Goal: Task Accomplishment & Management: Manage account settings

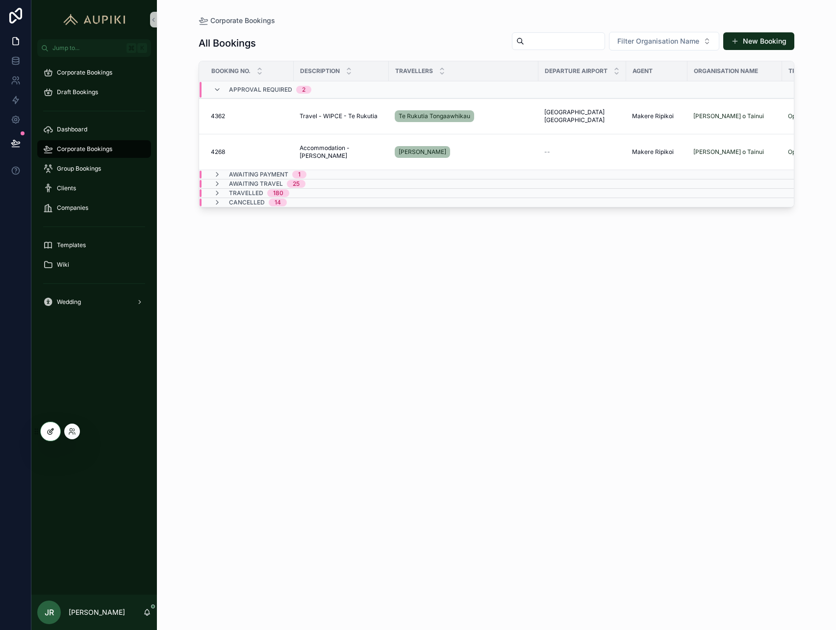
click at [46, 432] on div at bounding box center [51, 431] width 20 height 19
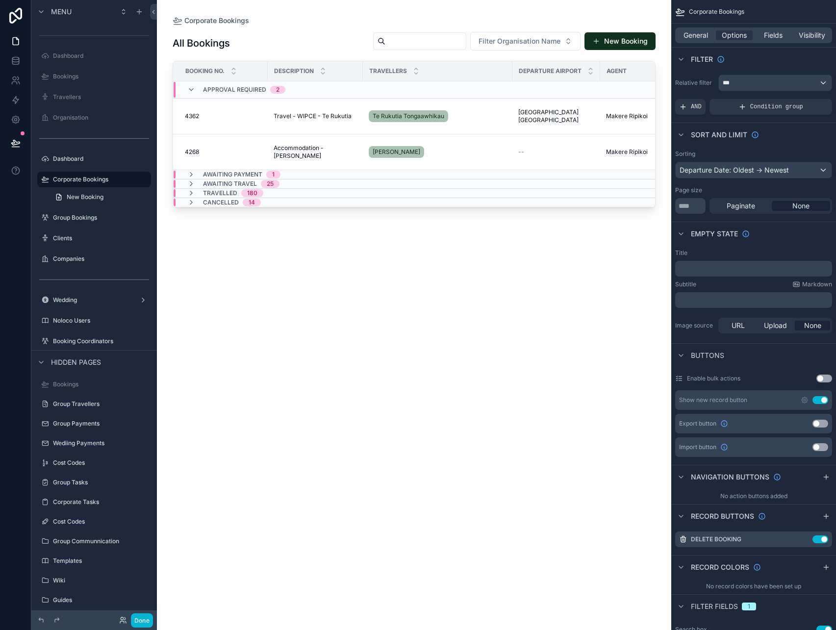
click at [346, 259] on div "scrollable content" at bounding box center [414, 309] width 514 height 618
click at [695, 43] on div "General Options Fields Visibility" at bounding box center [753, 36] width 165 height 24
click at [695, 36] on span "General" at bounding box center [696, 35] width 25 height 10
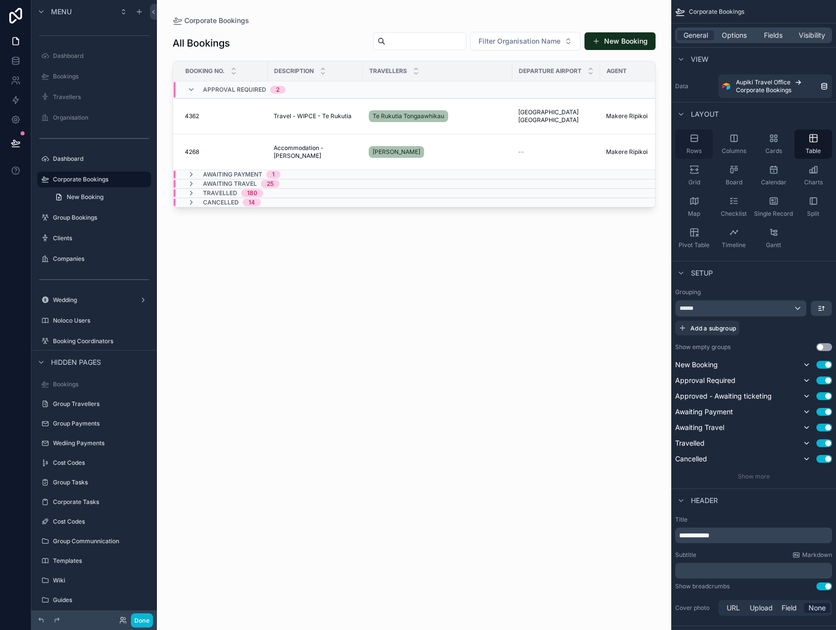
click at [698, 146] on div "Rows" at bounding box center [694, 143] width 38 height 29
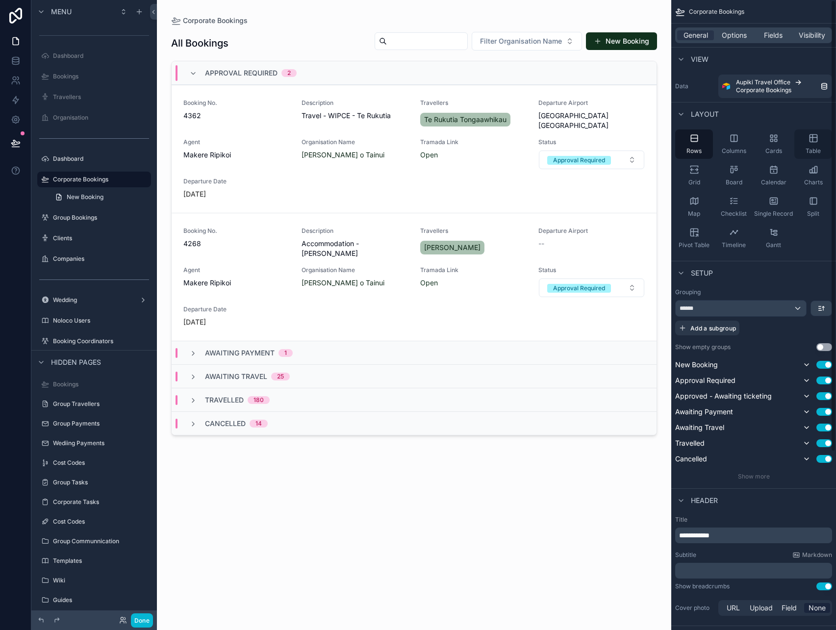
click at [816, 137] on icon "scrollable content" at bounding box center [813, 137] width 7 height 0
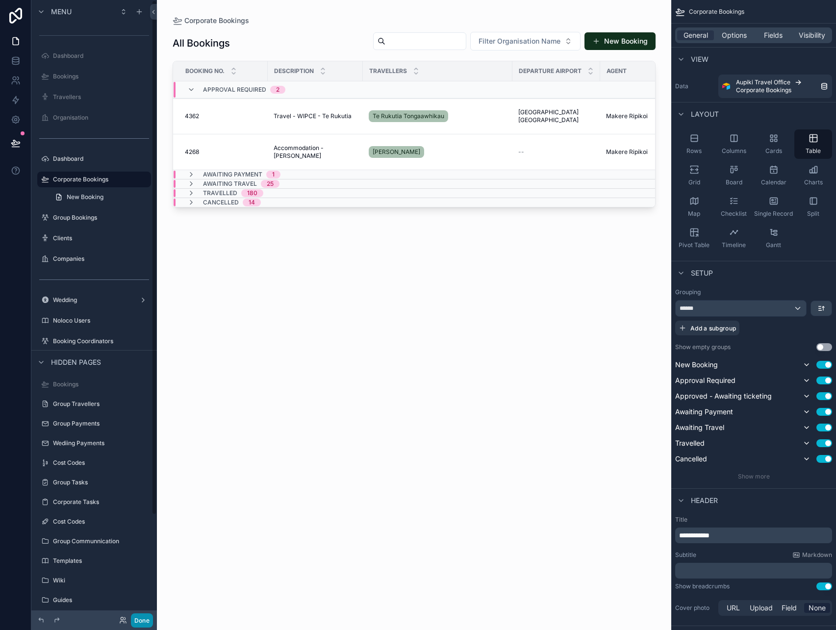
click at [140, 619] on button "Done" at bounding box center [142, 621] width 22 height 14
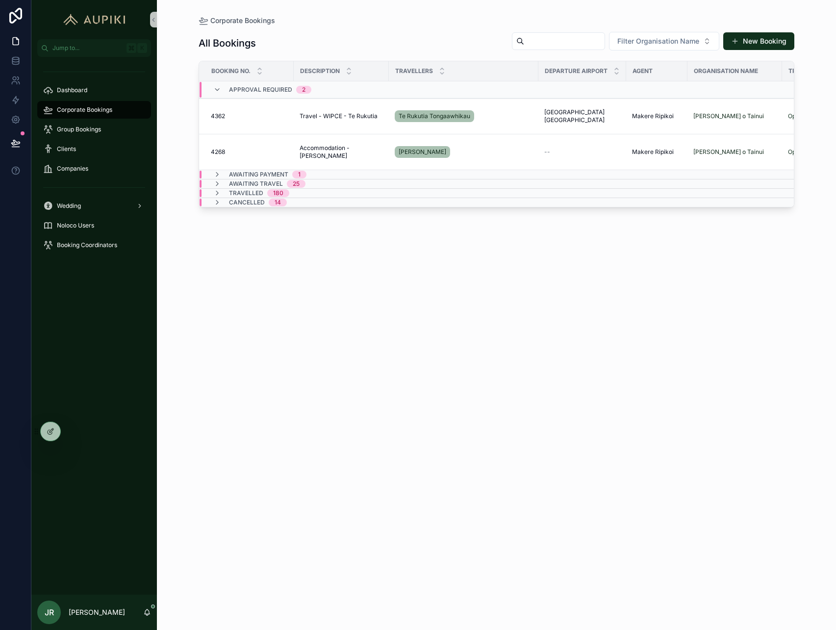
click at [237, 356] on div "All Bookings Filter Organisation Name New Booking Booking No. Description Trave…" at bounding box center [497, 322] width 596 height 593
click at [82, 170] on span "Companies" at bounding box center [72, 169] width 31 height 8
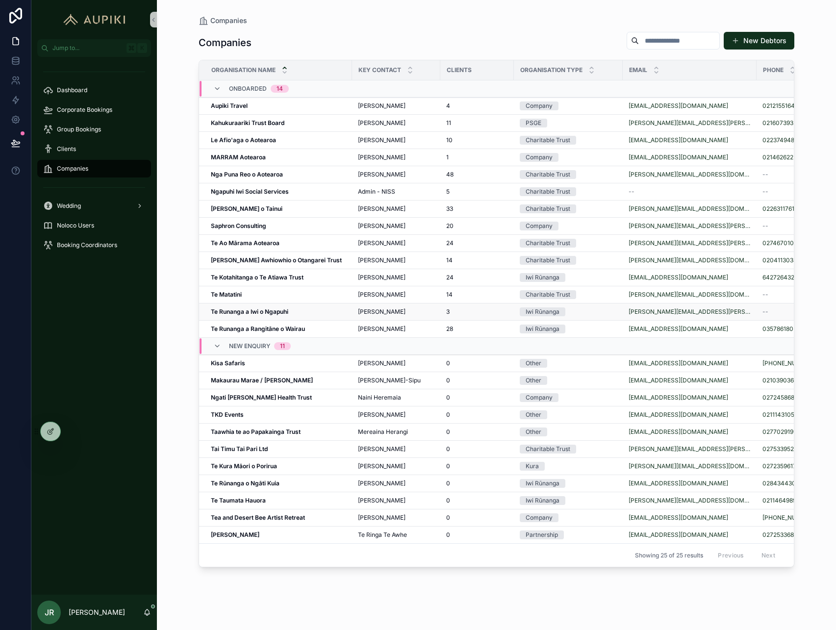
click at [296, 312] on div "Te Runanga a Iwi o Ngapuhi Te Runanga a Iwi o Ngapuhi" at bounding box center [278, 312] width 135 height 8
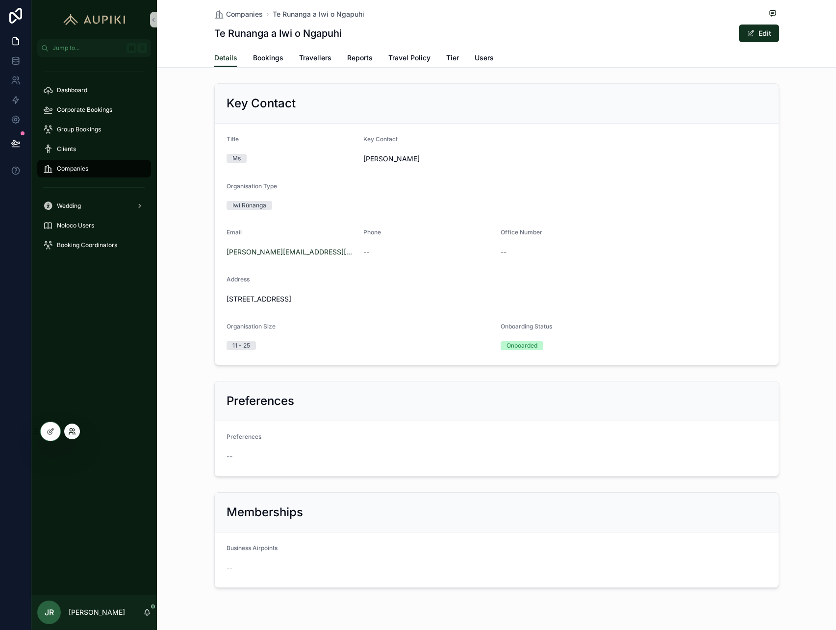
click at [74, 431] on icon at bounding box center [74, 430] width 1 height 2
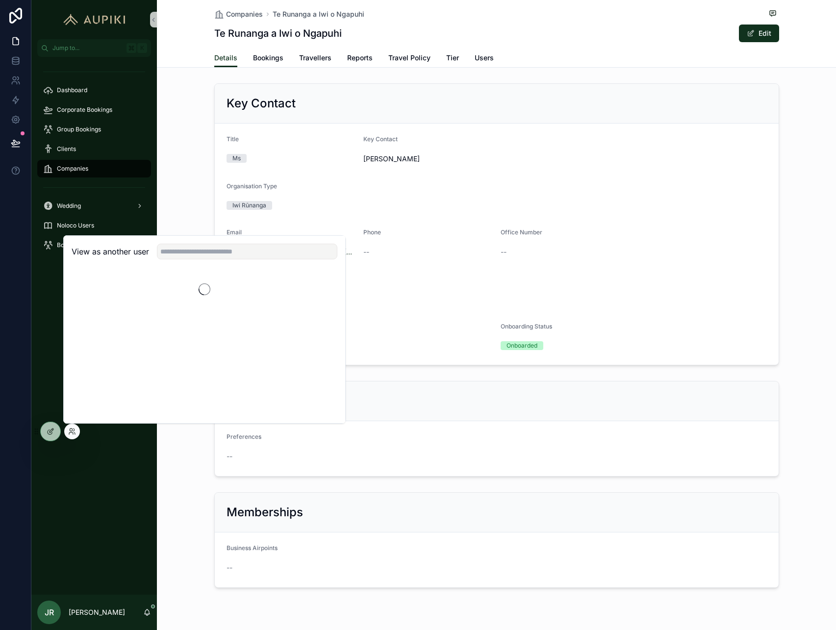
click at [166, 168] on div "Key Contact Title Ms Key Contact Brooke Howards Organisation Type Iwi Rūnanga E…" at bounding box center [496, 224] width 679 height 290
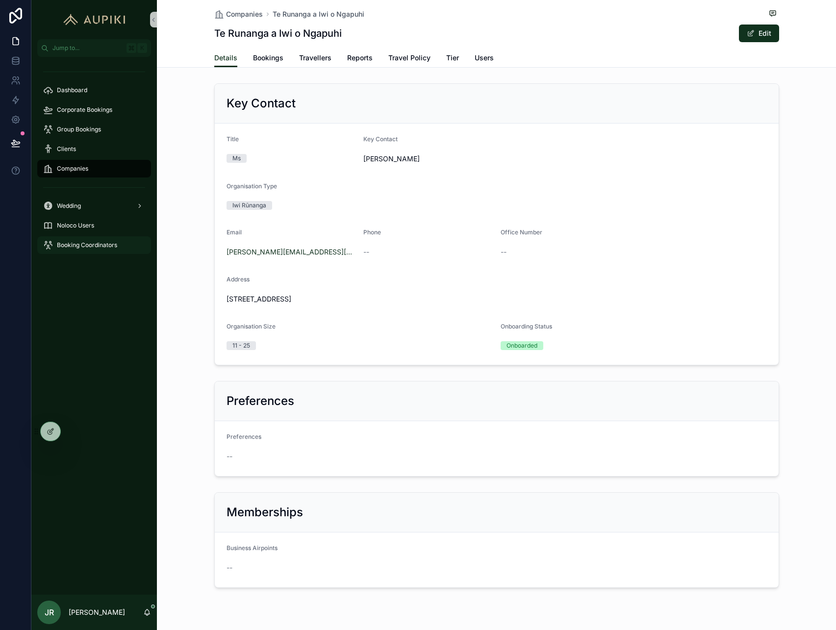
click at [93, 246] on span "Booking Coordinators" at bounding box center [87, 245] width 60 height 8
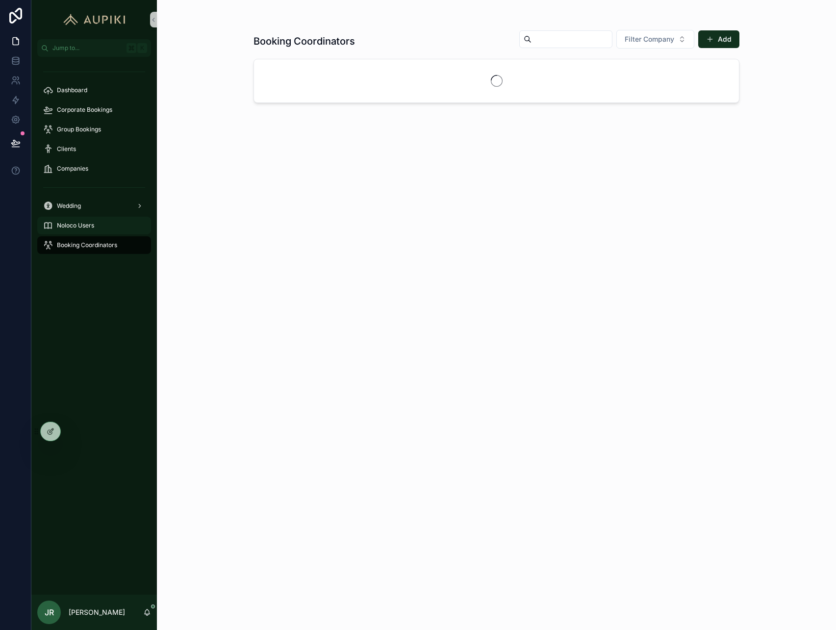
click at [92, 231] on div "Noloco Users" at bounding box center [94, 226] width 102 height 16
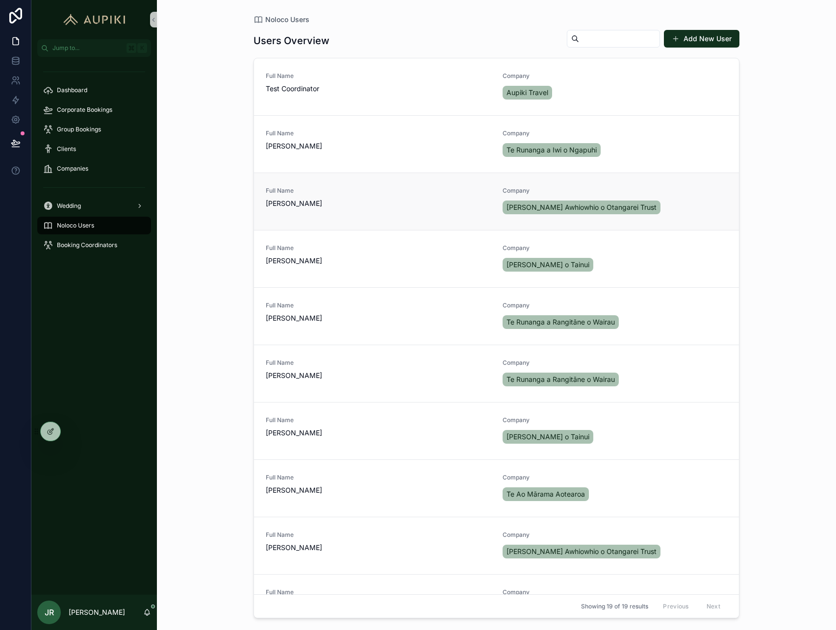
click at [390, 216] on link "Full Name Quinton Bush Company Te Hau Awhiowhio o Otangarei Trust" at bounding box center [496, 201] width 485 height 57
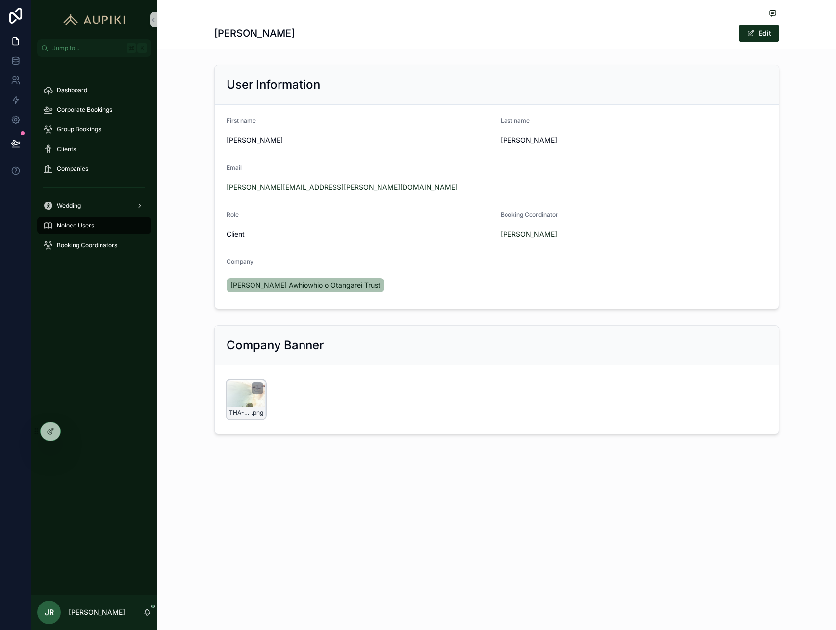
click at [242, 397] on div "THA-Banner .png" at bounding box center [246, 399] width 39 height 39
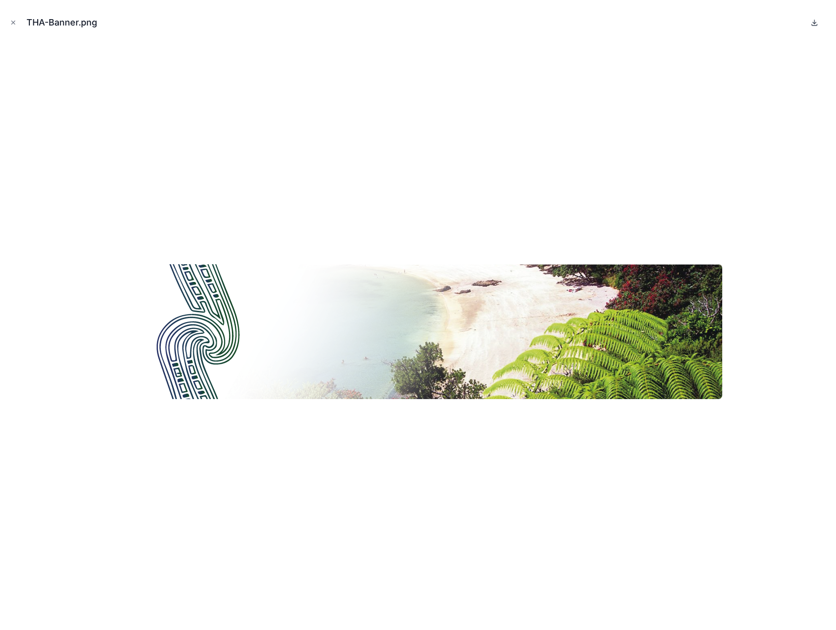
click at [815, 20] on icon at bounding box center [815, 23] width 8 height 8
click at [17, 25] on button "Close modal" at bounding box center [13, 22] width 11 height 11
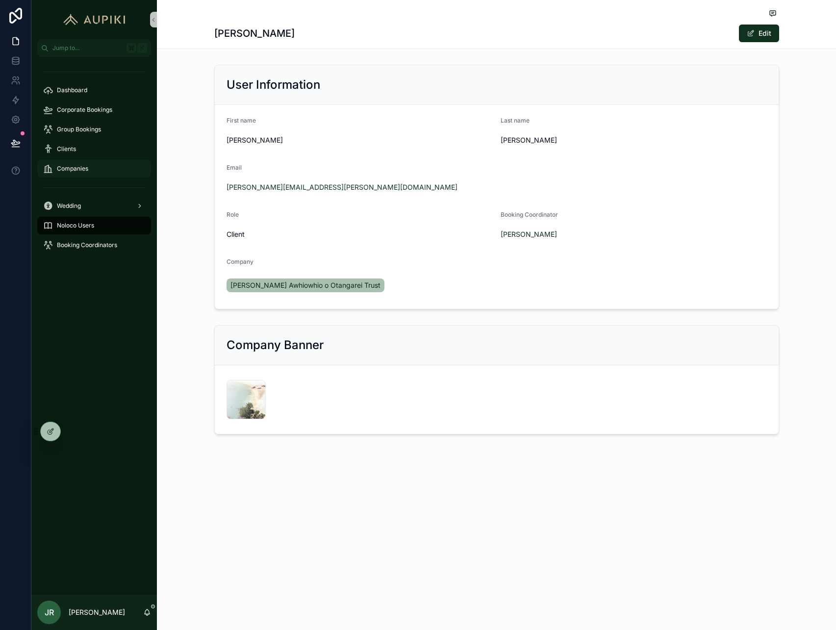
click at [86, 166] on span "Companies" at bounding box center [72, 169] width 31 height 8
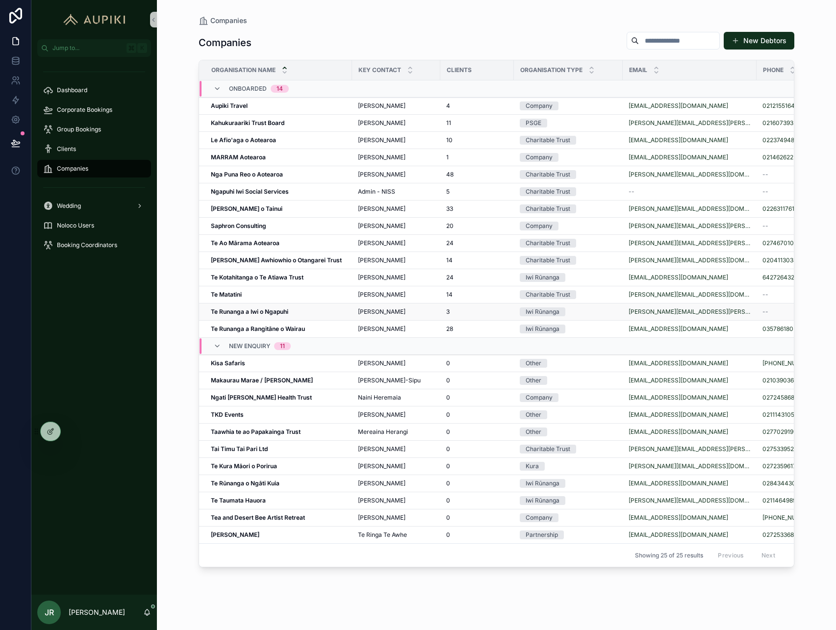
click at [249, 312] on strong "Te Runanga a Iwi o Ngapuhi" at bounding box center [249, 311] width 77 height 7
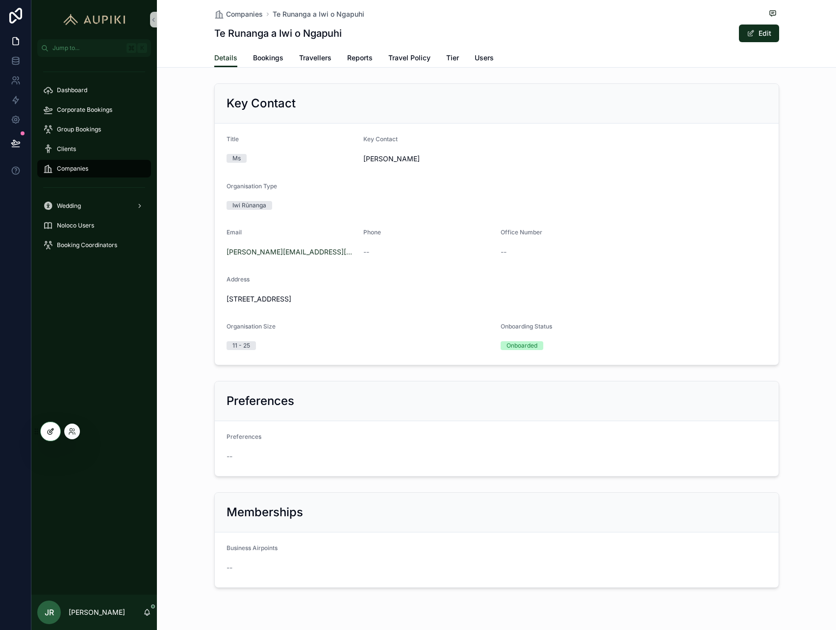
click at [45, 435] on div at bounding box center [51, 431] width 20 height 19
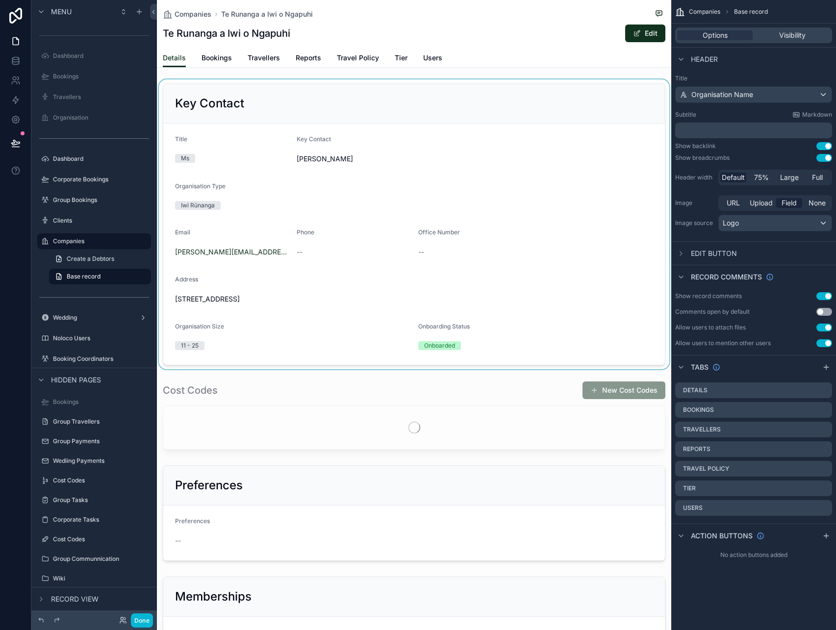
click at [465, 319] on div "scrollable content" at bounding box center [414, 224] width 514 height 290
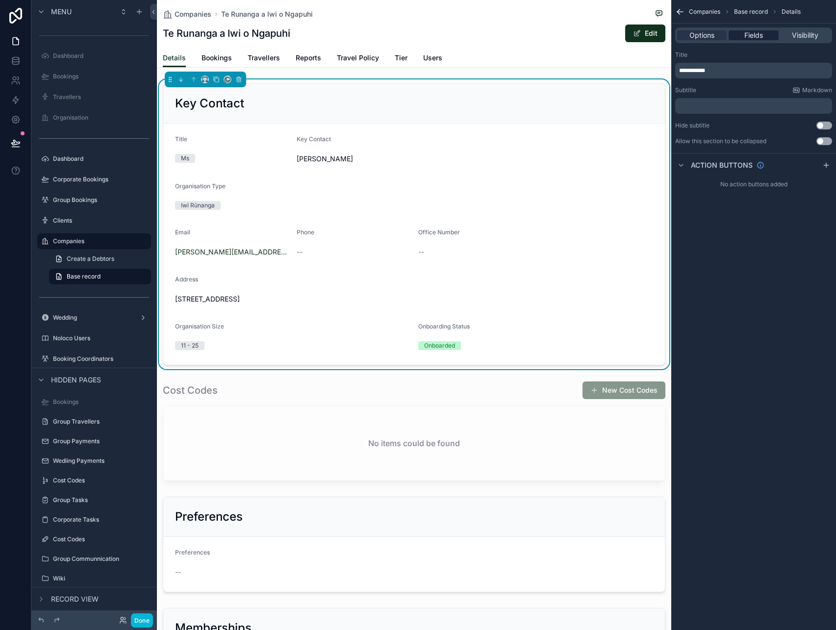
click at [758, 35] on span "Fields" at bounding box center [753, 35] width 19 height 10
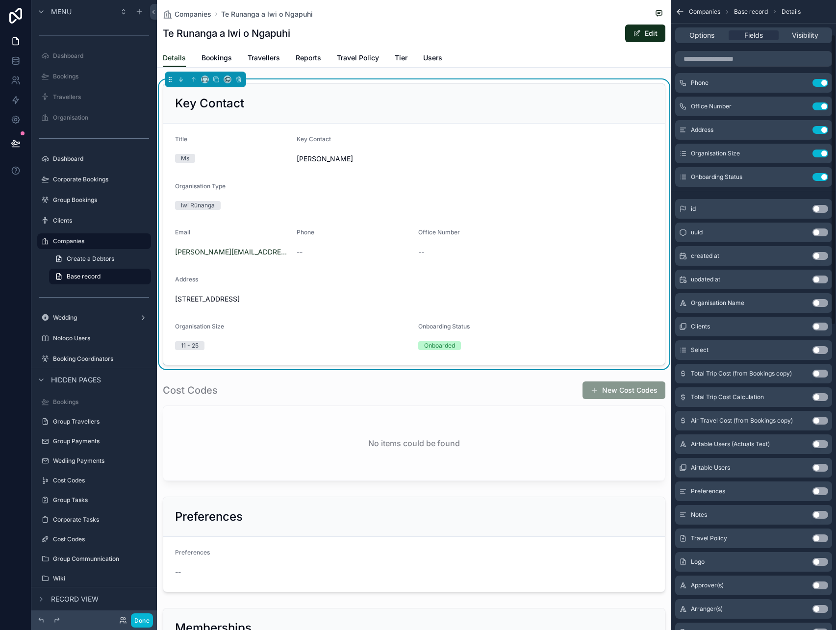
scroll to position [75, 0]
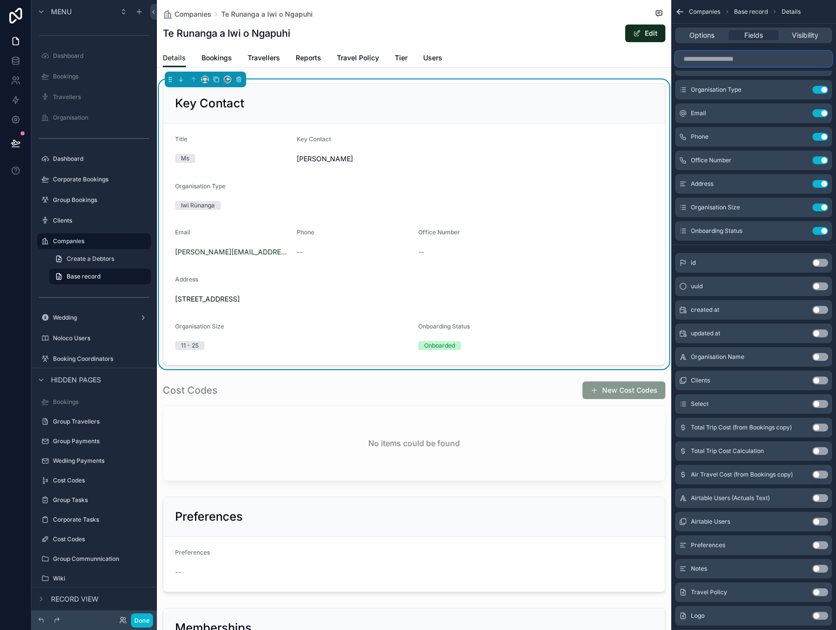
click at [748, 57] on input "scrollable content" at bounding box center [753, 59] width 157 height 16
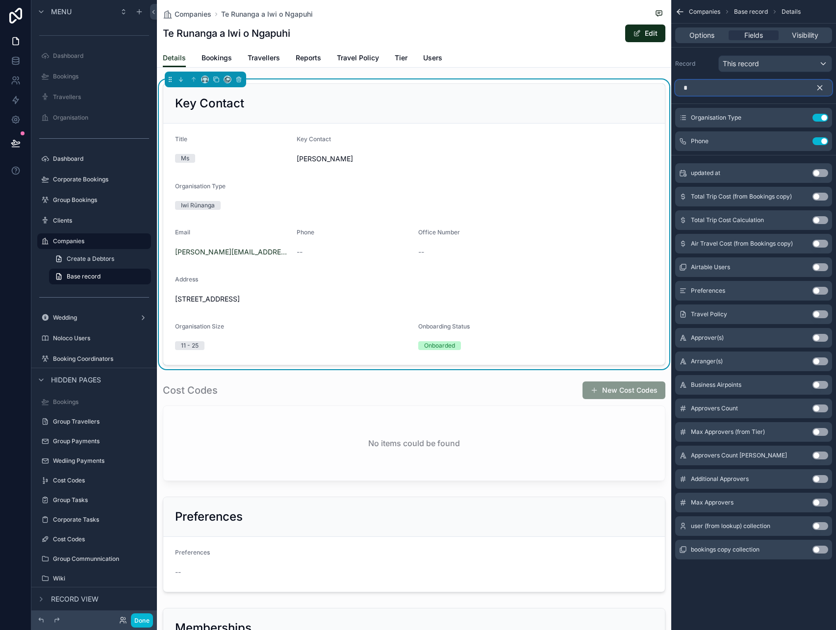
scroll to position [0, 0]
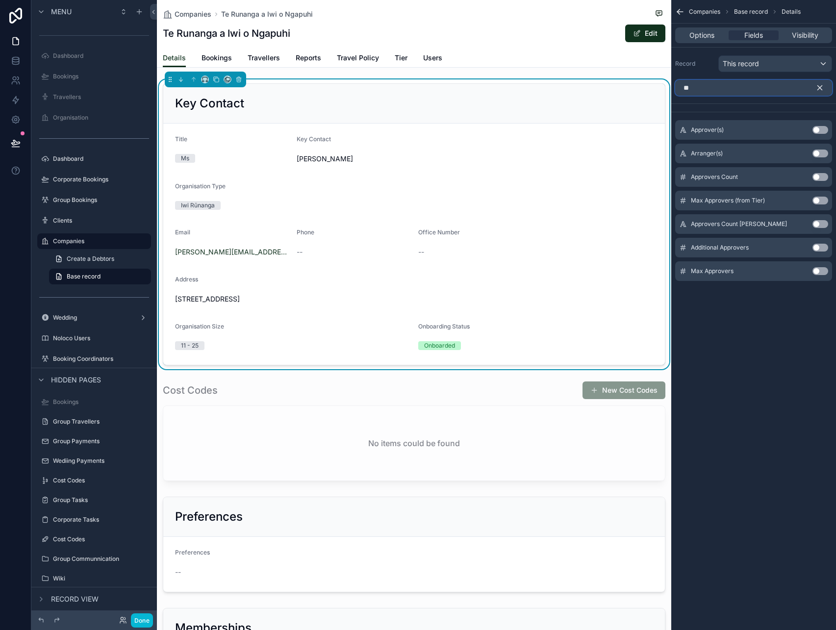
type input "*"
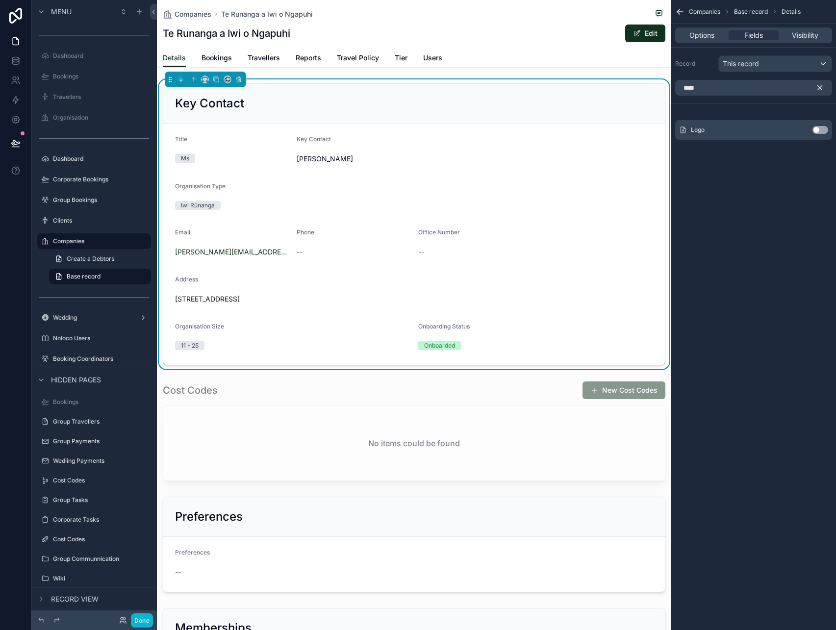
click at [820, 130] on button "Use setting" at bounding box center [821, 130] width 16 height 8
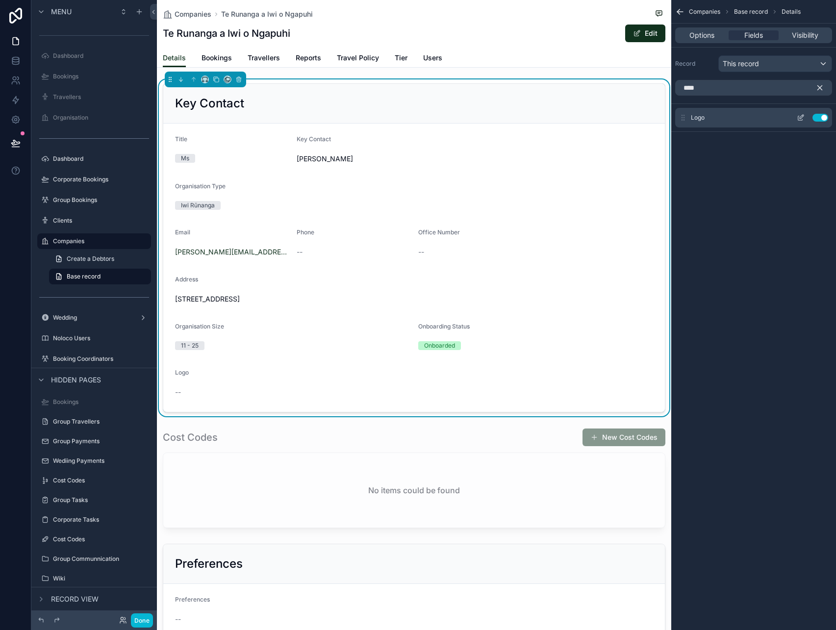
click at [824, 121] on div "Use setting" at bounding box center [810, 118] width 35 height 8
click at [823, 117] on button "Use setting" at bounding box center [821, 118] width 16 height 8
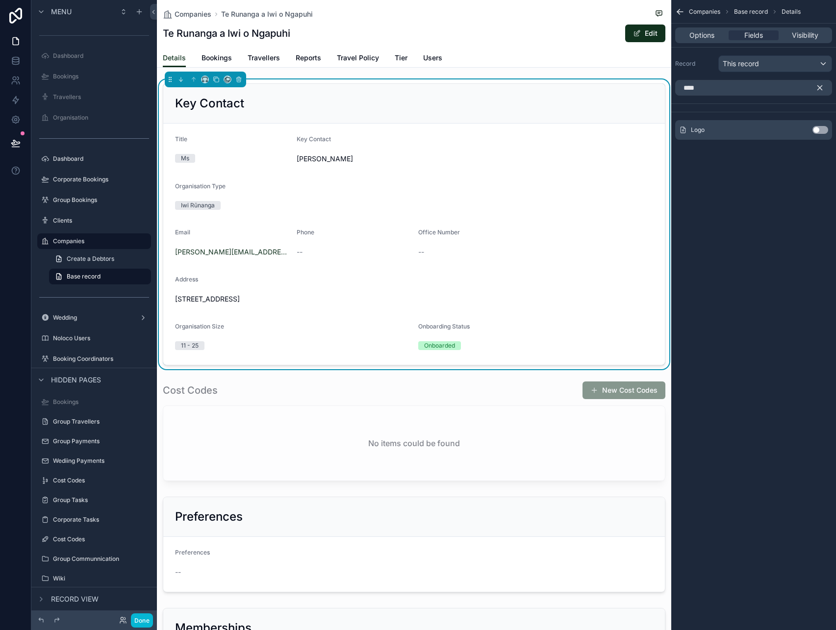
click at [821, 130] on button "Use setting" at bounding box center [821, 130] width 16 height 8
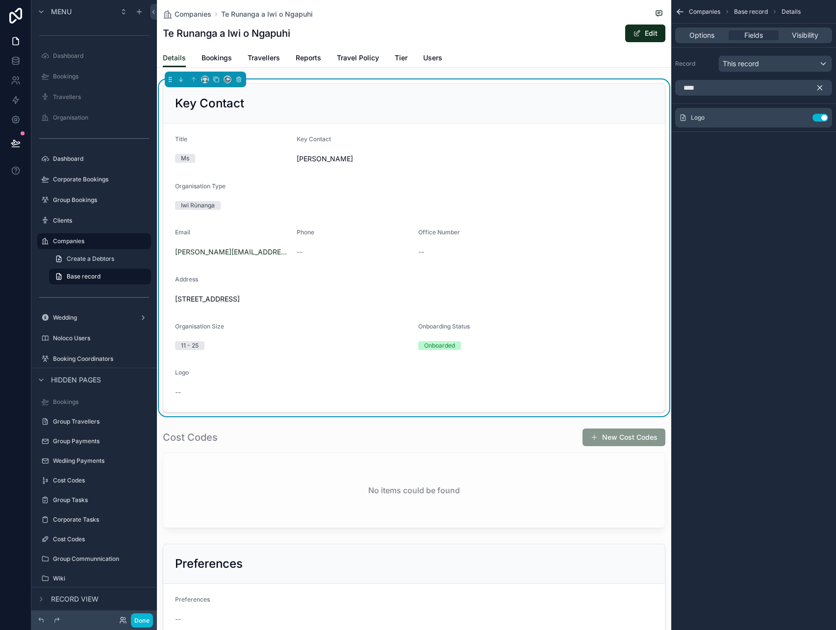
click at [743, 78] on div "****" at bounding box center [753, 88] width 165 height 24
click at [737, 85] on input "****" at bounding box center [753, 88] width 157 height 16
type input "******"
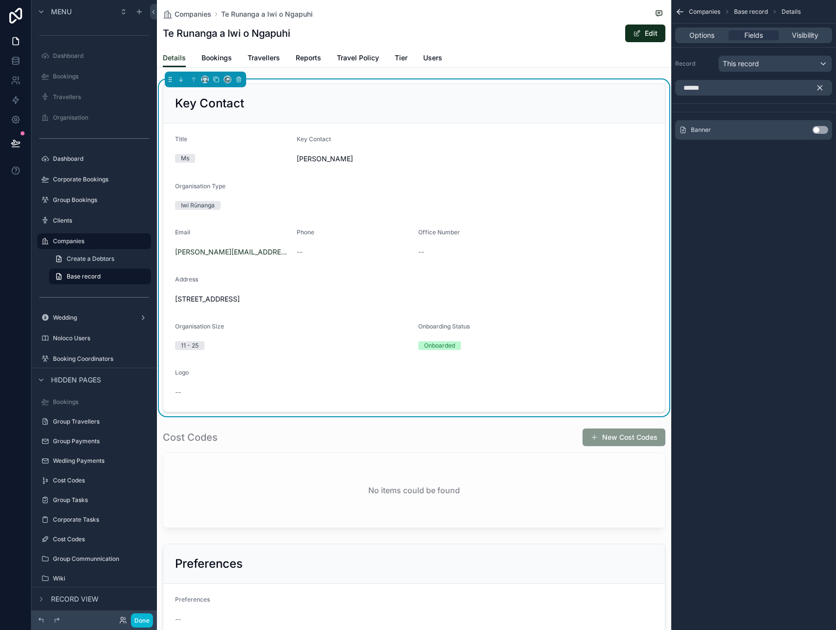
click at [819, 128] on button "Use setting" at bounding box center [821, 130] width 16 height 8
click at [645, 31] on button "Edit" at bounding box center [645, 34] width 40 height 18
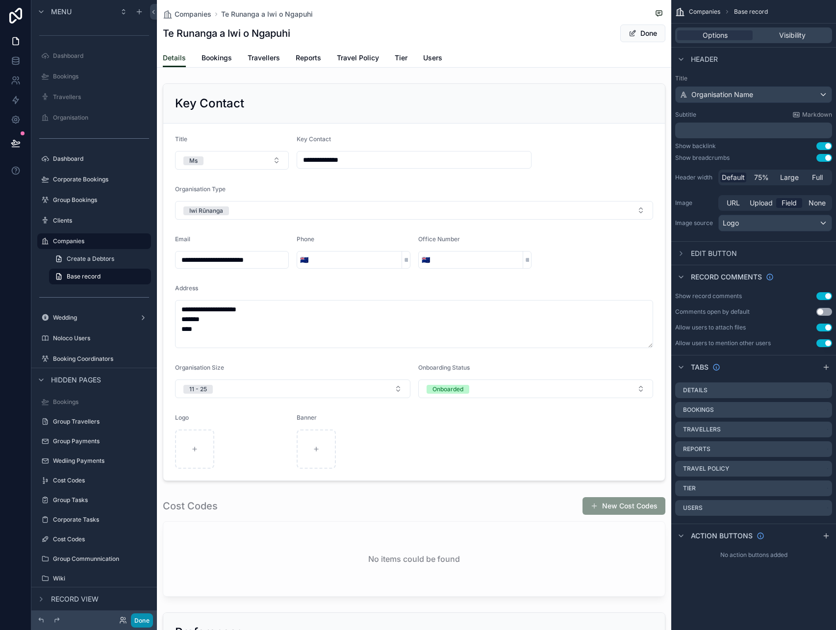
click at [143, 617] on button "Done" at bounding box center [142, 621] width 22 height 14
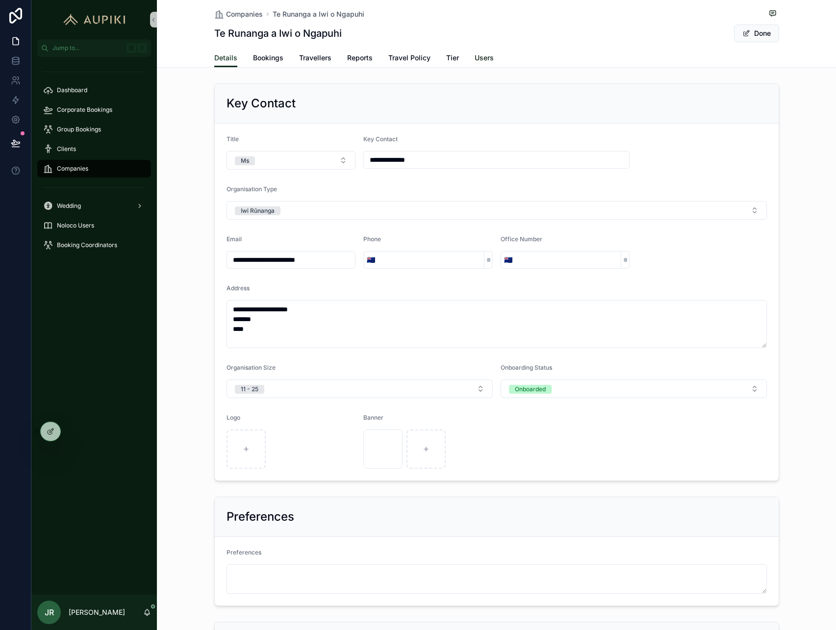
click at [479, 60] on span "Users" at bounding box center [484, 58] width 19 height 10
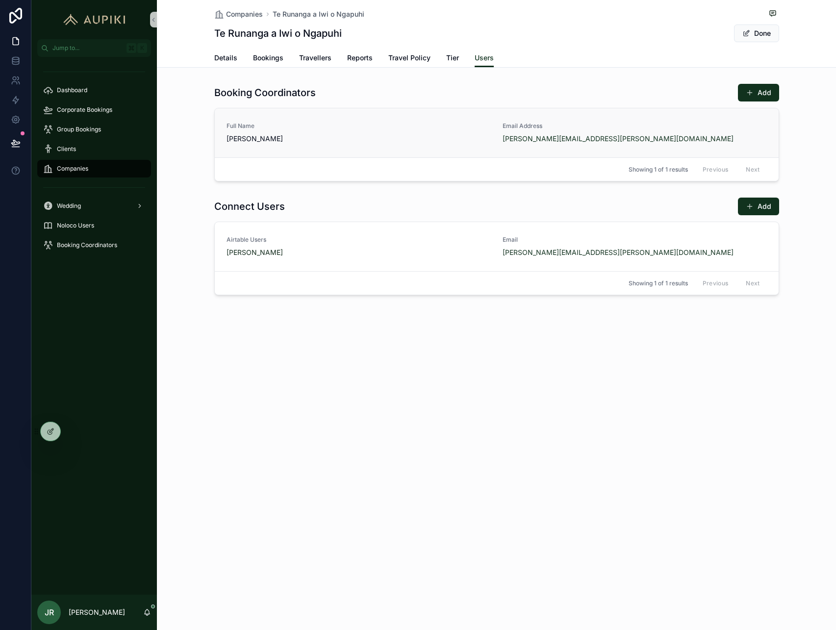
click at [312, 135] on span "[PERSON_NAME]" at bounding box center [359, 139] width 264 height 10
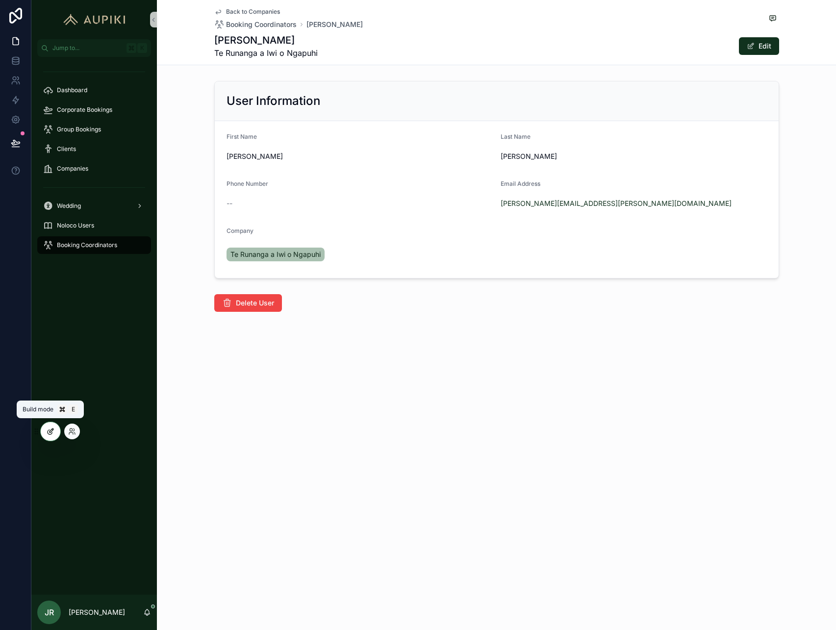
click at [50, 437] on div at bounding box center [51, 431] width 20 height 19
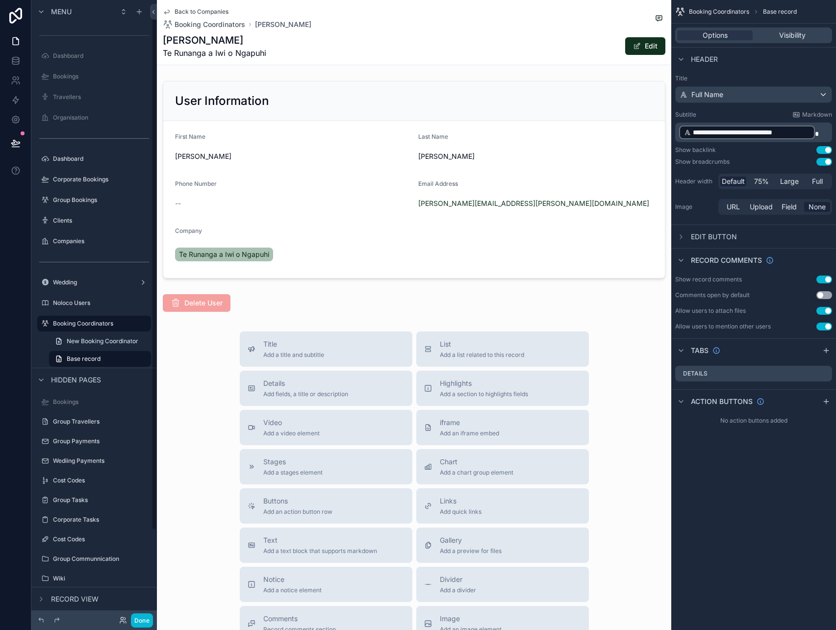
scroll to position [4, 0]
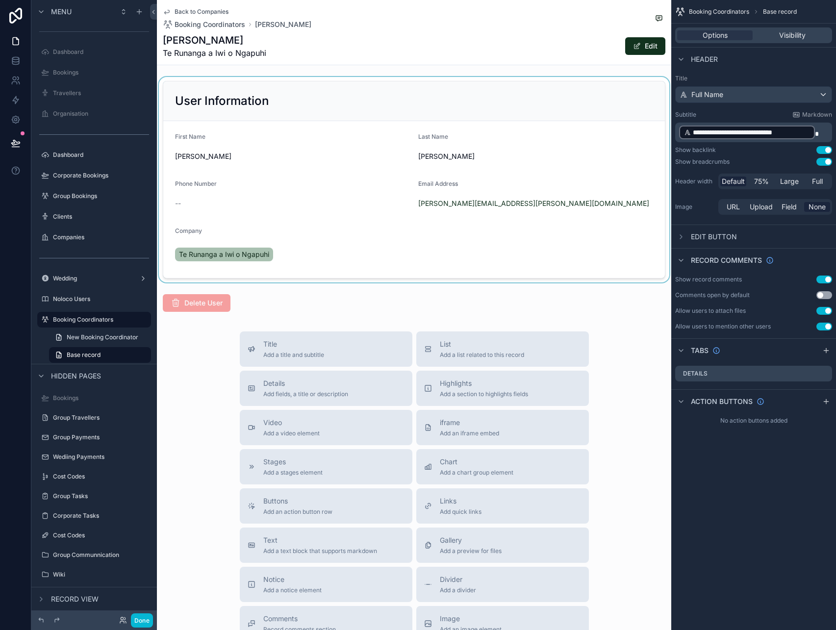
click at [545, 134] on div "scrollable content" at bounding box center [414, 179] width 514 height 205
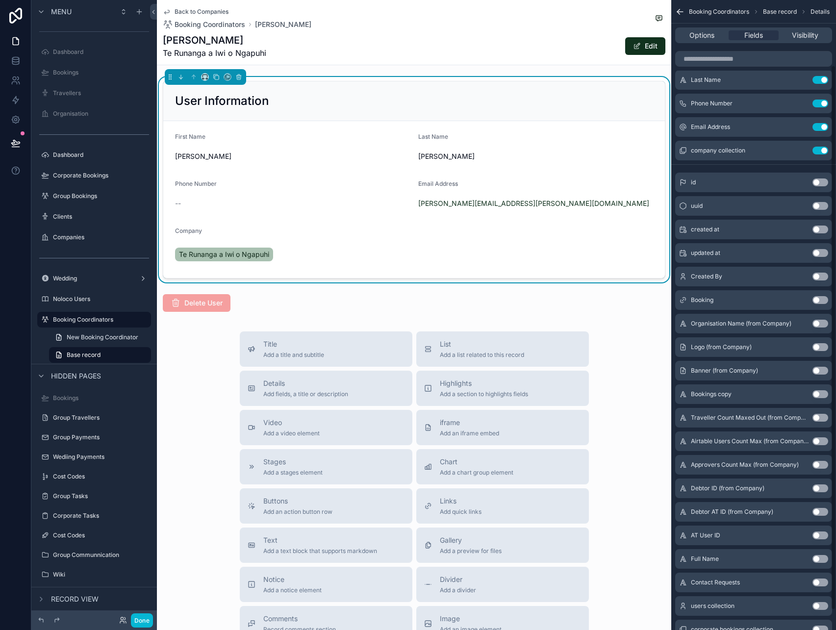
scroll to position [98, 0]
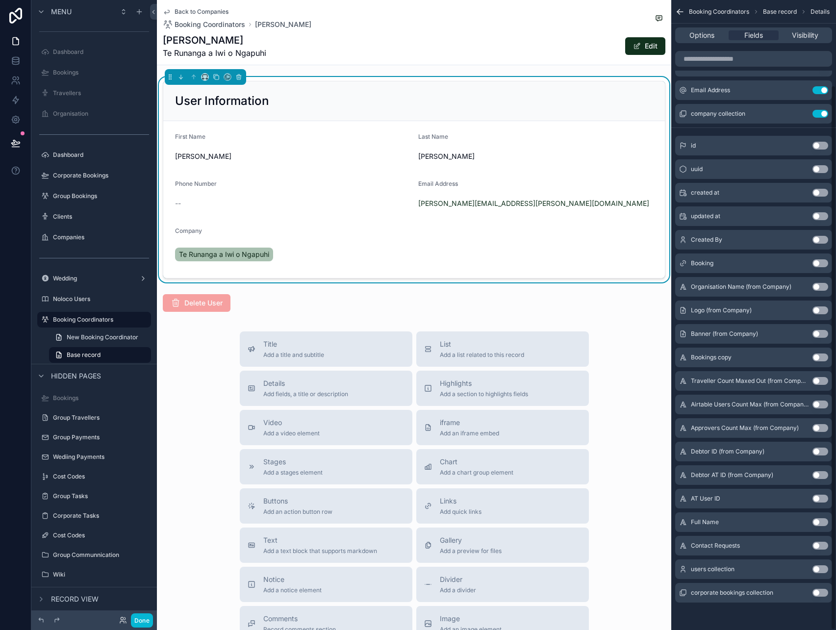
click at [817, 567] on button "Use setting" at bounding box center [821, 569] width 16 height 8
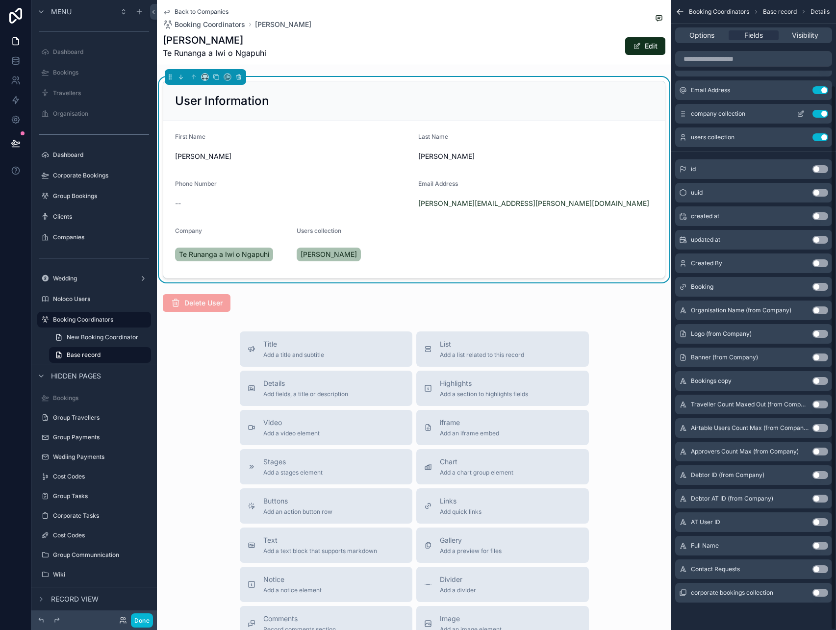
click at [798, 110] on icon "scrollable content" at bounding box center [801, 114] width 8 height 8
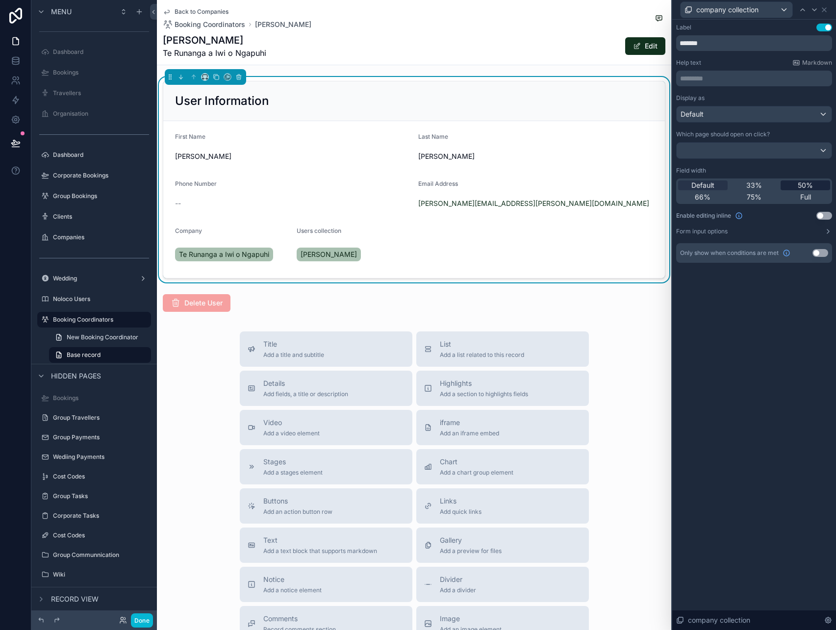
click at [791, 186] on div "50%" at bounding box center [806, 185] width 50 height 10
click at [824, 11] on icon at bounding box center [825, 10] width 8 height 8
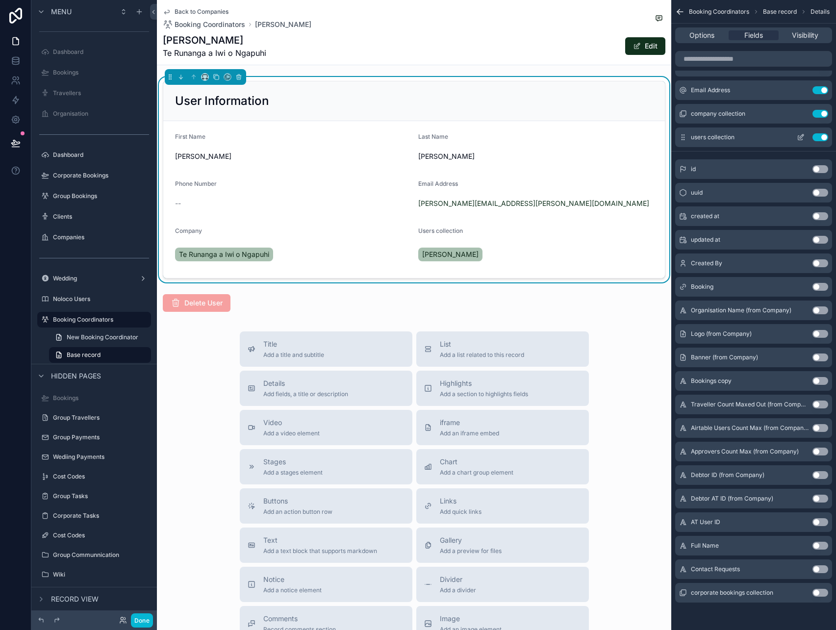
click at [802, 136] on icon "scrollable content" at bounding box center [802, 136] width 4 height 4
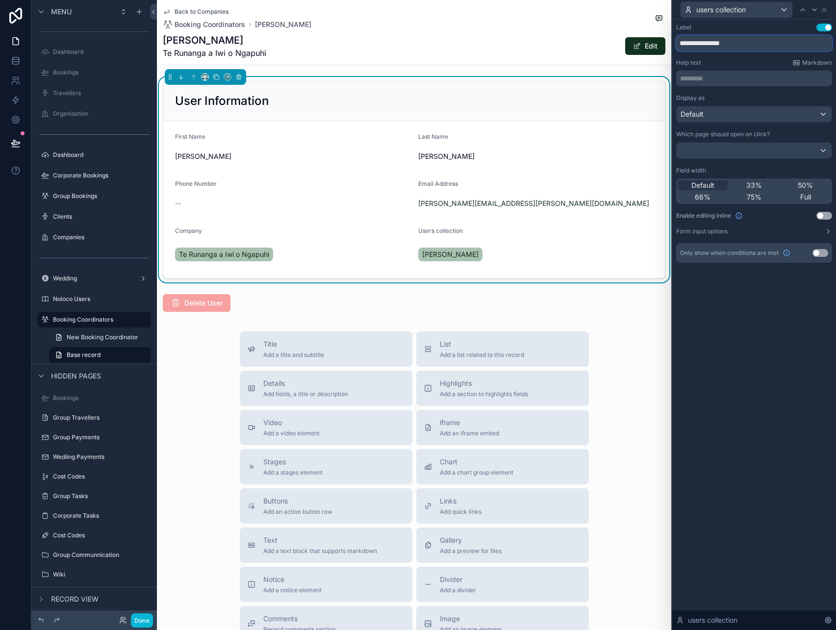
click at [708, 38] on input "**********" at bounding box center [754, 43] width 156 height 16
type input "**********"
click at [821, 9] on icon at bounding box center [825, 10] width 8 height 8
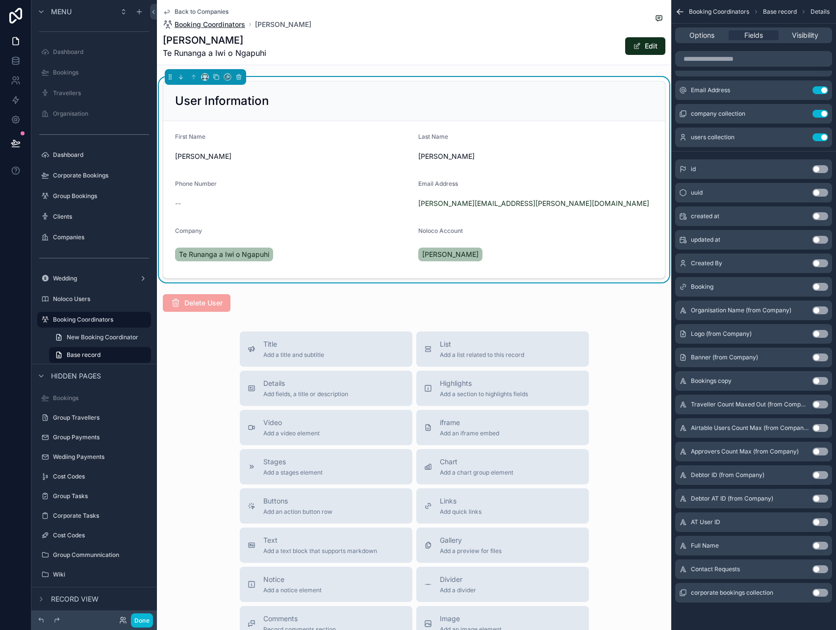
click at [235, 26] on span "Booking Coordinators" at bounding box center [210, 25] width 71 height 10
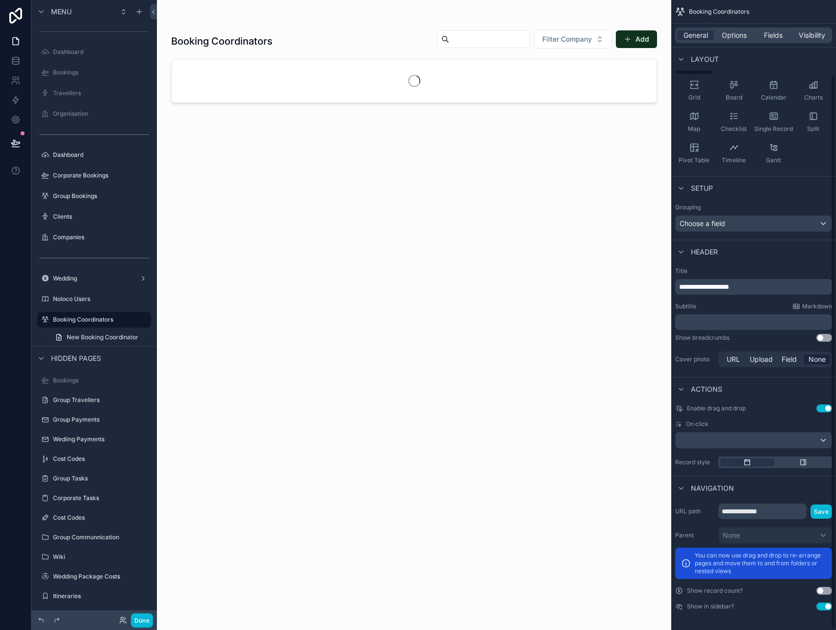
scroll to position [85, 0]
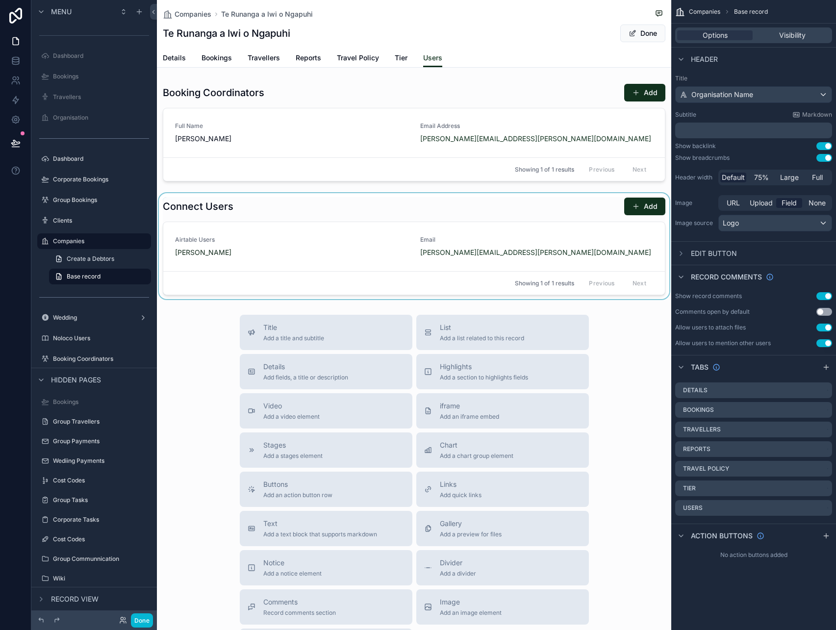
click at [477, 245] on div "scrollable content" at bounding box center [414, 246] width 514 height 106
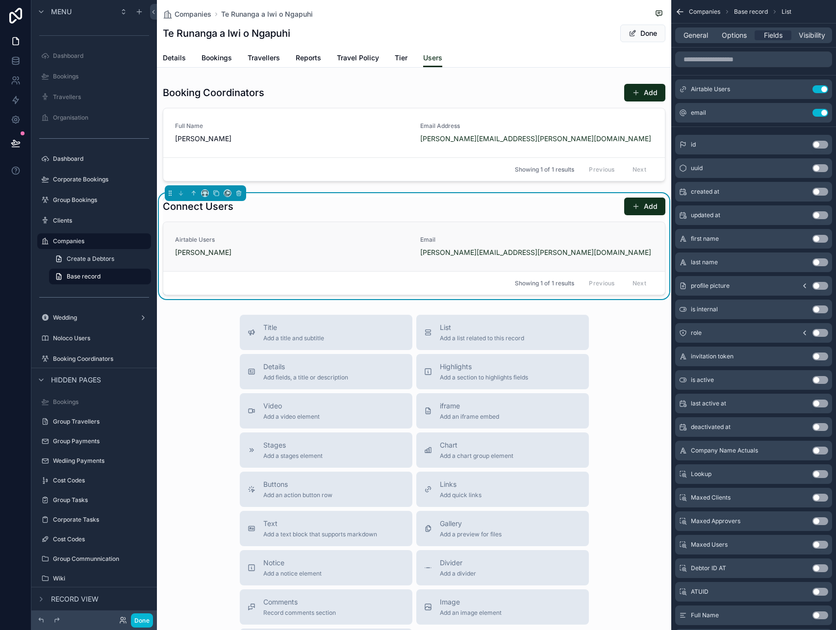
click at [524, 242] on span "Email" at bounding box center [536, 240] width 233 height 8
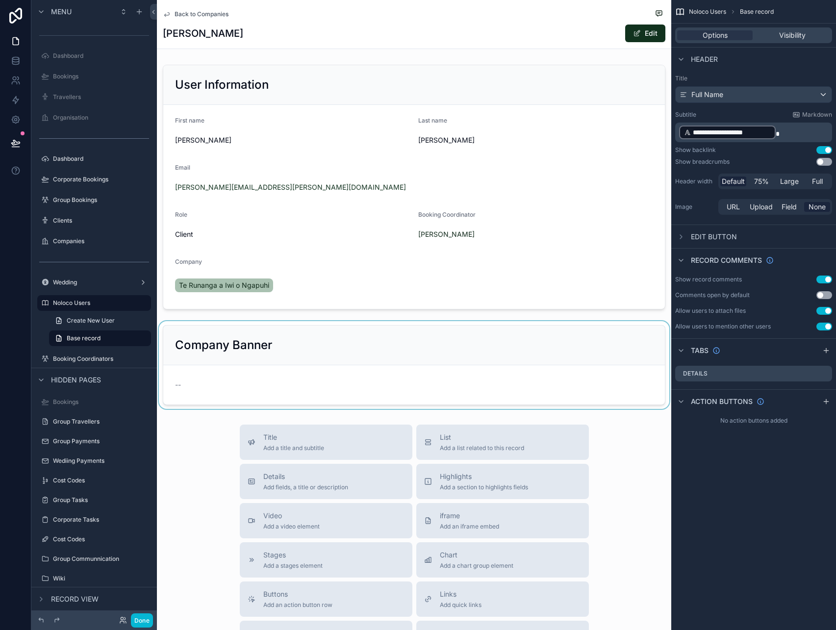
click at [473, 341] on div "scrollable content" at bounding box center [414, 365] width 514 height 88
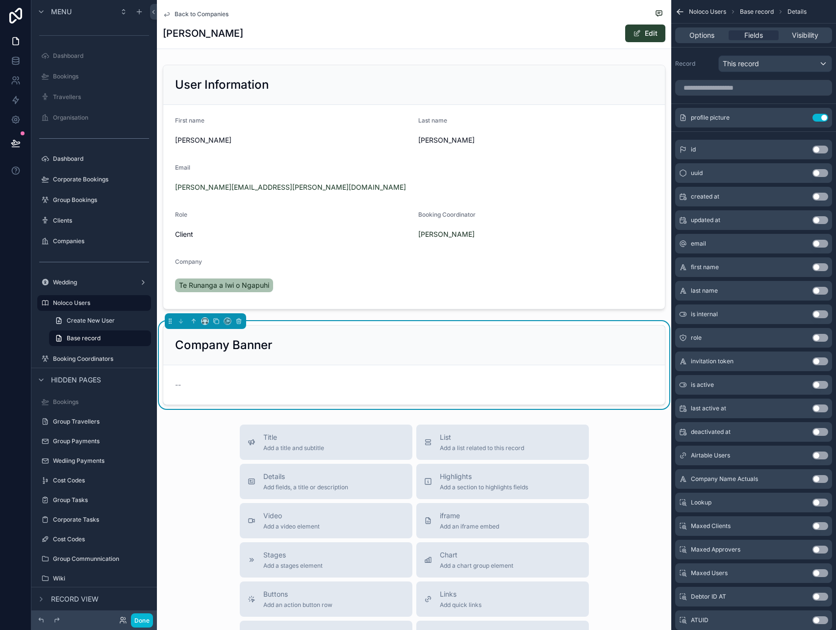
click at [637, 38] on button "Edit" at bounding box center [645, 34] width 40 height 18
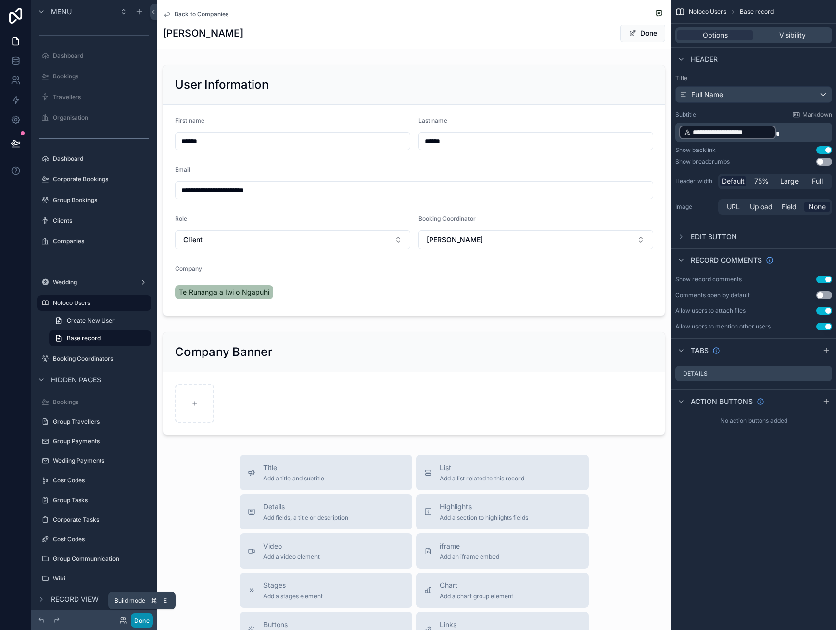
click at [140, 621] on button "Done" at bounding box center [142, 621] width 22 height 14
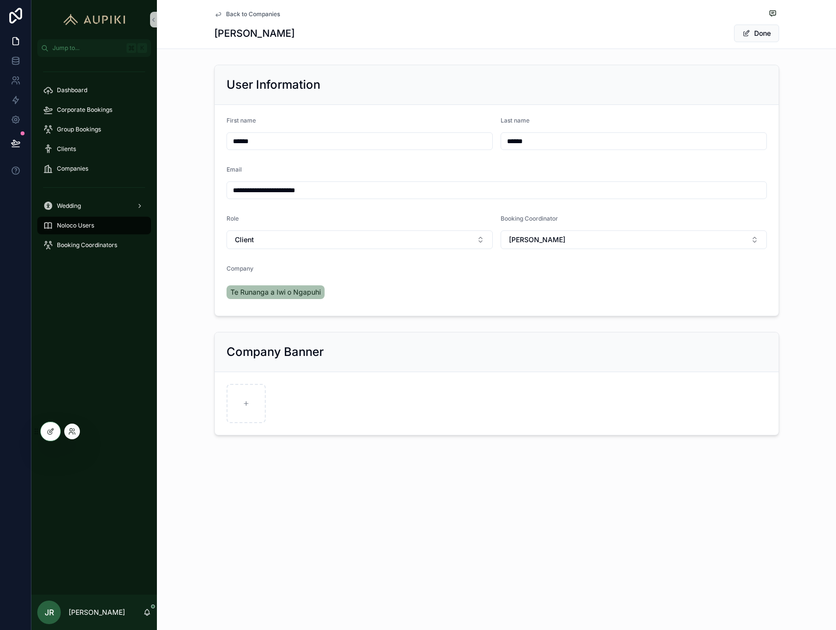
click at [71, 436] on div at bounding box center [72, 432] width 16 height 16
click at [72, 430] on icon at bounding box center [72, 432] width 8 height 8
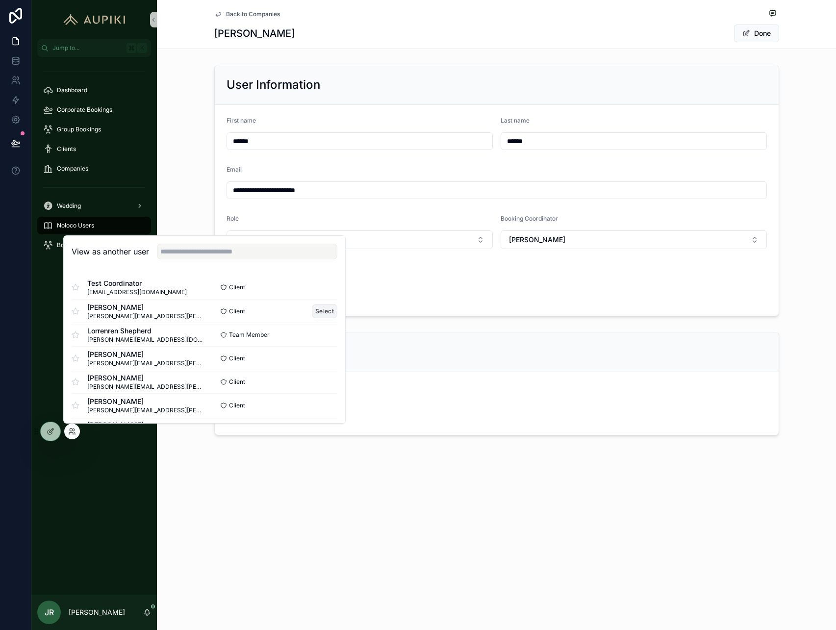
click at [318, 306] on button "Select" at bounding box center [325, 311] width 26 height 14
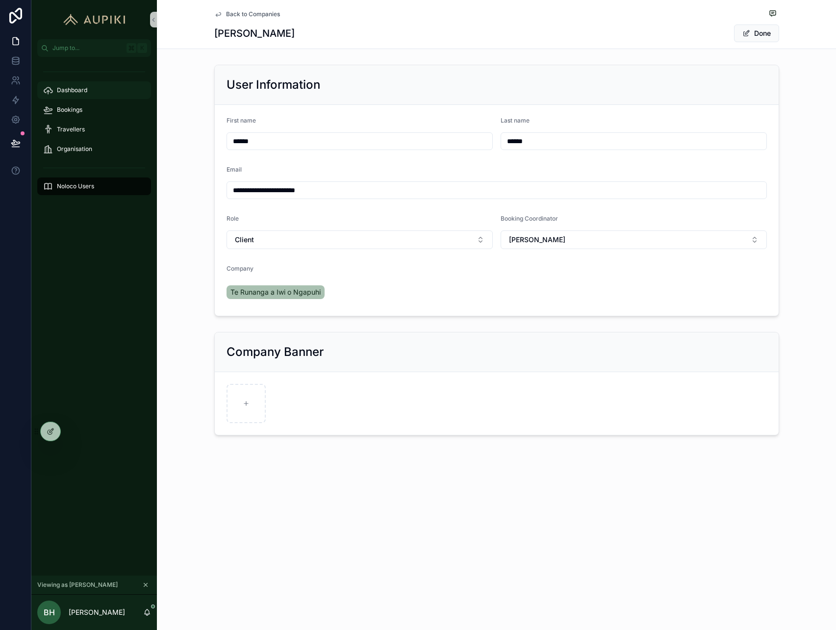
click at [94, 92] on div "Dashboard" at bounding box center [94, 90] width 102 height 16
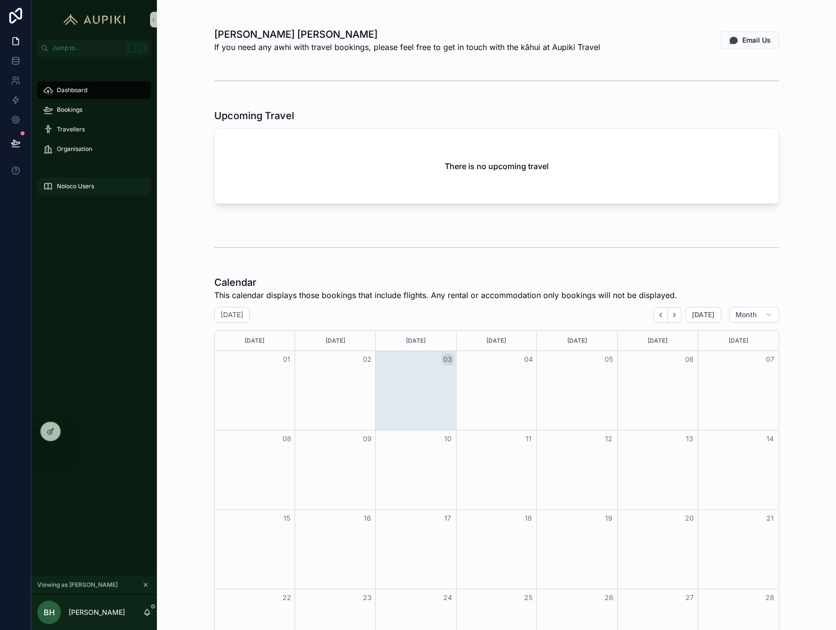
click at [93, 189] on span "Noloco Users" at bounding box center [75, 186] width 37 height 8
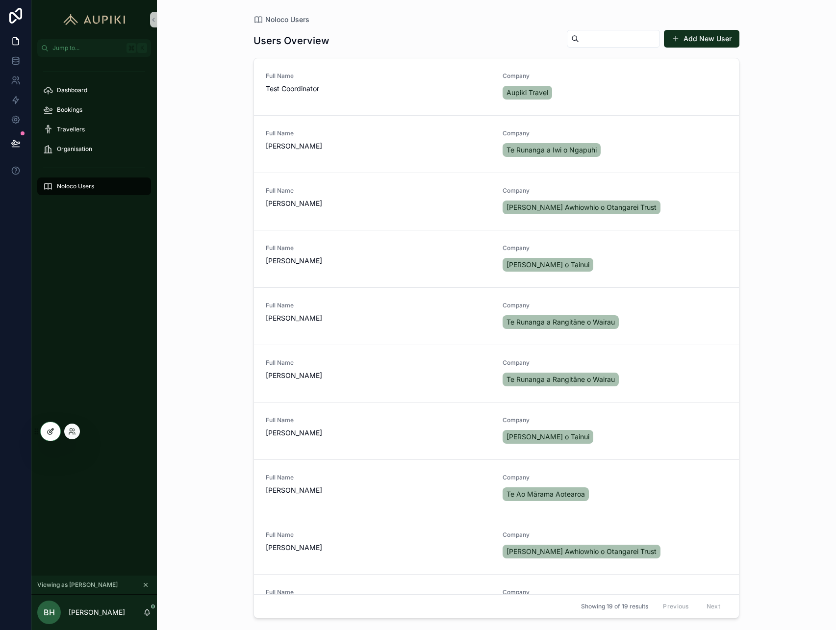
click at [49, 431] on icon at bounding box center [51, 432] width 8 height 8
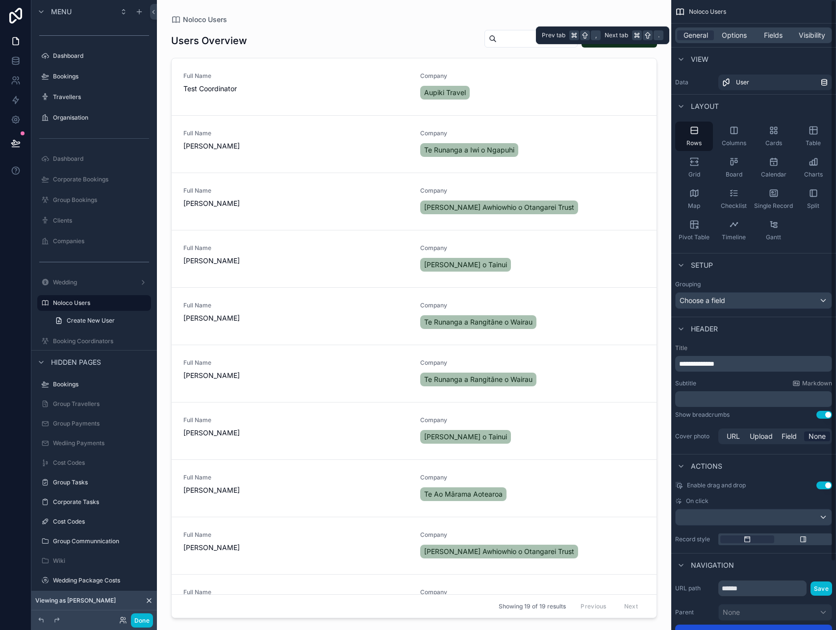
click at [816, 28] on div "General Options Fields Visibility" at bounding box center [753, 35] width 157 height 16
click at [816, 36] on span "Visibility" at bounding box center [812, 35] width 26 height 10
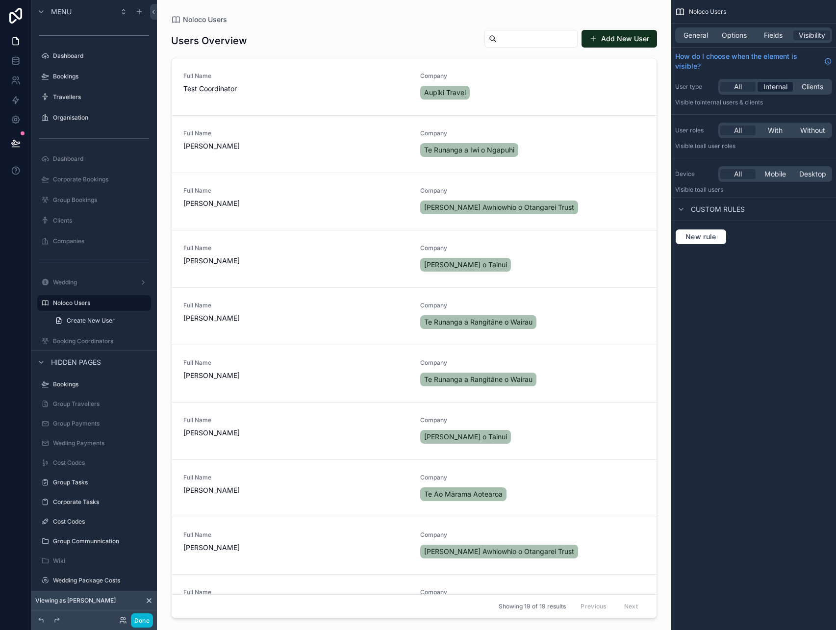
click at [771, 89] on span "Internal" at bounding box center [776, 87] width 24 height 10
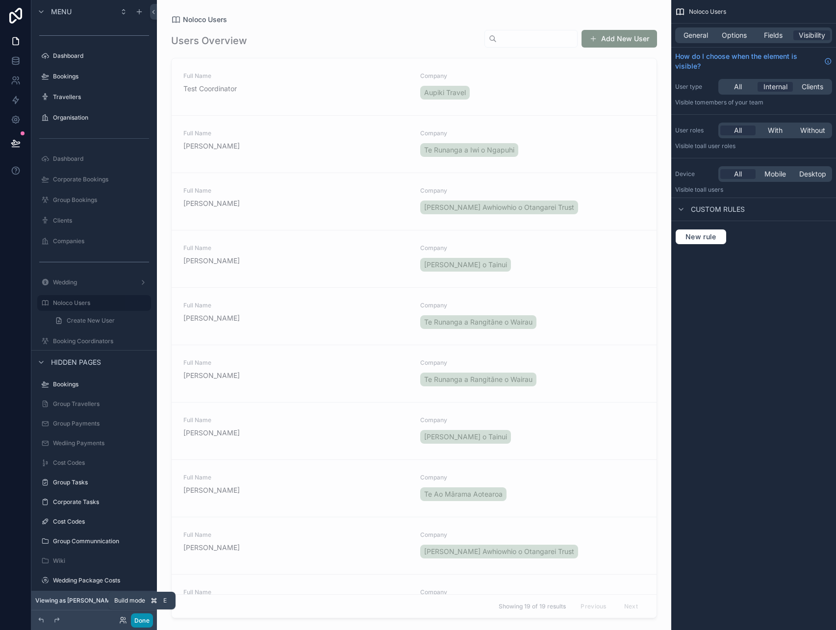
click at [136, 621] on button "Done" at bounding box center [142, 621] width 22 height 14
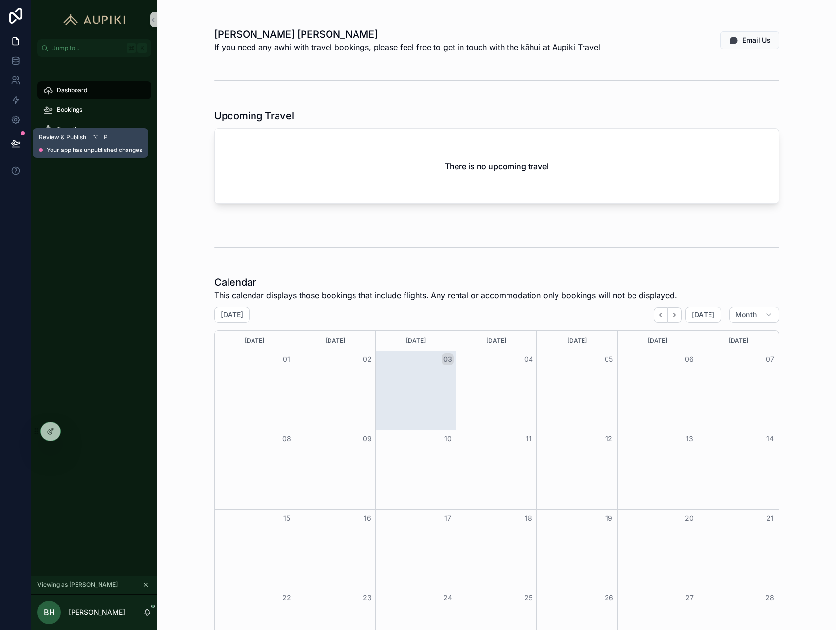
click at [15, 142] on icon at bounding box center [16, 143] width 10 height 10
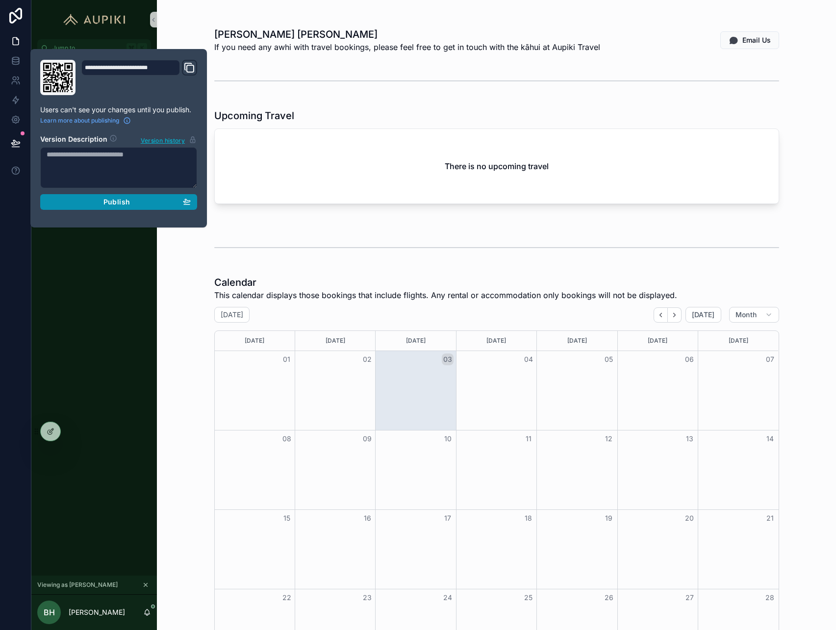
click at [126, 199] on span "Publish" at bounding box center [116, 202] width 26 height 9
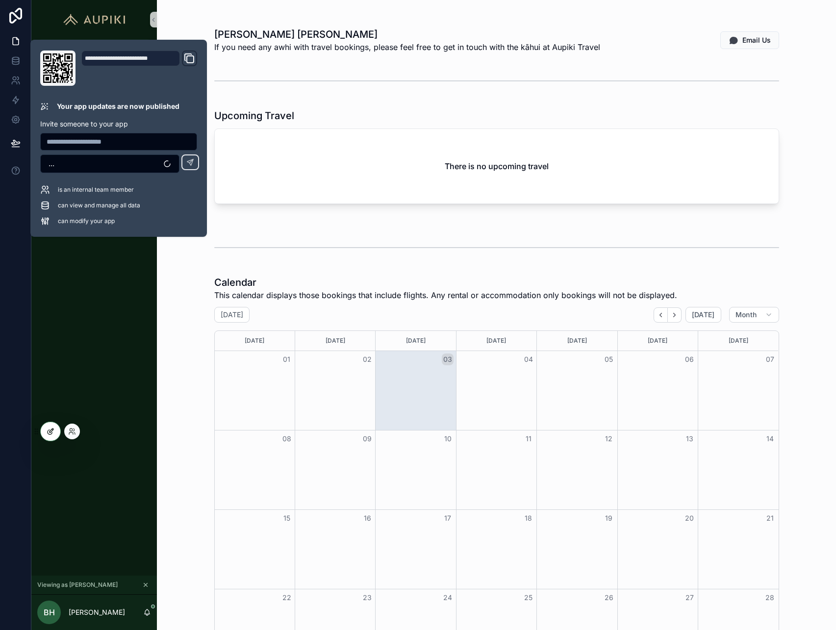
click at [53, 432] on icon at bounding box center [51, 432] width 8 height 8
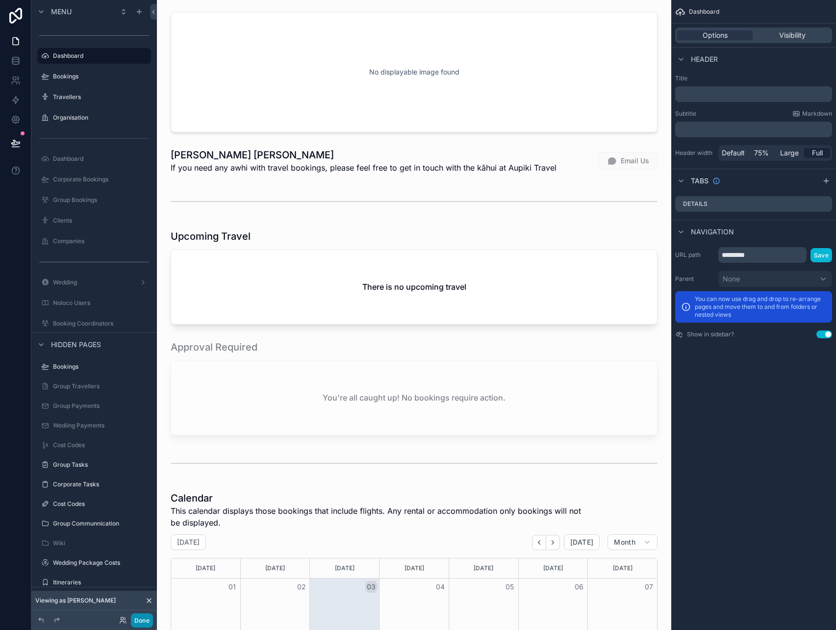
click at [148, 616] on button "Done" at bounding box center [142, 621] width 22 height 14
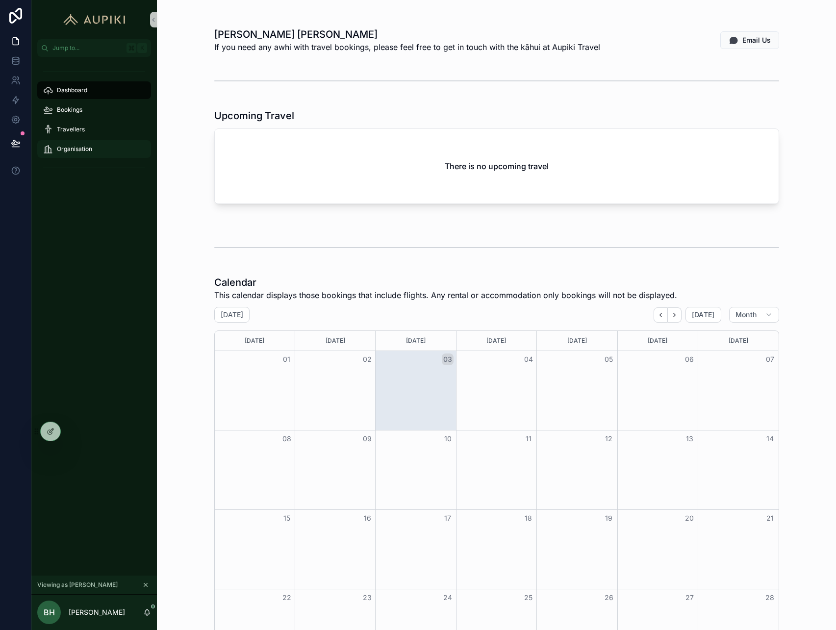
click at [104, 152] on div "Organisation" at bounding box center [94, 149] width 102 height 16
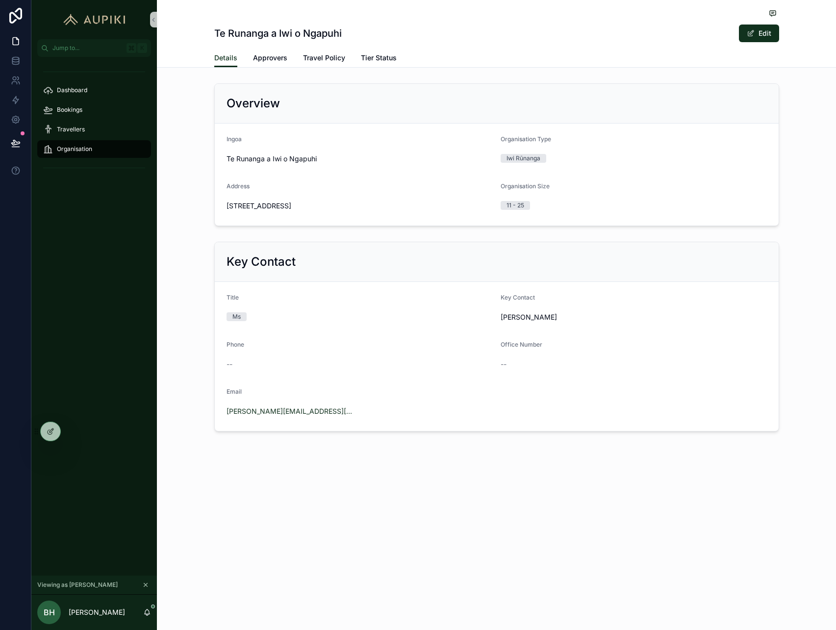
click at [148, 582] on icon "scrollable content" at bounding box center [145, 585] width 7 height 7
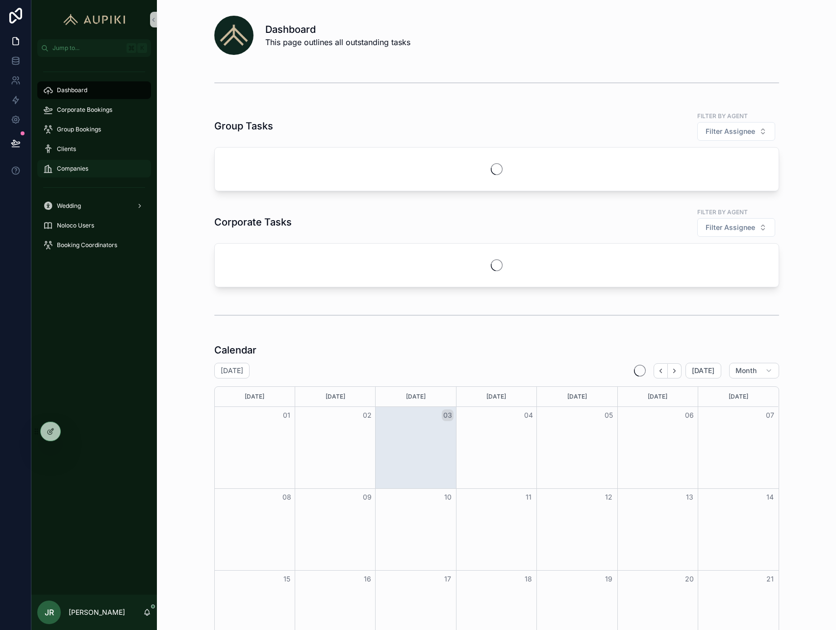
click at [86, 173] on div "Companies" at bounding box center [94, 169] width 102 height 16
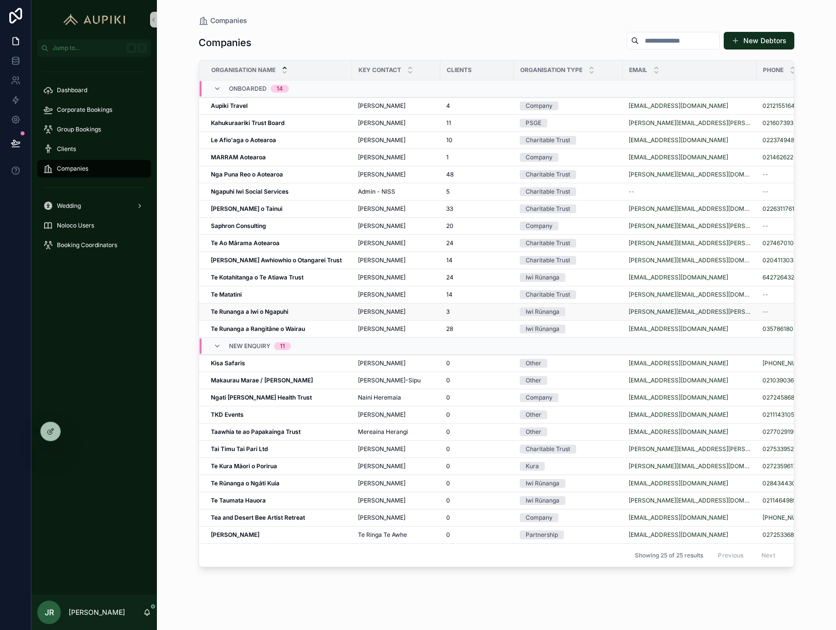
click at [249, 319] on td "Te Runanga a Iwi o Ngapuhi Te Runanga a Iwi o Ngapuhi" at bounding box center [275, 312] width 153 height 17
click at [251, 311] on strong "Te Runanga a Iwi o Ngapuhi" at bounding box center [249, 311] width 77 height 7
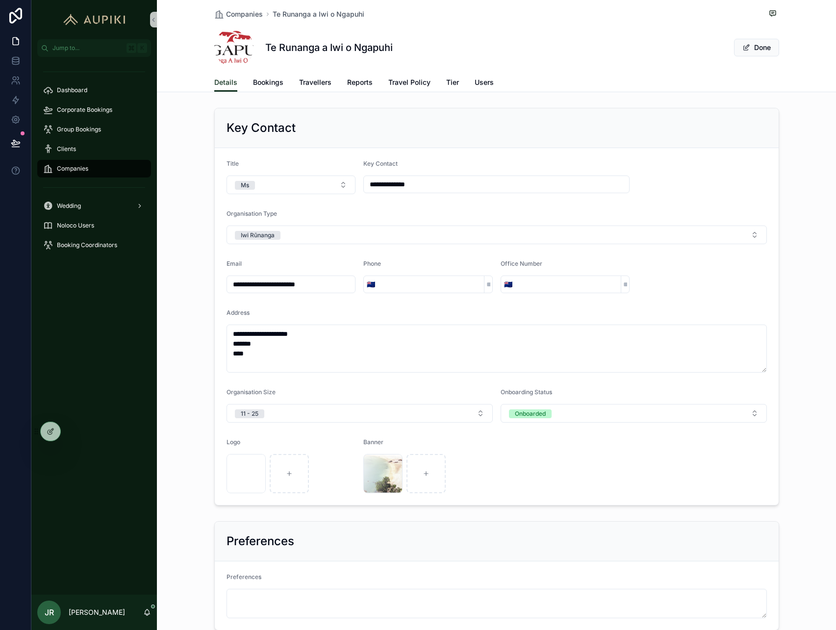
click at [755, 35] on div "Te Runanga a Iwi o Ngapuhi Done" at bounding box center [496, 47] width 565 height 39
click at [74, 429] on icon at bounding box center [74, 430] width 1 height 2
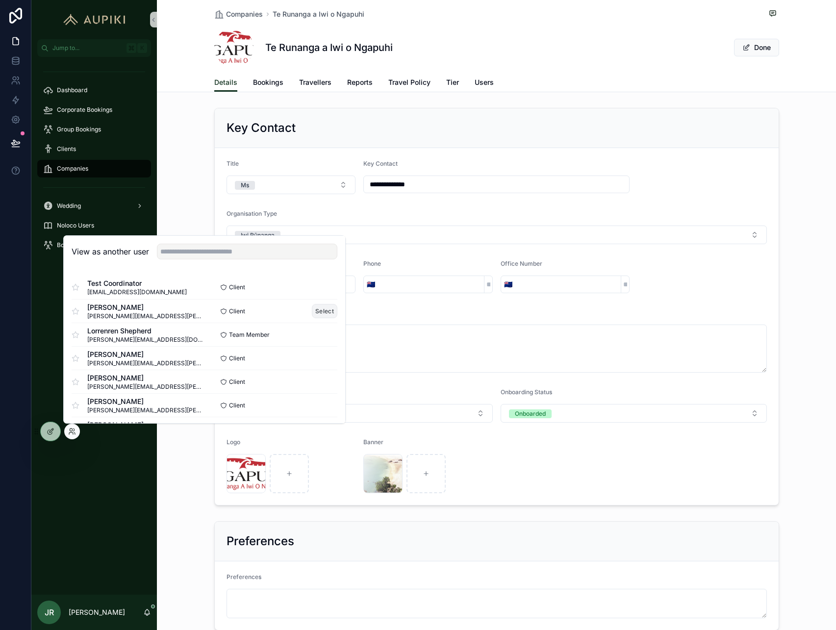
click at [317, 308] on button "Select" at bounding box center [325, 311] width 26 height 14
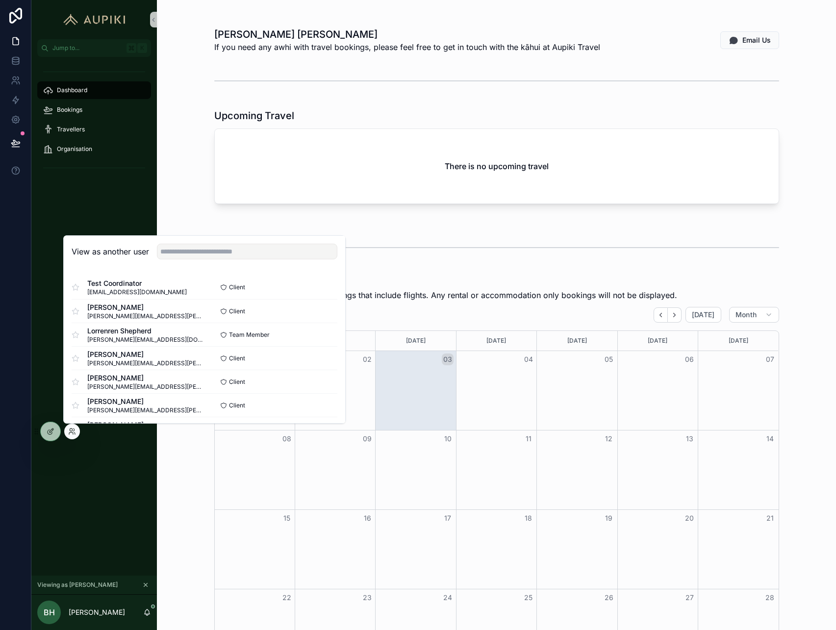
click at [201, 100] on div "[PERSON_NAME] [PERSON_NAME] If you need any awhi with travel bookings, please f…" at bounding box center [496, 407] width 679 height 815
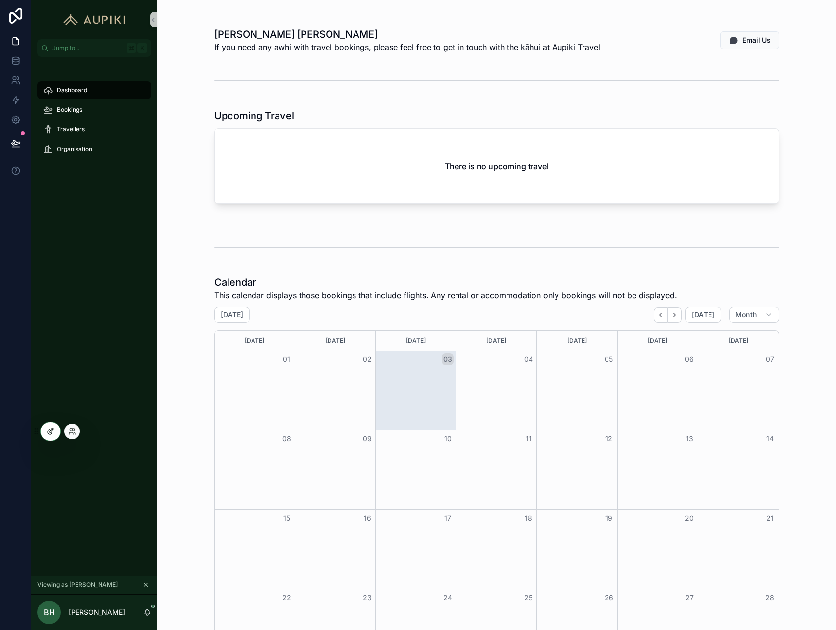
click at [47, 428] on icon at bounding box center [51, 432] width 8 height 8
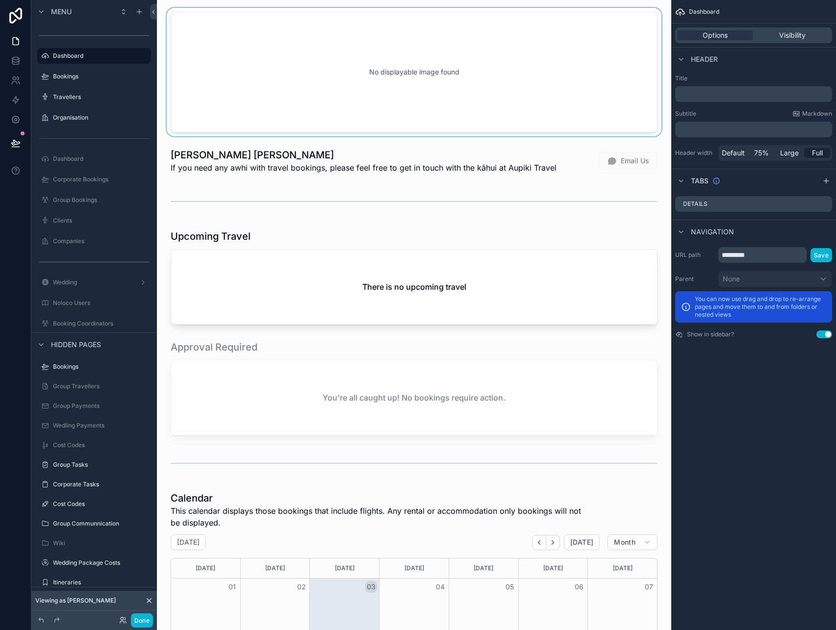
click at [470, 65] on div "scrollable content" at bounding box center [414, 72] width 499 height 128
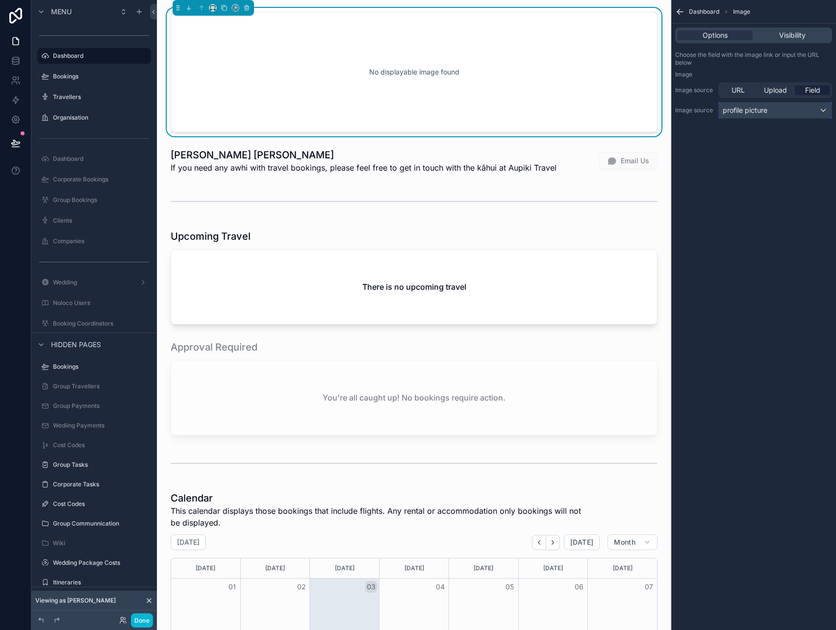
click at [775, 104] on div "profile picture" at bounding box center [775, 111] width 113 height 16
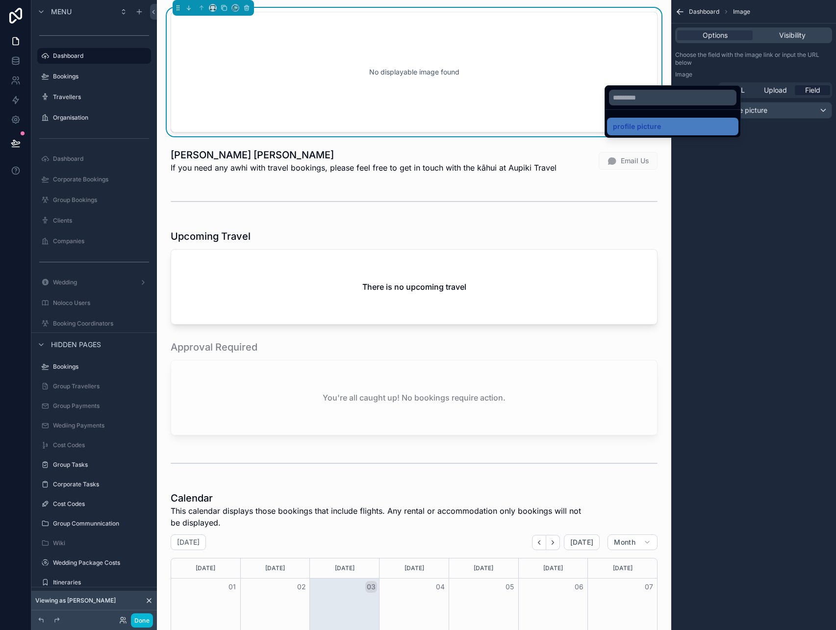
click at [778, 111] on div "scrollable content" at bounding box center [418, 315] width 836 height 630
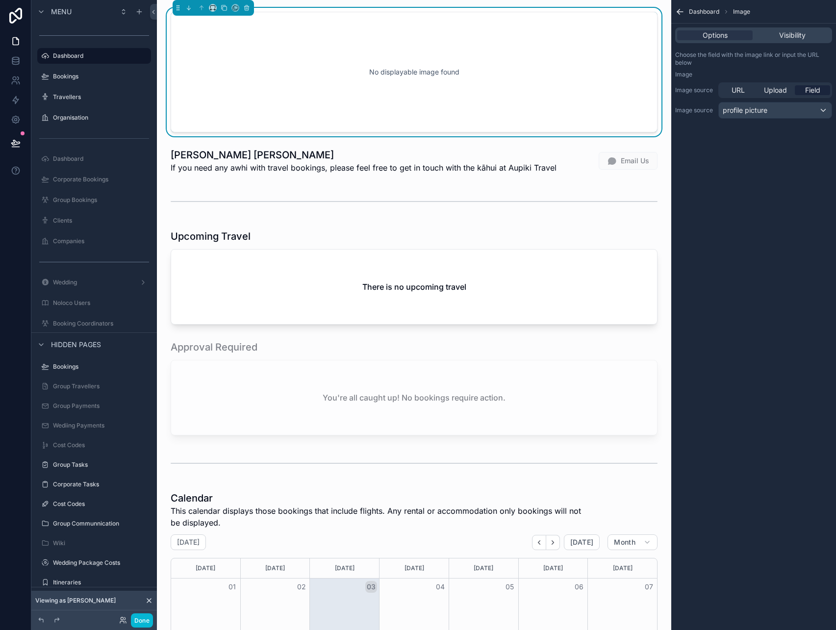
click at [748, 204] on div "Dashboard Image Options Visibility Choose the field with the image link or inpu…" at bounding box center [753, 315] width 165 height 630
click at [139, 622] on button "Done" at bounding box center [142, 621] width 22 height 14
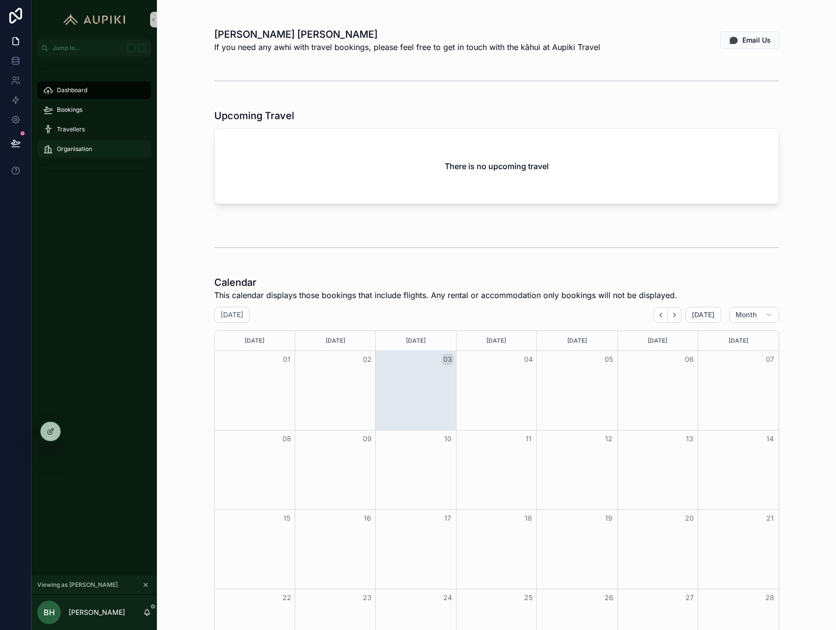
click at [72, 150] on span "Organisation" at bounding box center [74, 149] width 35 height 8
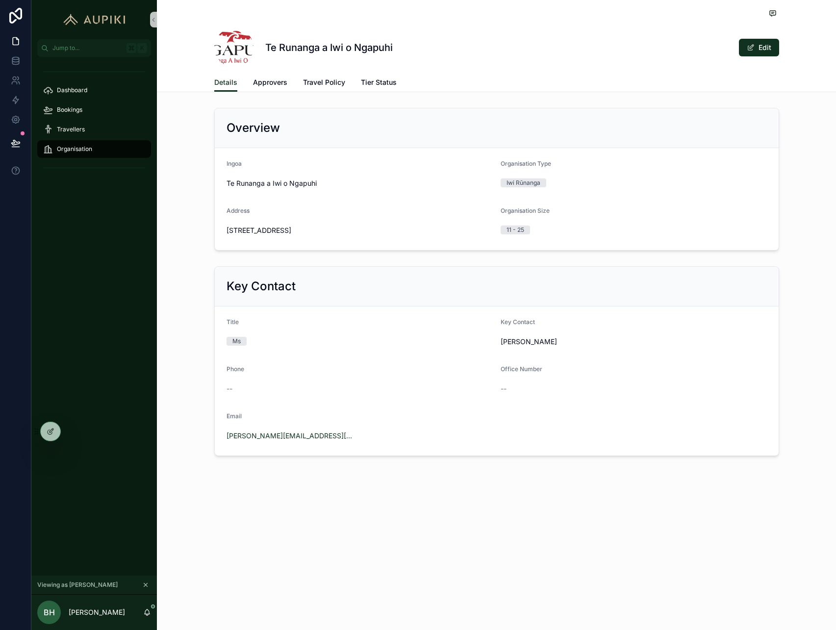
click at [146, 583] on icon "scrollable content" at bounding box center [145, 585] width 7 height 7
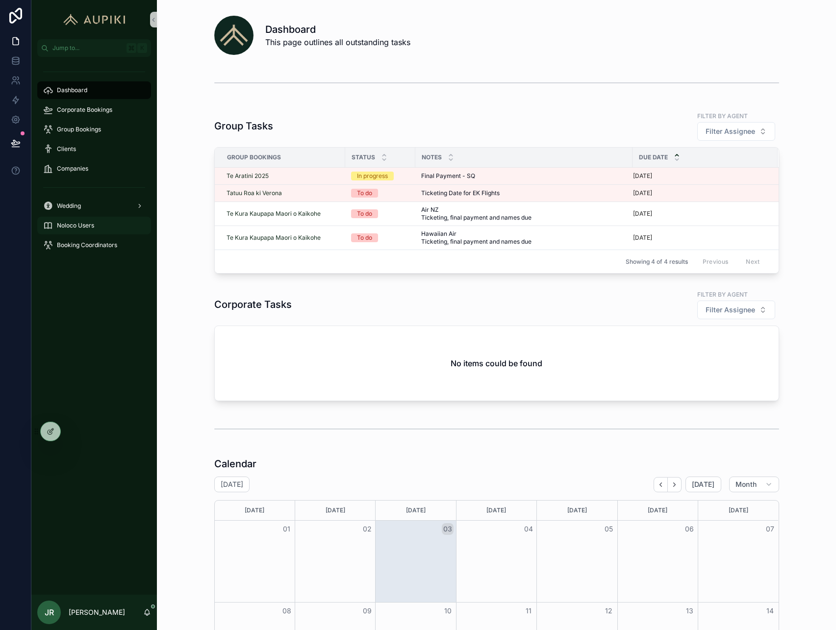
click at [78, 230] on div "Noloco Users" at bounding box center [94, 226] width 102 height 16
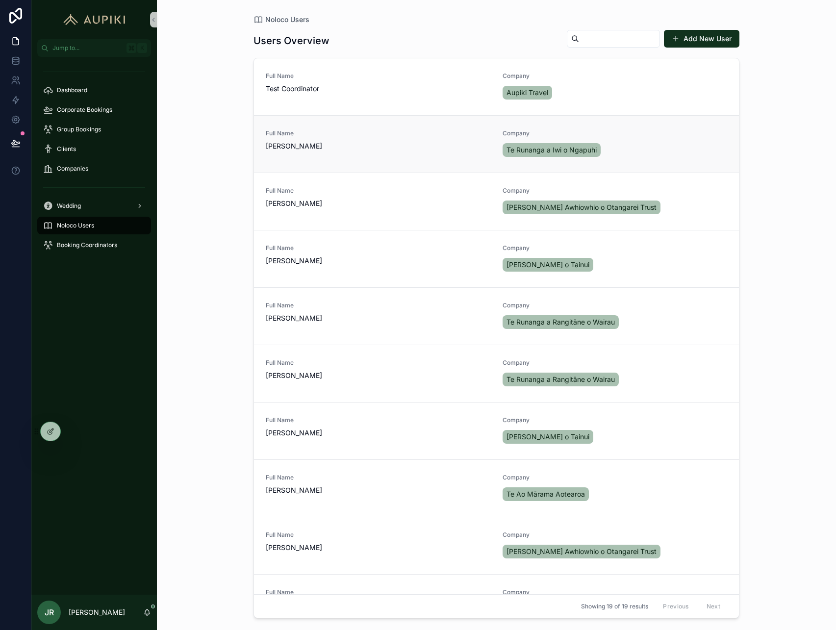
click at [323, 138] on div "Full Name [PERSON_NAME]" at bounding box center [378, 140] width 225 height 22
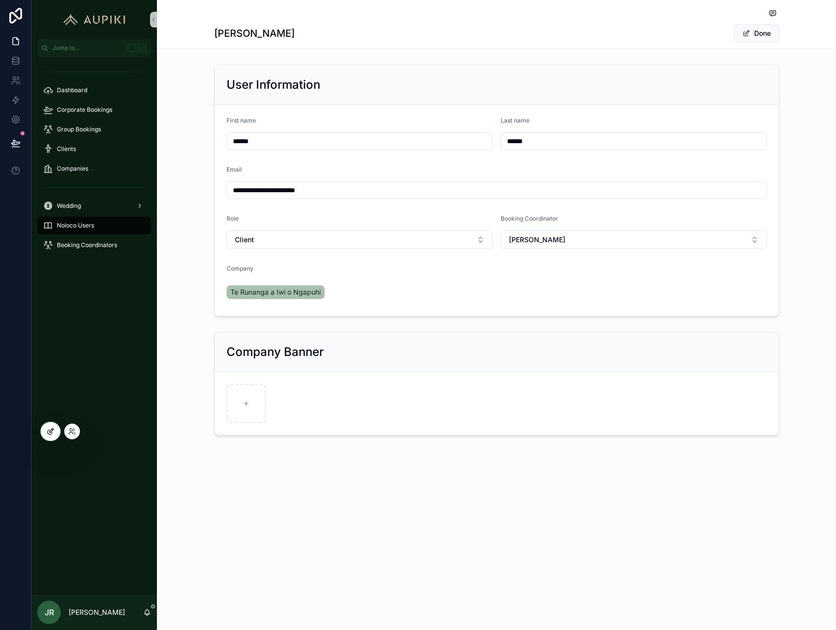
click at [52, 426] on div at bounding box center [51, 431] width 20 height 19
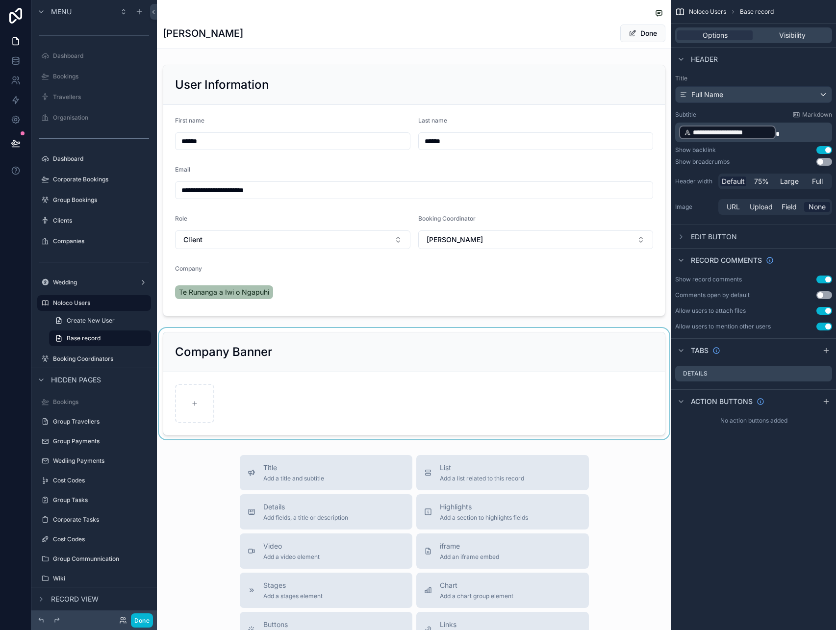
click at [398, 375] on div "scrollable content" at bounding box center [414, 383] width 514 height 111
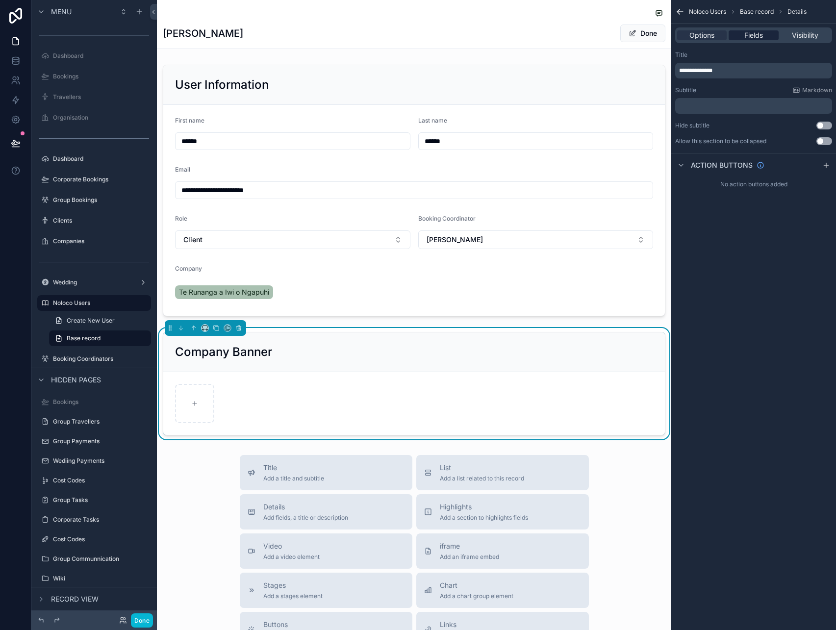
click at [759, 36] on span "Fields" at bounding box center [753, 35] width 19 height 10
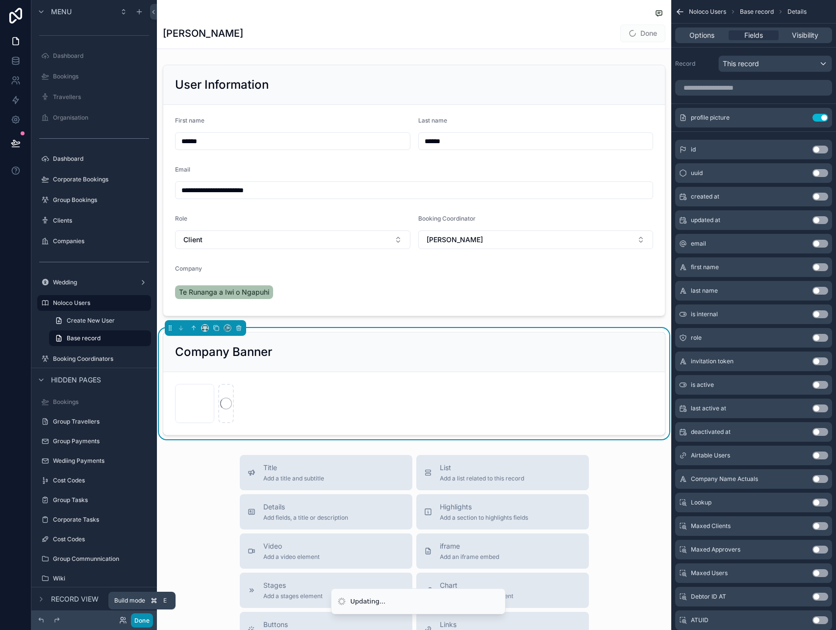
click at [139, 620] on button "Done" at bounding box center [142, 621] width 22 height 14
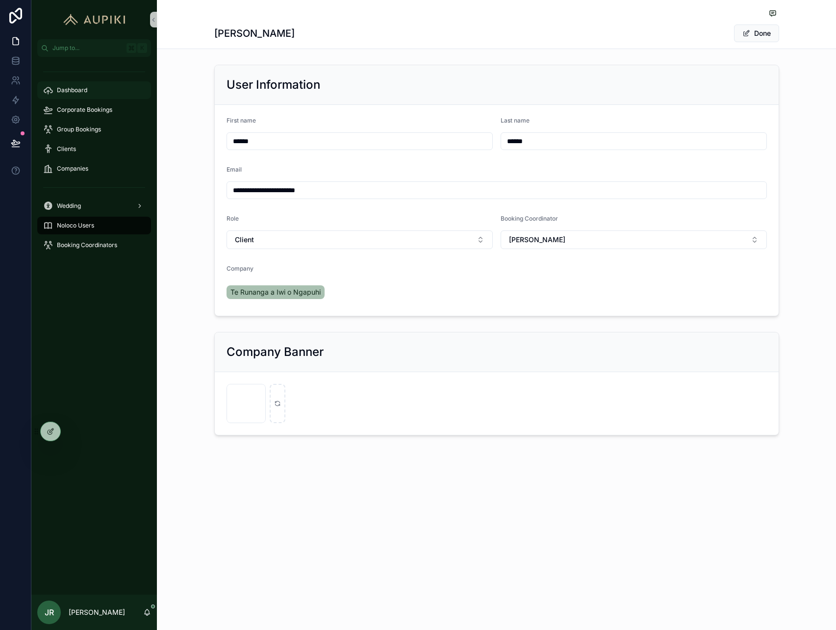
click at [78, 90] on span "Dashboard" at bounding box center [72, 90] width 30 height 8
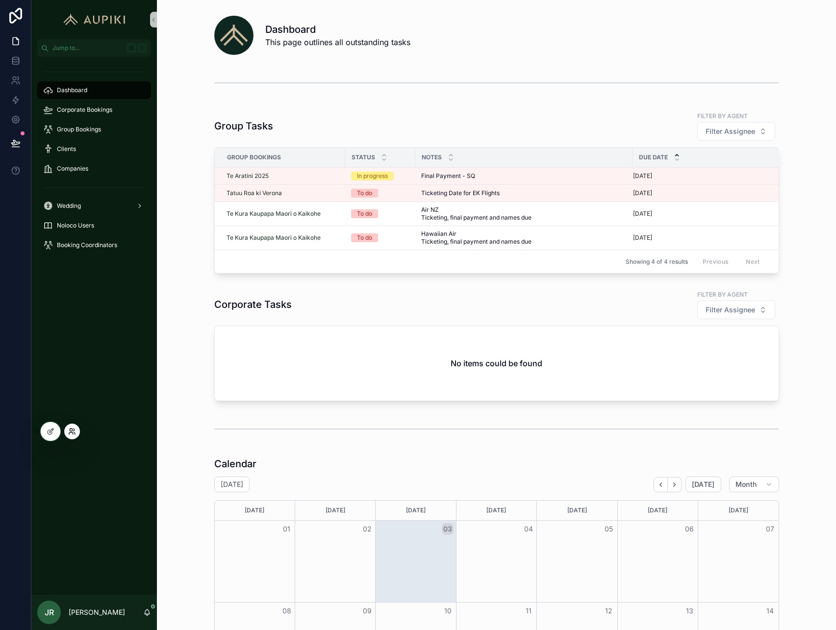
click at [71, 431] on icon at bounding box center [71, 430] width 2 height 2
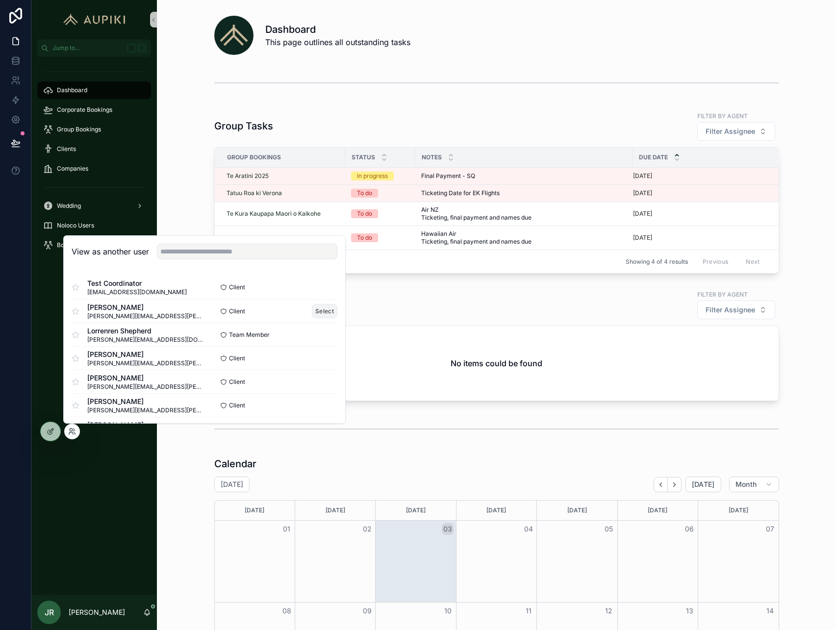
click at [324, 304] on button "Select" at bounding box center [325, 311] width 26 height 14
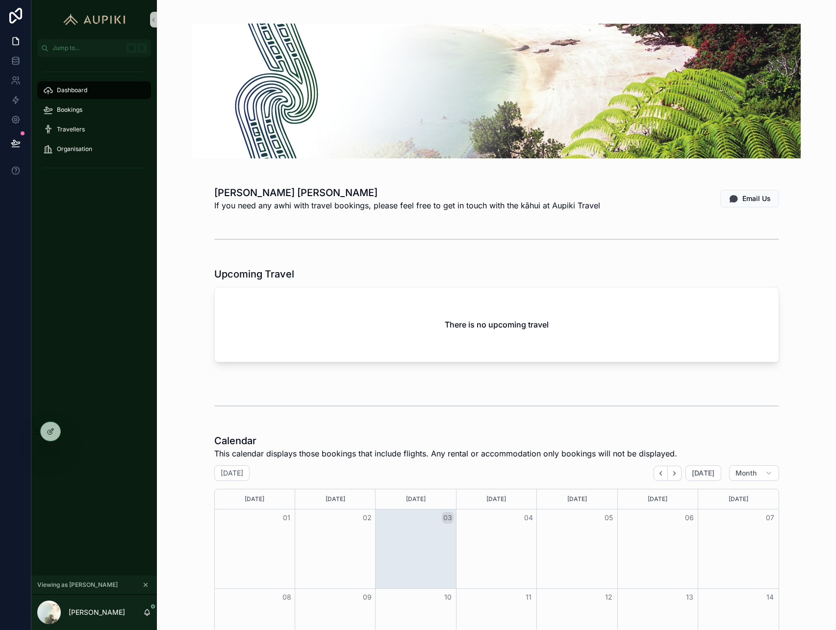
click at [184, 132] on div "scrollable content" at bounding box center [497, 91] width 652 height 158
click at [144, 588] on icon "scrollable content" at bounding box center [145, 585] width 7 height 7
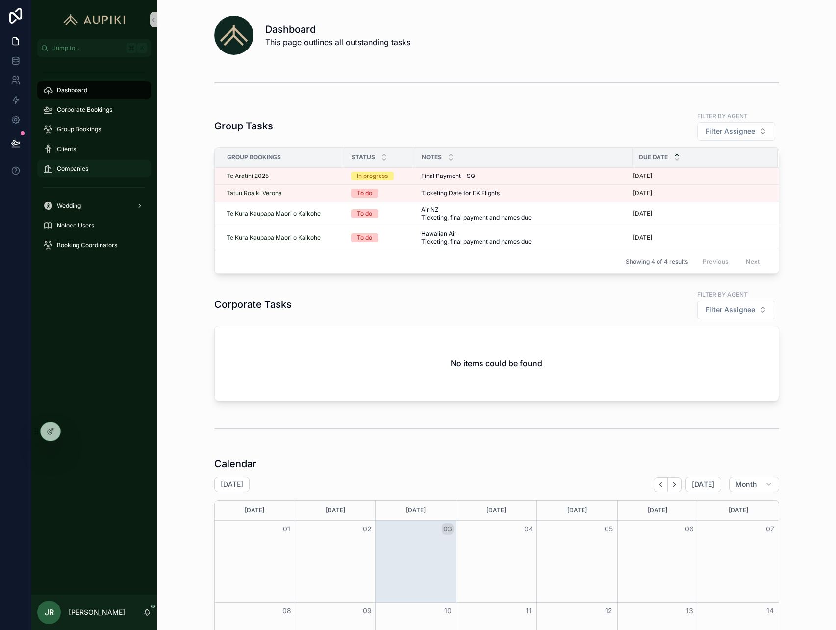
click at [83, 170] on span "Companies" at bounding box center [72, 169] width 31 height 8
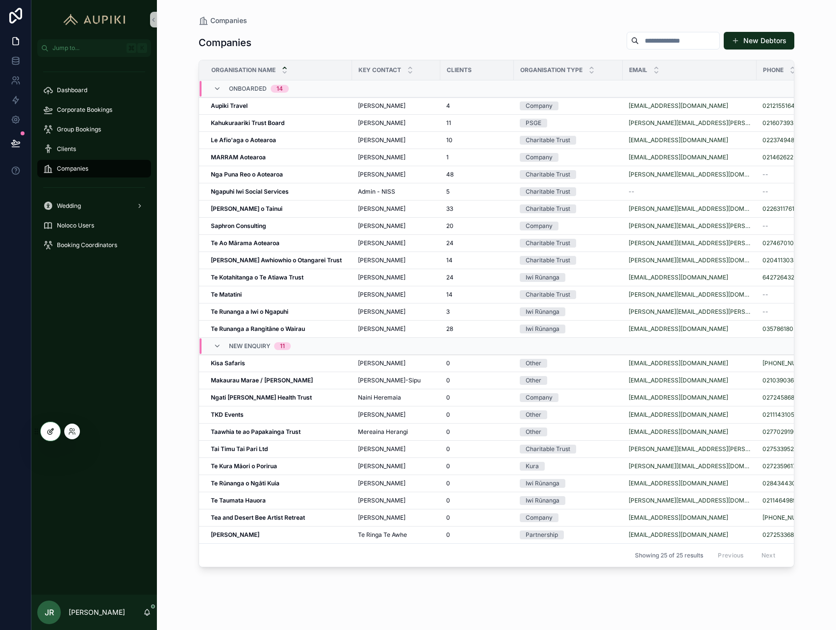
click at [50, 435] on icon at bounding box center [50, 432] width 4 height 4
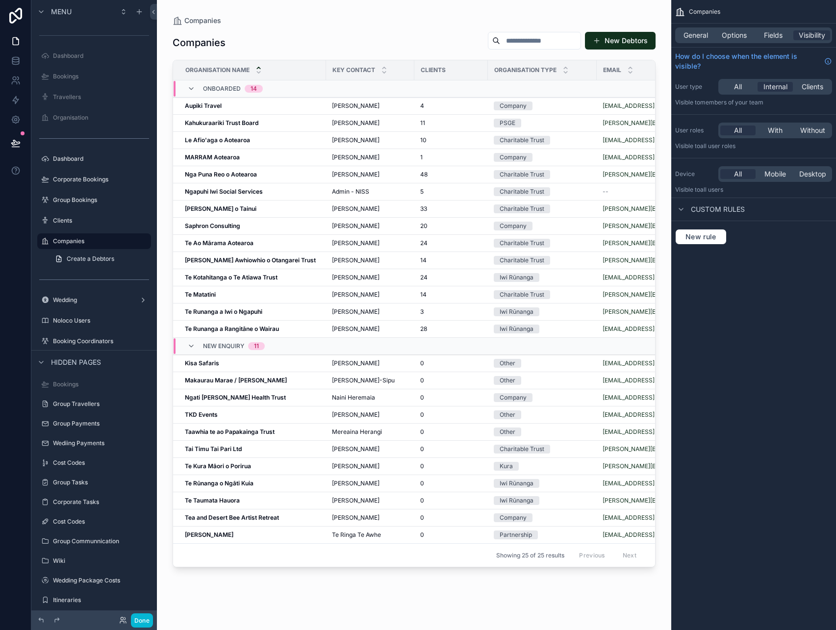
click at [219, 323] on div "scrollable content" at bounding box center [414, 309] width 514 height 618
click at [219, 317] on td "Te Runanga a Iwi o Ngapuhi Te Runanga a Iwi o Ngapuhi" at bounding box center [249, 312] width 153 height 17
click at [226, 318] on td "Te Runanga a Iwi o Ngapuhi Te Runanga a Iwi o Ngapuhi" at bounding box center [249, 312] width 153 height 17
click at [230, 310] on strong "Te Runanga a Iwi o Ngapuhi" at bounding box center [223, 311] width 77 height 7
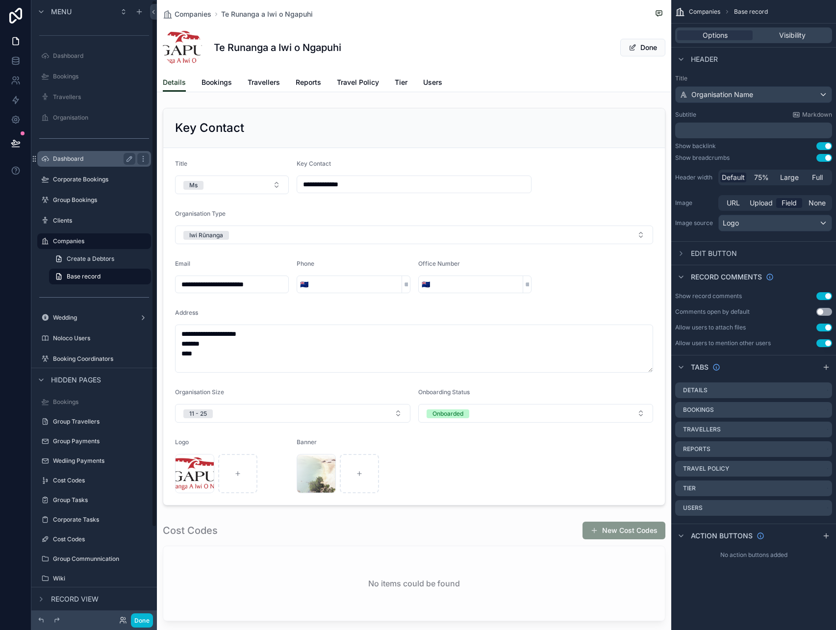
click at [81, 155] on label "Dashboard" at bounding box center [92, 159] width 78 height 8
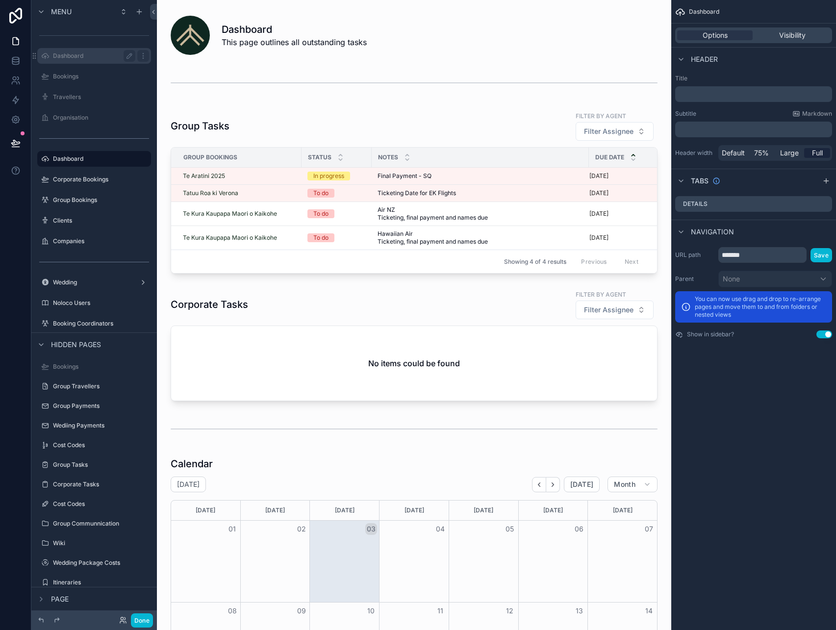
click at [78, 55] on label "Dashboard" at bounding box center [92, 56] width 78 height 8
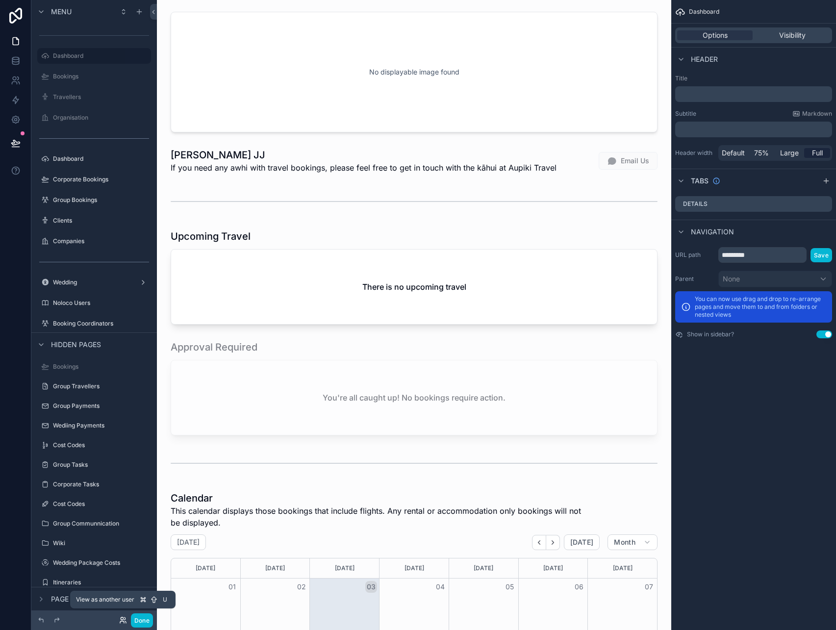
click at [121, 617] on icon at bounding box center [122, 618] width 2 height 2
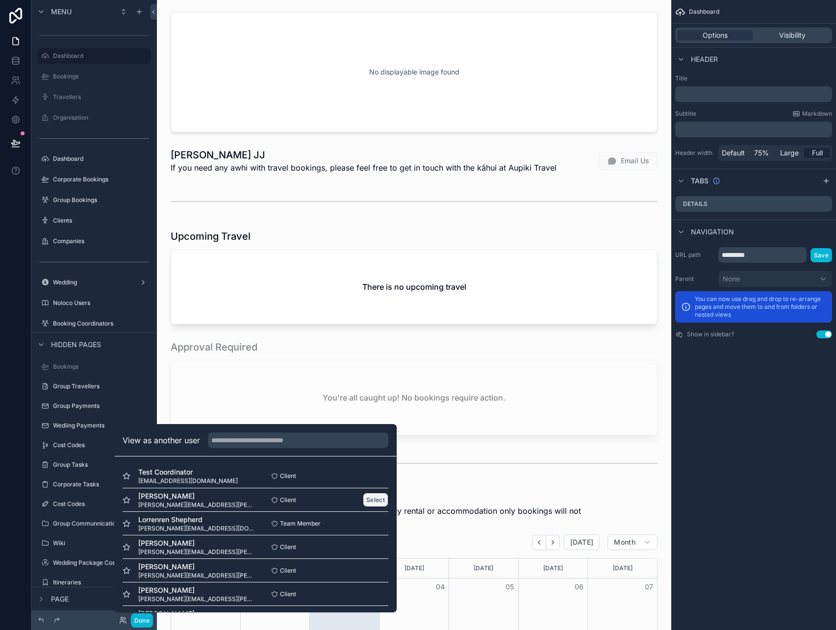
click at [377, 496] on button "Select" at bounding box center [376, 500] width 26 height 14
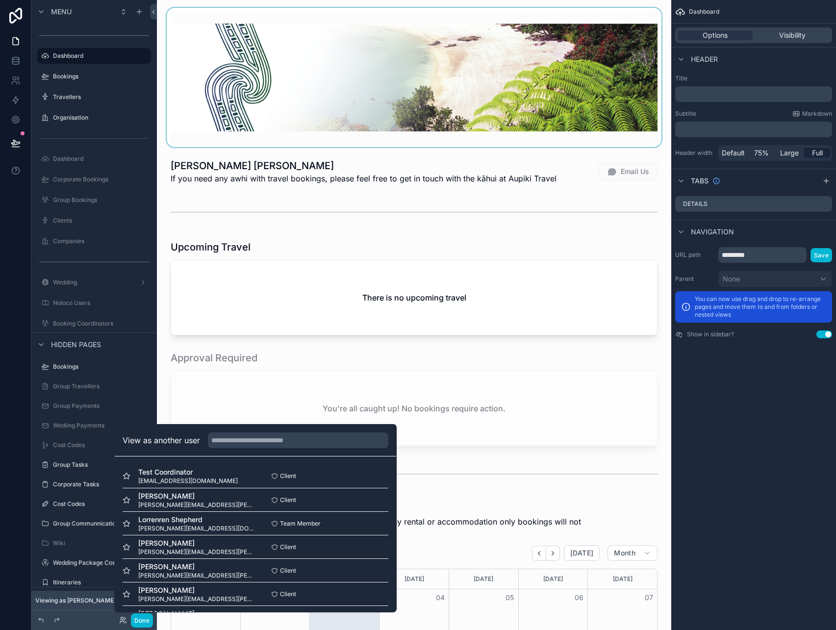
click at [283, 93] on div "scrollable content" at bounding box center [414, 77] width 499 height 139
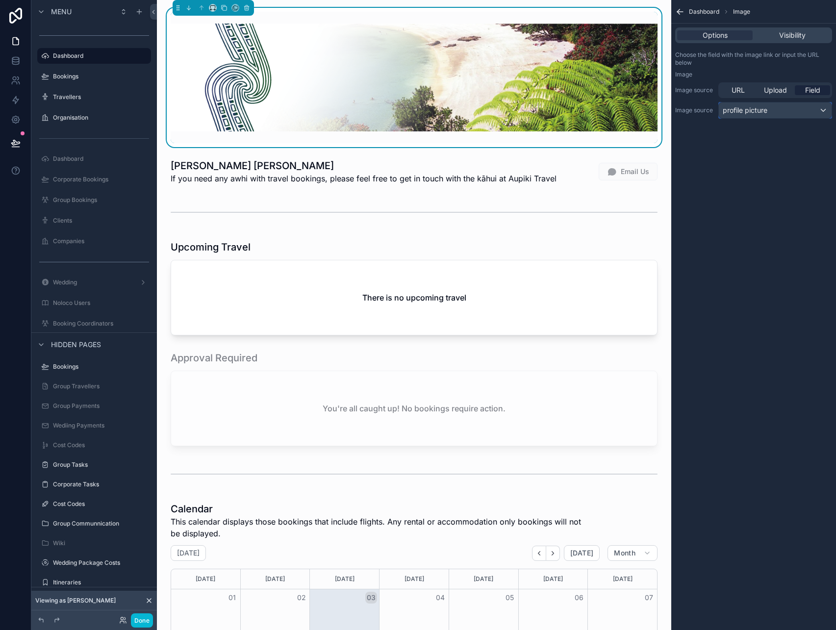
click at [761, 115] on div "profile picture" at bounding box center [775, 111] width 113 height 16
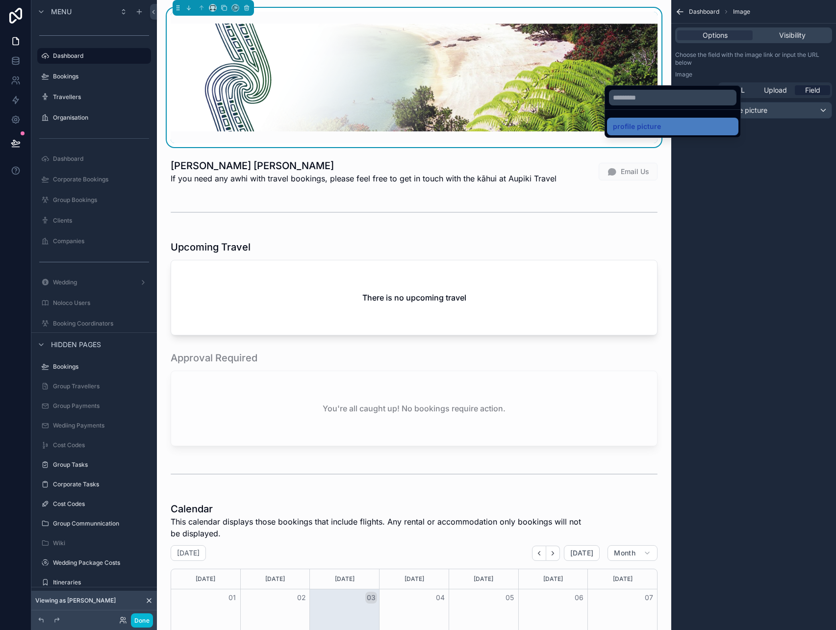
click at [789, 177] on div "scrollable content" at bounding box center [418, 315] width 836 height 630
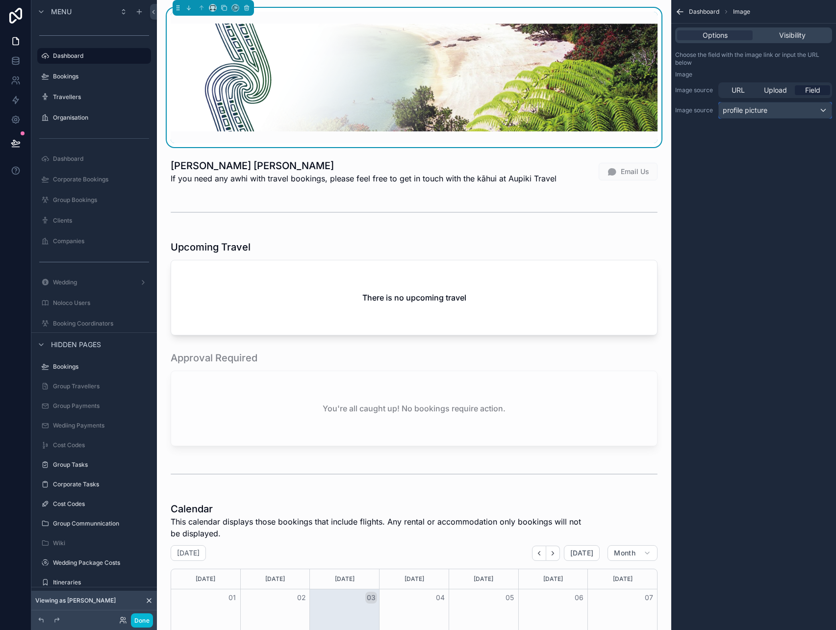
click at [791, 112] on div "profile picture" at bounding box center [775, 111] width 113 height 16
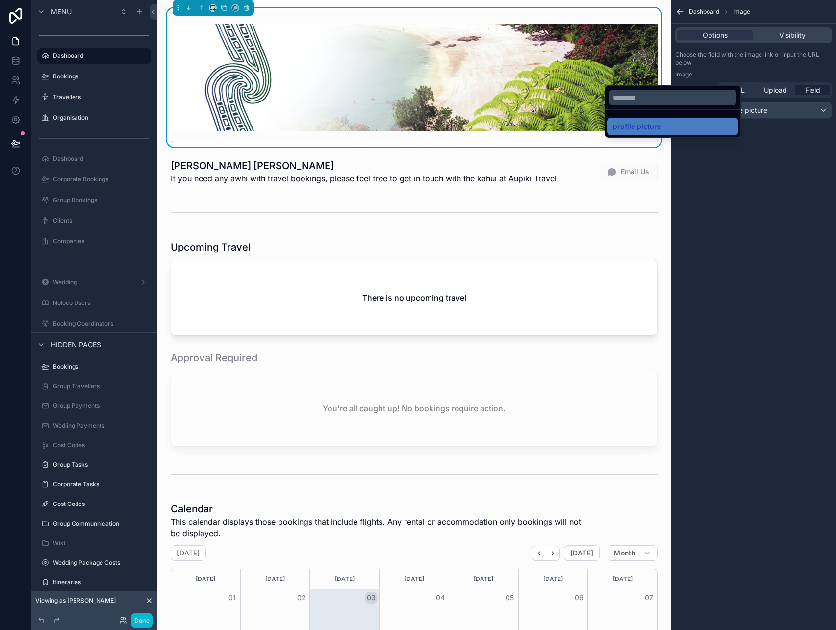
click at [732, 198] on div "scrollable content" at bounding box center [418, 315] width 836 height 630
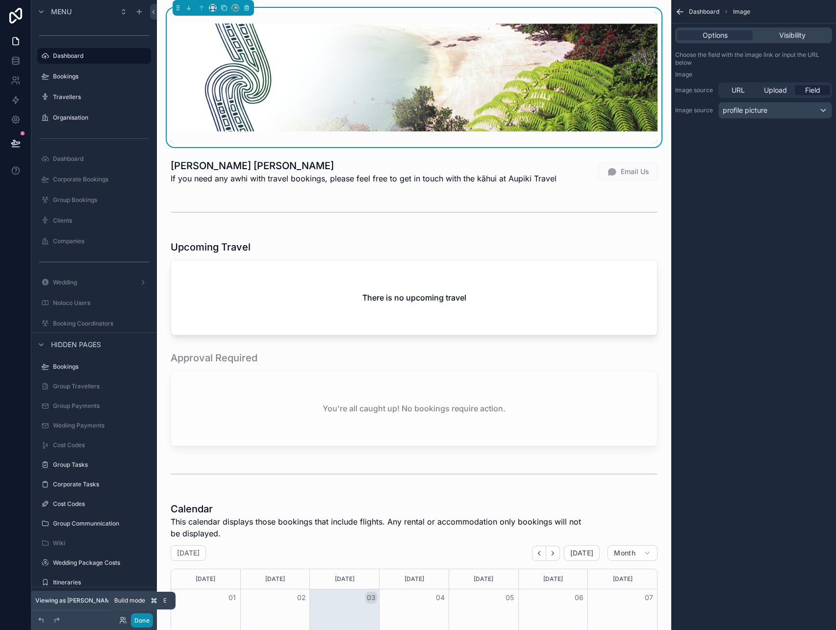
click at [137, 618] on button "Done" at bounding box center [142, 621] width 22 height 14
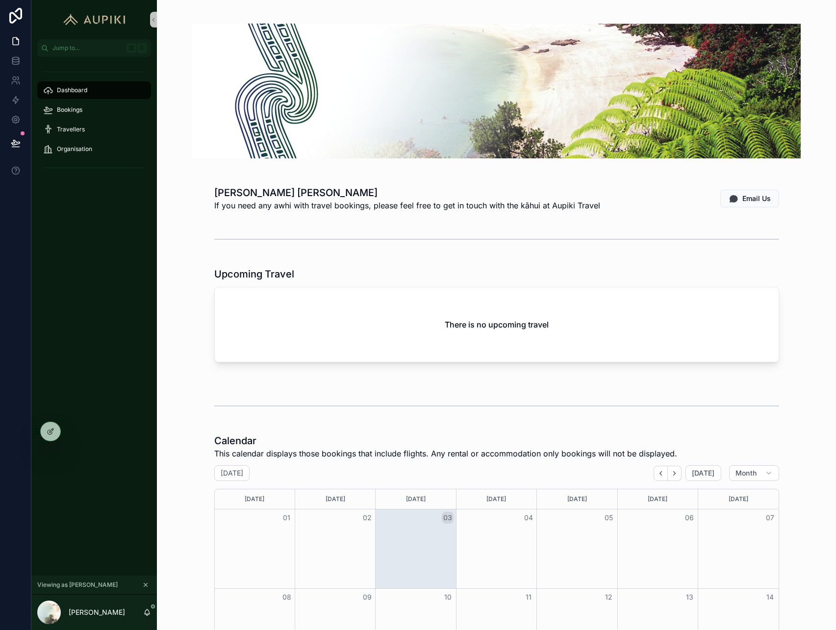
click at [145, 583] on icon "scrollable content" at bounding box center [145, 585] width 7 height 7
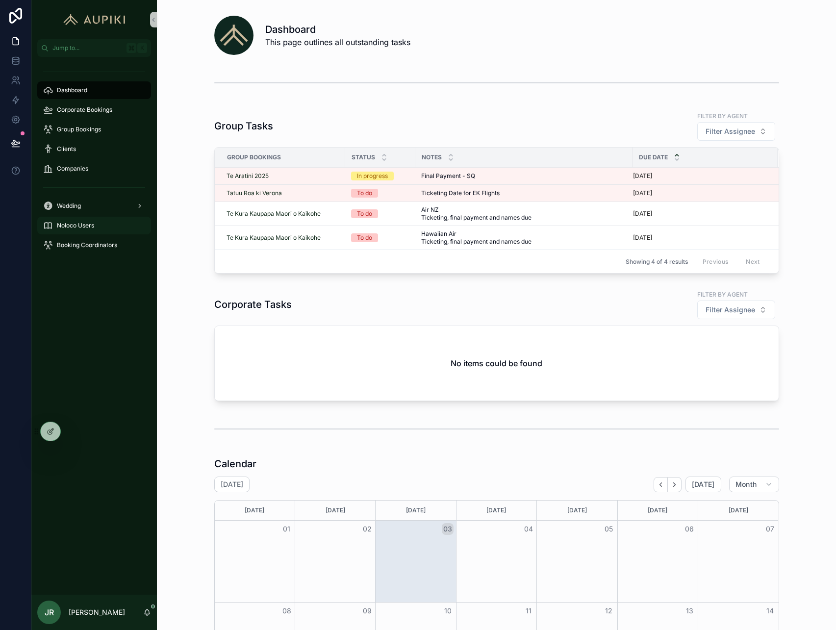
click at [71, 226] on span "Noloco Users" at bounding box center [75, 226] width 37 height 8
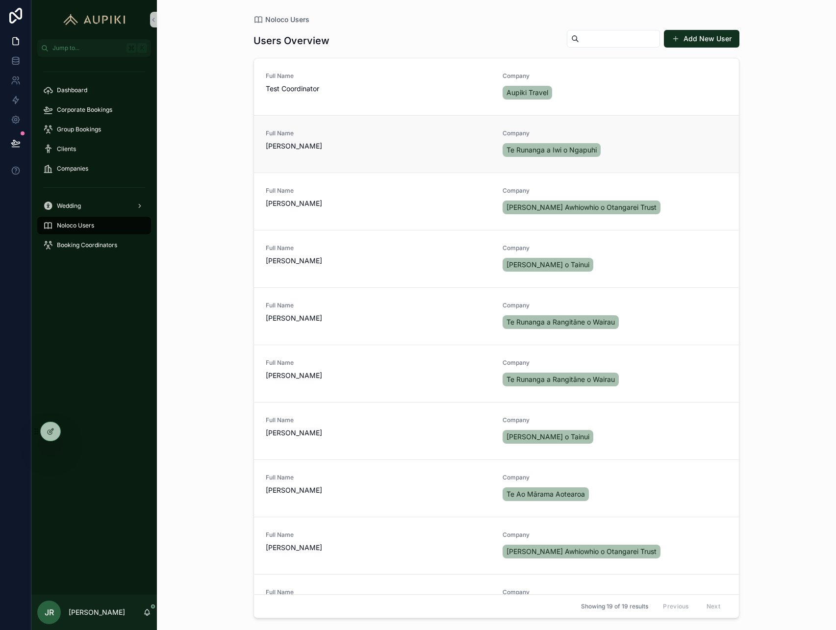
click at [346, 141] on span "[PERSON_NAME]" at bounding box center [378, 146] width 225 height 10
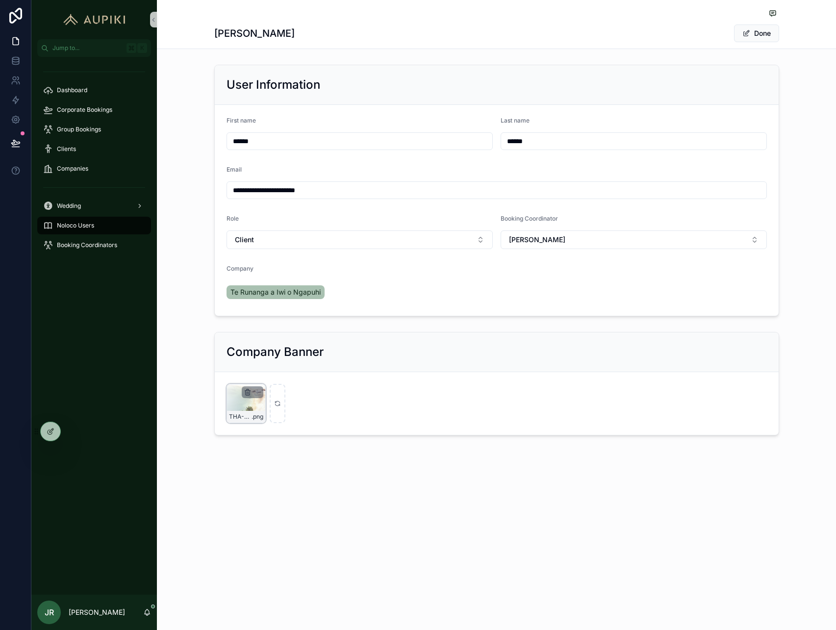
click at [246, 391] on icon "scrollable content" at bounding box center [248, 392] width 8 height 8
click at [264, 376] on icon "scrollable content" at bounding box center [268, 375] width 8 height 8
click at [266, 376] on icon "scrollable content" at bounding box center [268, 375] width 8 height 8
click at [269, 375] on icon "scrollable content" at bounding box center [268, 375] width 8 height 8
click at [266, 372] on icon "scrollable content" at bounding box center [268, 375] width 8 height 8
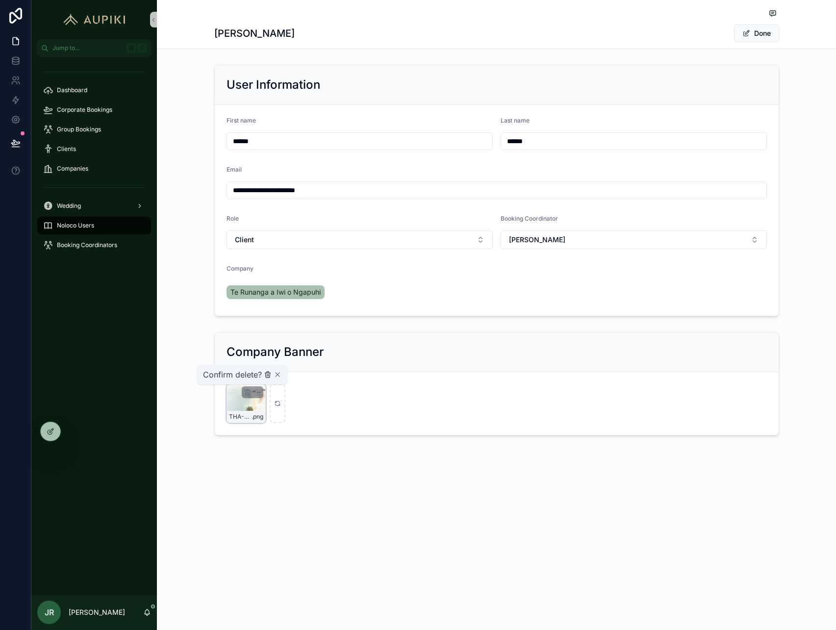
click at [266, 372] on icon "scrollable content" at bounding box center [268, 375] width 8 height 8
click at [98, 252] on div "Booking Coordinators" at bounding box center [94, 245] width 102 height 16
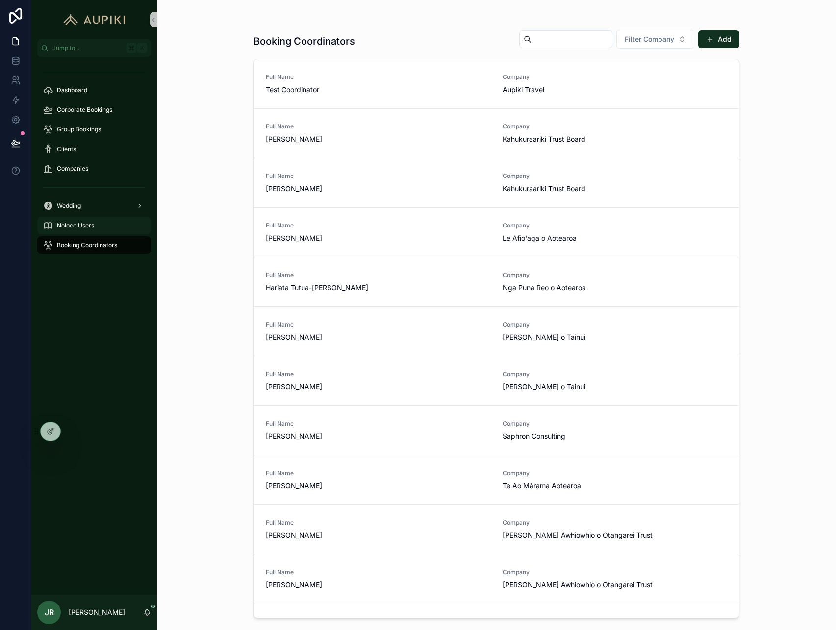
click at [91, 227] on span "Noloco Users" at bounding box center [75, 226] width 37 height 8
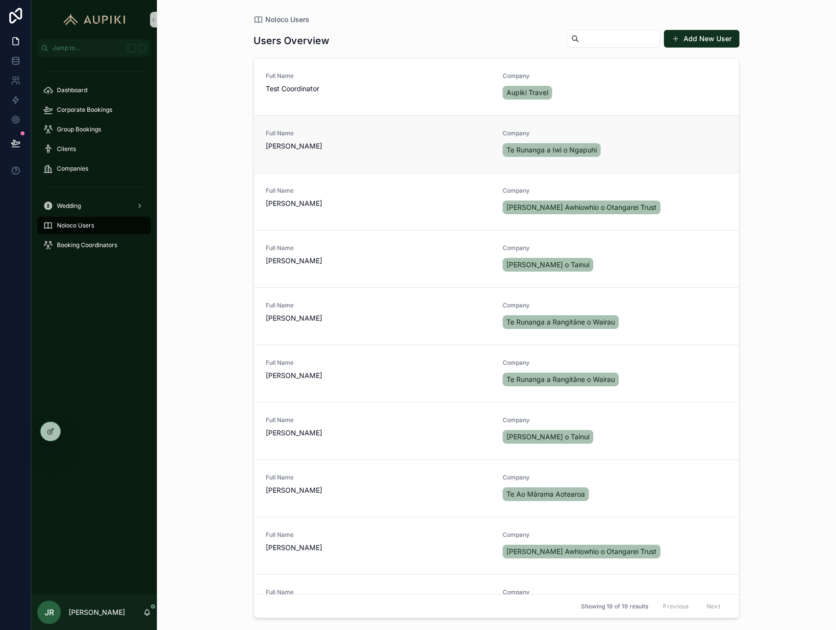
click at [342, 163] on link "Full Name [PERSON_NAME] Company Te Runanga a Iwi o Ngapuhi" at bounding box center [496, 143] width 485 height 57
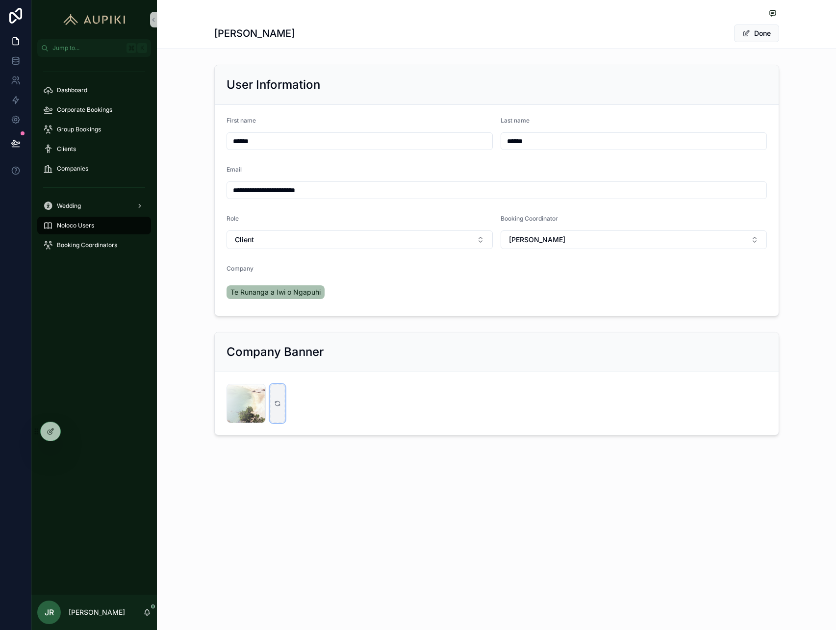
click at [276, 402] on icon "scrollable content" at bounding box center [277, 402] width 4 height 2
type input "**********"
click at [71, 436] on div at bounding box center [72, 432] width 16 height 16
click at [73, 428] on icon at bounding box center [72, 432] width 8 height 8
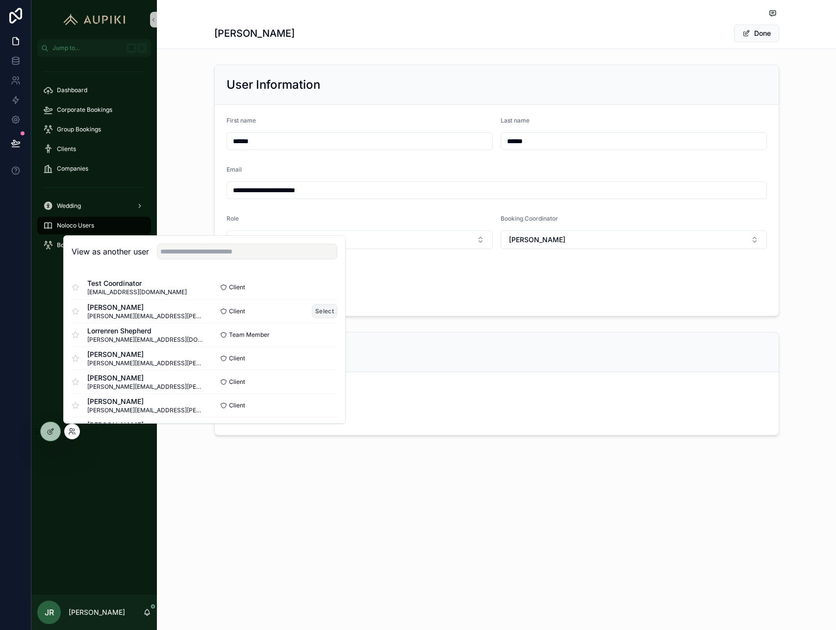
click at [319, 314] on button "Select" at bounding box center [325, 311] width 26 height 14
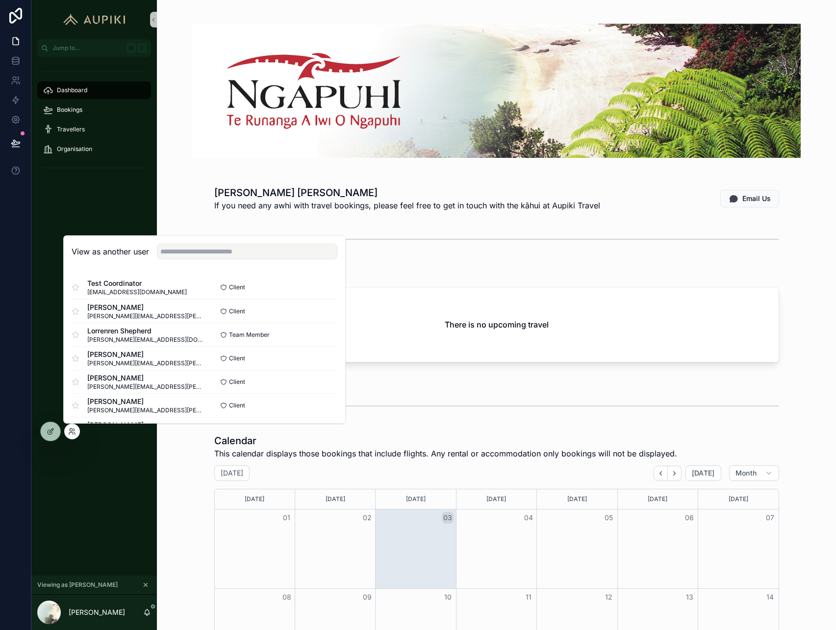
click at [165, 142] on div "scrollable content" at bounding box center [497, 91] width 664 height 166
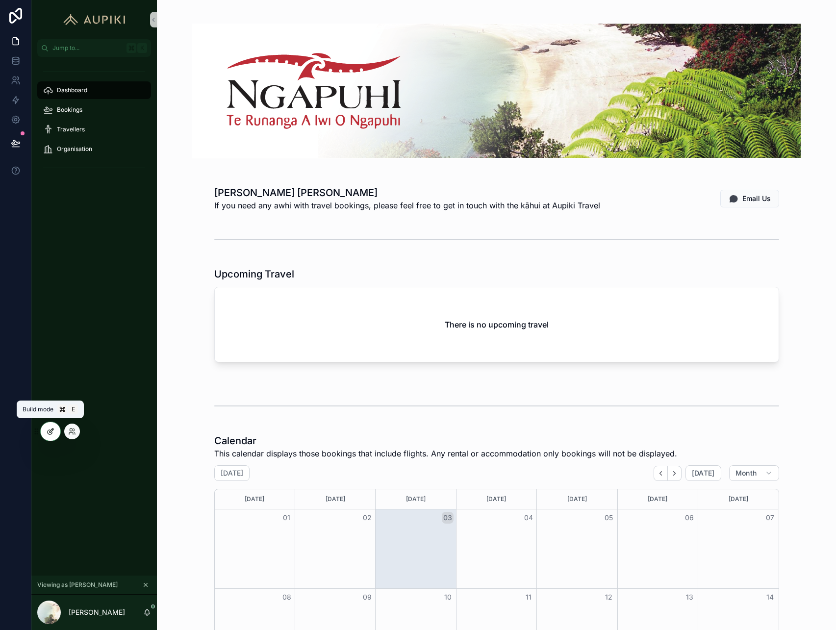
click at [53, 429] on icon at bounding box center [51, 432] width 8 height 8
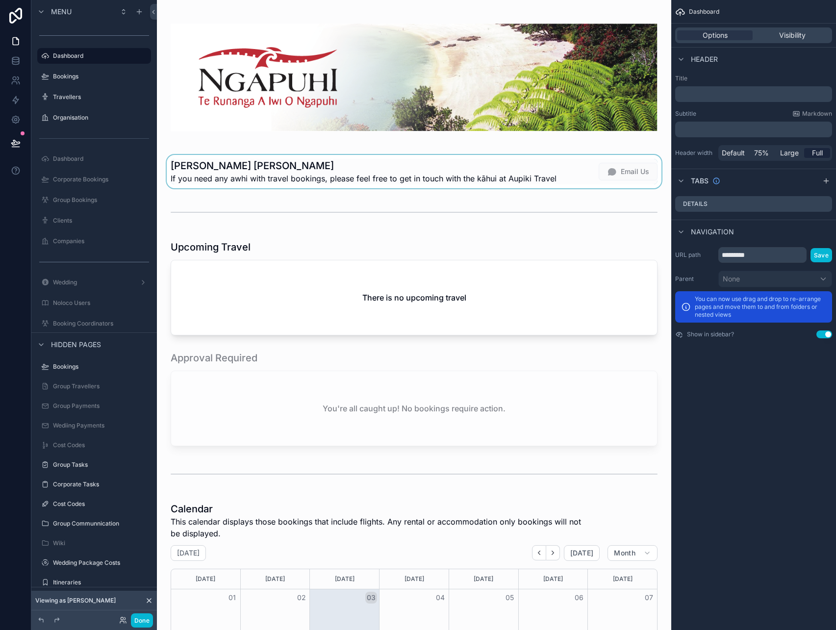
click at [233, 168] on div "scrollable content" at bounding box center [414, 171] width 499 height 33
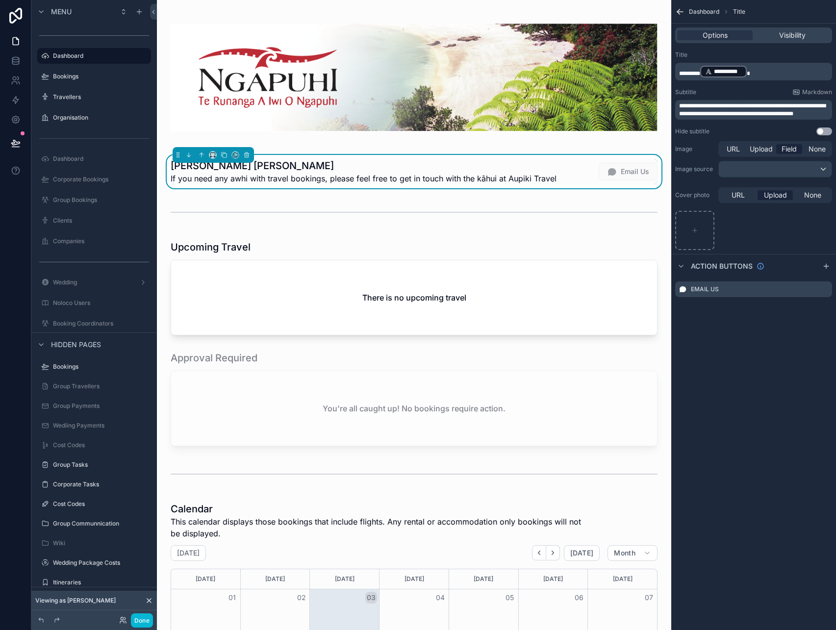
click at [211, 167] on h1 "[PERSON_NAME] [PERSON_NAME]" at bounding box center [364, 166] width 386 height 14
click at [700, 74] on span "********" at bounding box center [689, 74] width 21 height 6
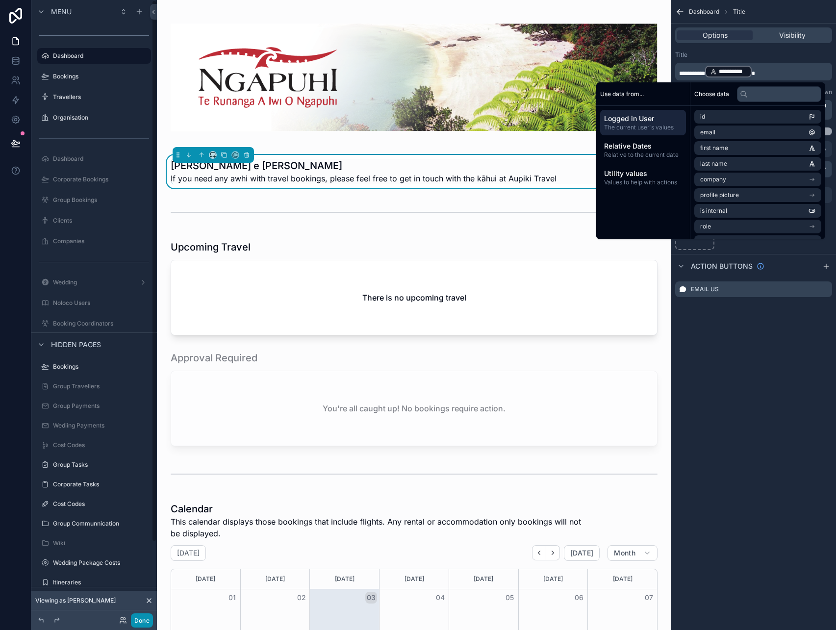
click at [144, 620] on button "Done" at bounding box center [142, 621] width 22 height 14
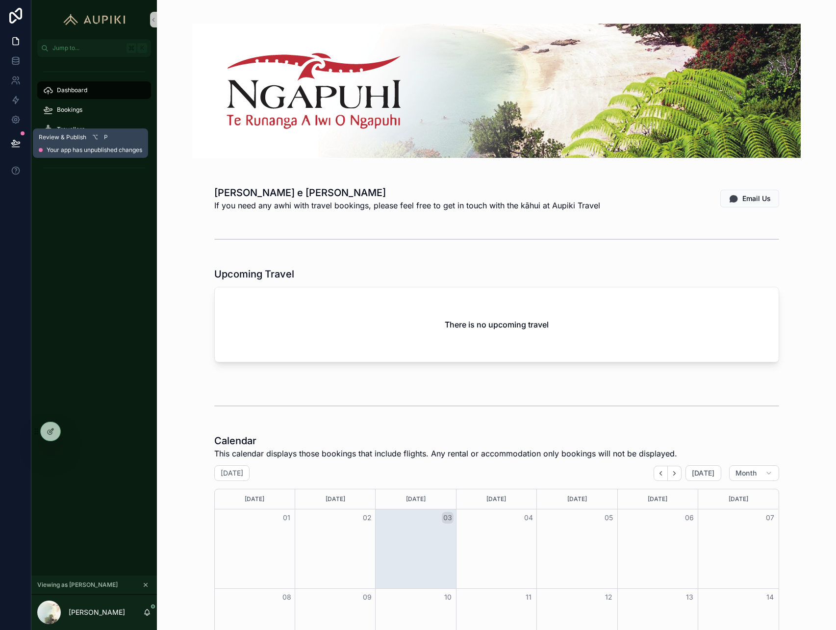
click at [20, 140] on button at bounding box center [16, 142] width 22 height 27
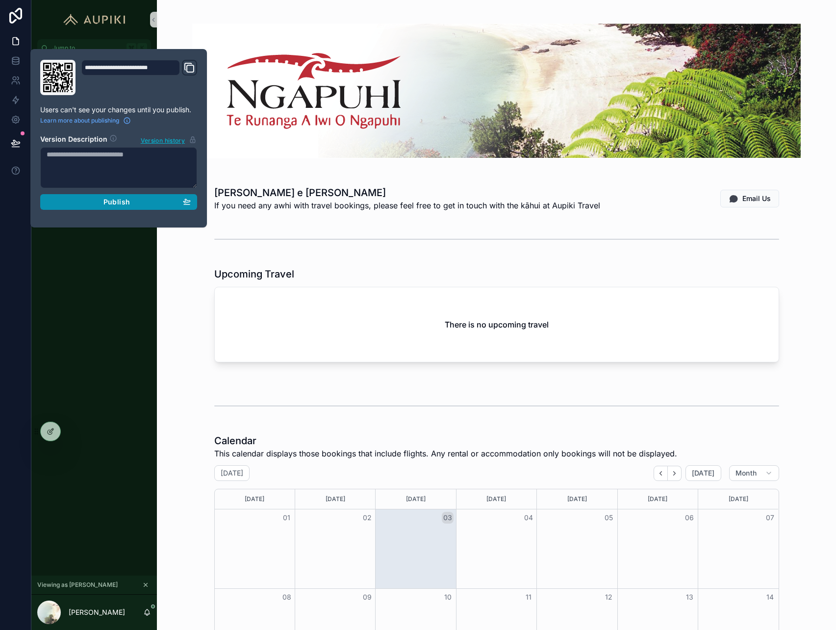
click at [112, 200] on span "Publish" at bounding box center [116, 202] width 26 height 9
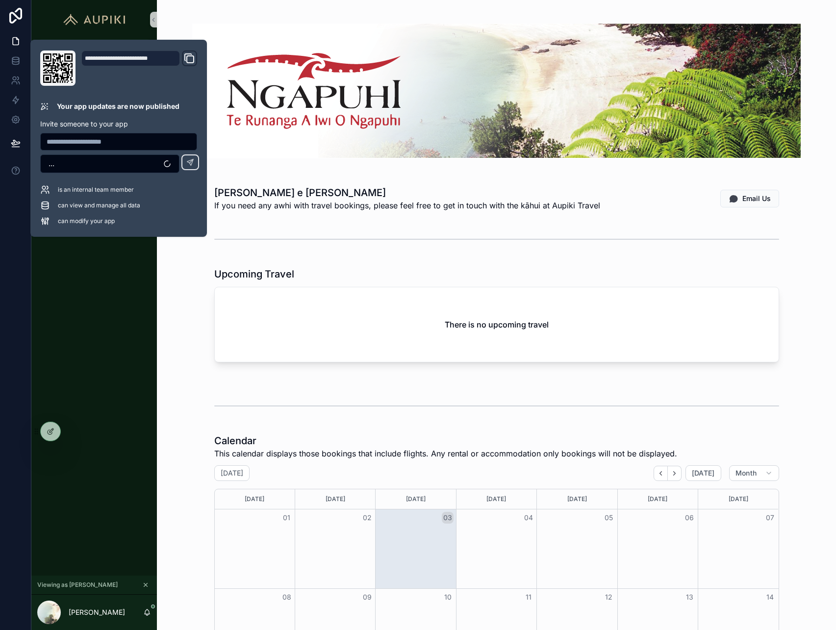
click at [190, 284] on div "Upcoming Travel There is no upcoming travel" at bounding box center [497, 314] width 664 height 103
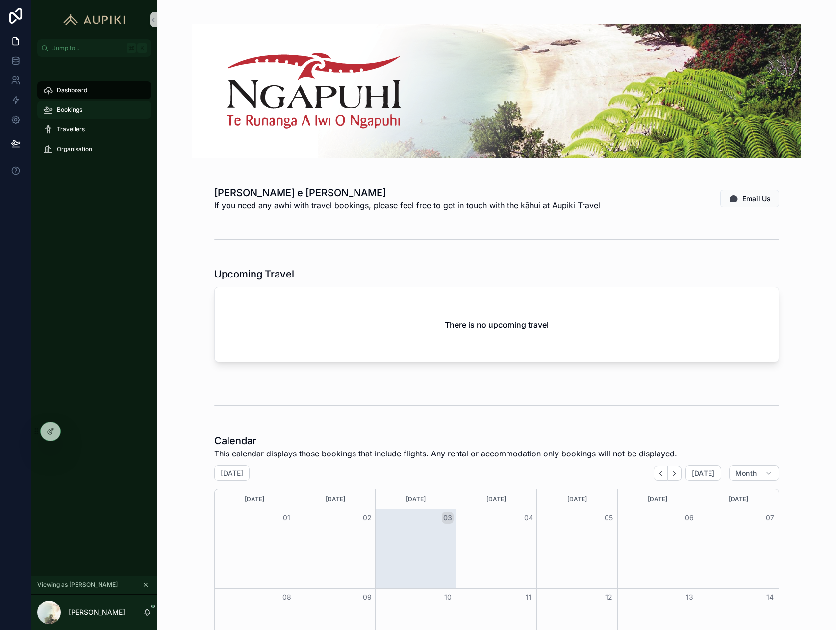
click at [82, 103] on div "Bookings" at bounding box center [94, 110] width 102 height 16
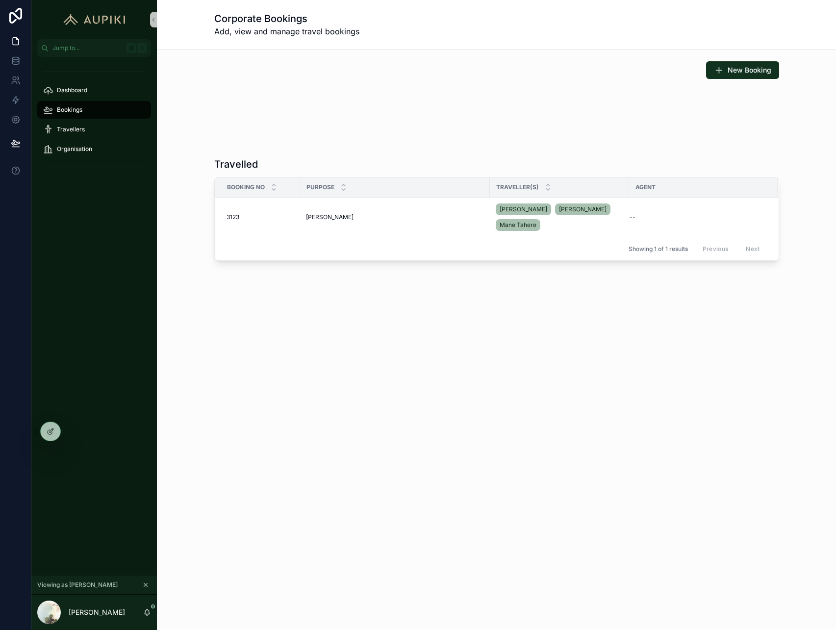
click at [605, 122] on div "scrollable content" at bounding box center [497, 126] width 664 height 8
click at [48, 430] on icon at bounding box center [50, 432] width 4 height 4
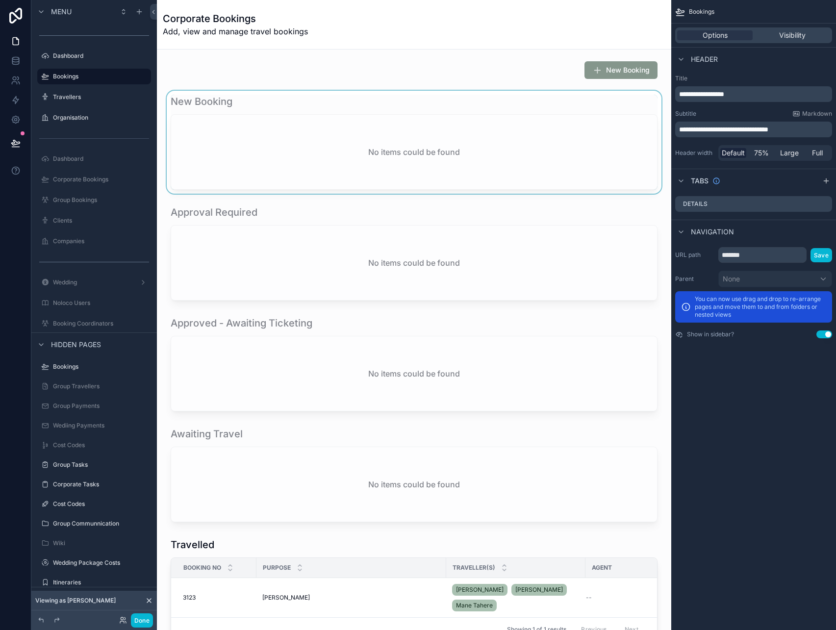
click at [499, 155] on div "scrollable content" at bounding box center [414, 142] width 499 height 103
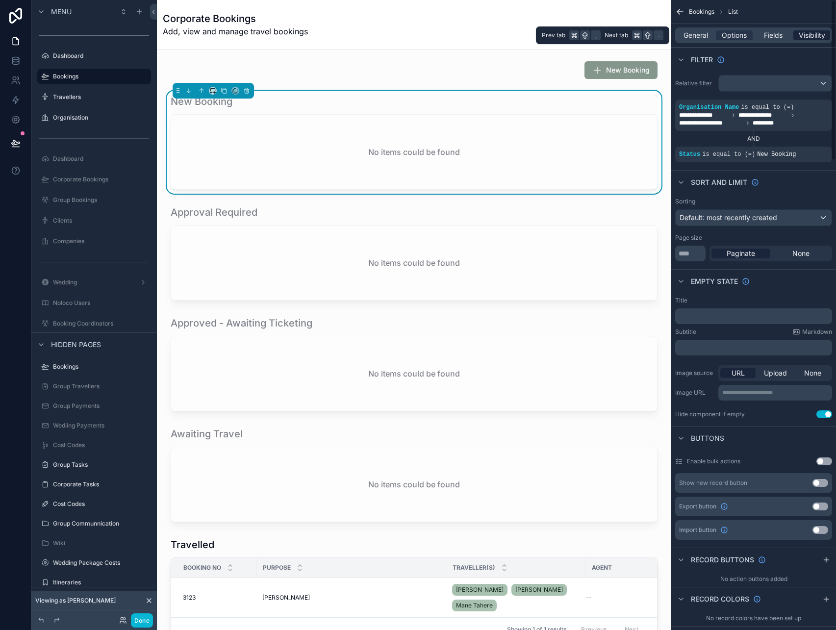
click at [808, 36] on span "Visibility" at bounding box center [812, 35] width 26 height 10
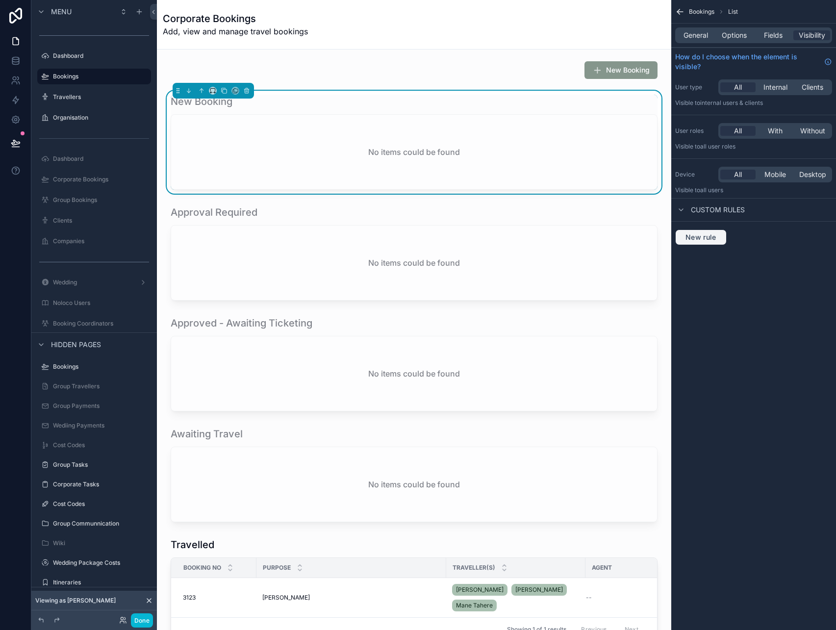
click at [702, 241] on span "New rule" at bounding box center [701, 237] width 39 height 9
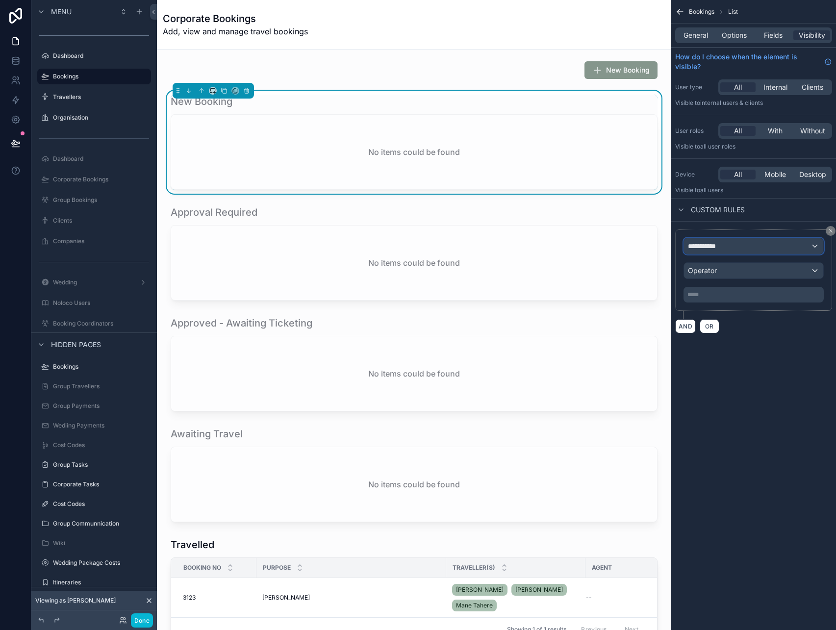
click at [725, 244] on div "**********" at bounding box center [753, 246] width 139 height 16
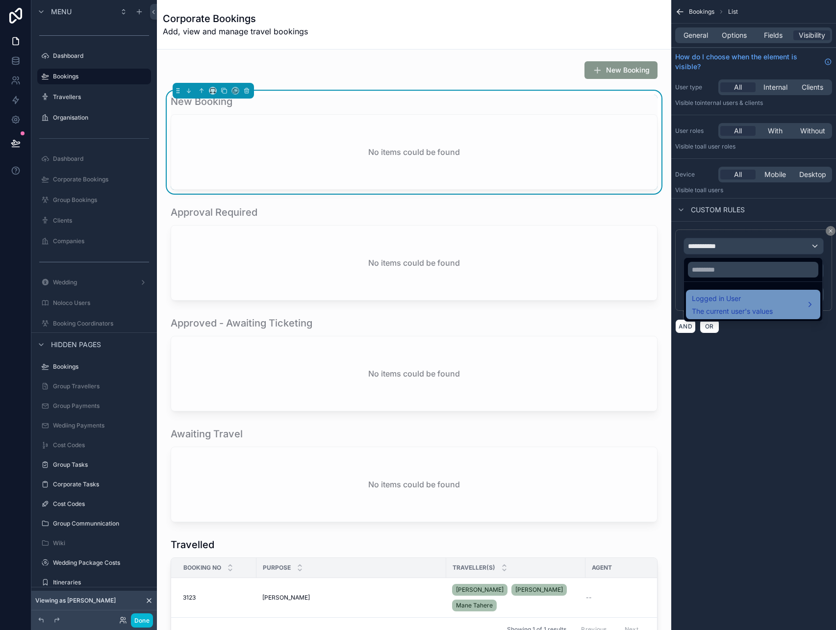
click at [722, 294] on span "Logged in User" at bounding box center [732, 299] width 81 height 12
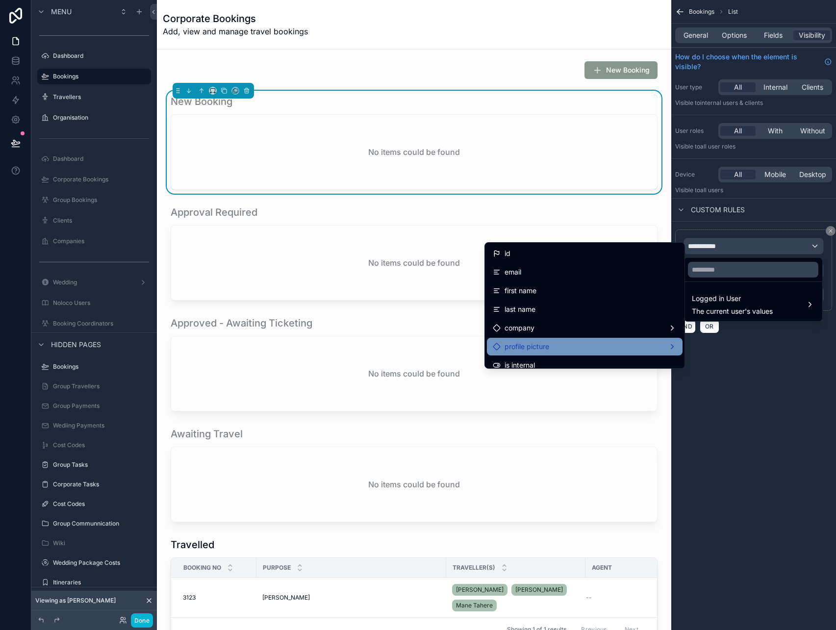
scroll to position [20, 0]
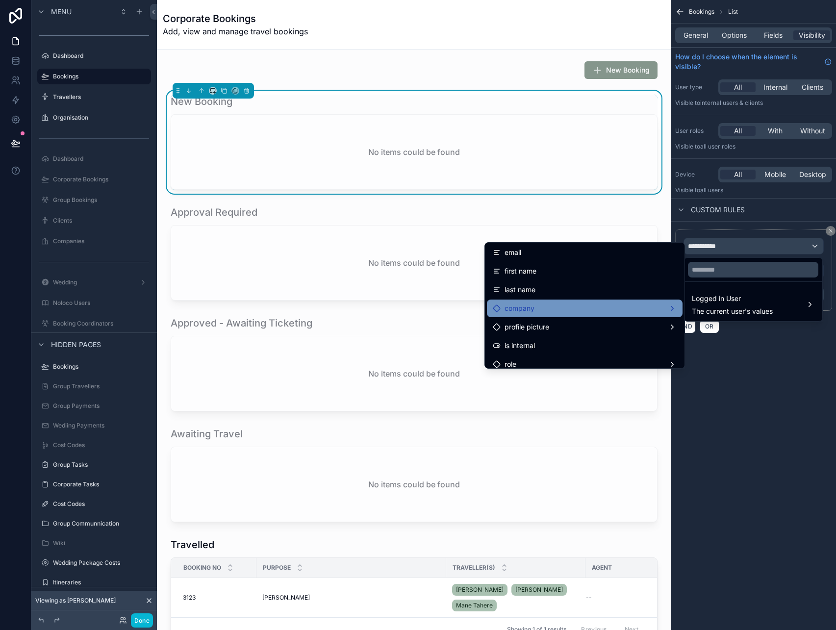
click at [562, 305] on div "company" at bounding box center [585, 309] width 184 height 12
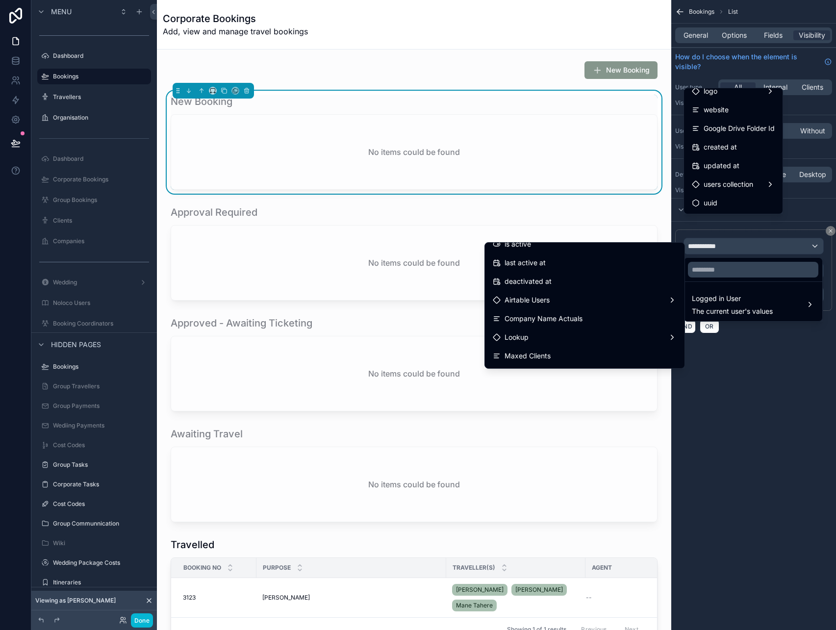
scroll to position [178, 0]
click at [541, 303] on span "Airtable Users" at bounding box center [527, 299] width 45 height 12
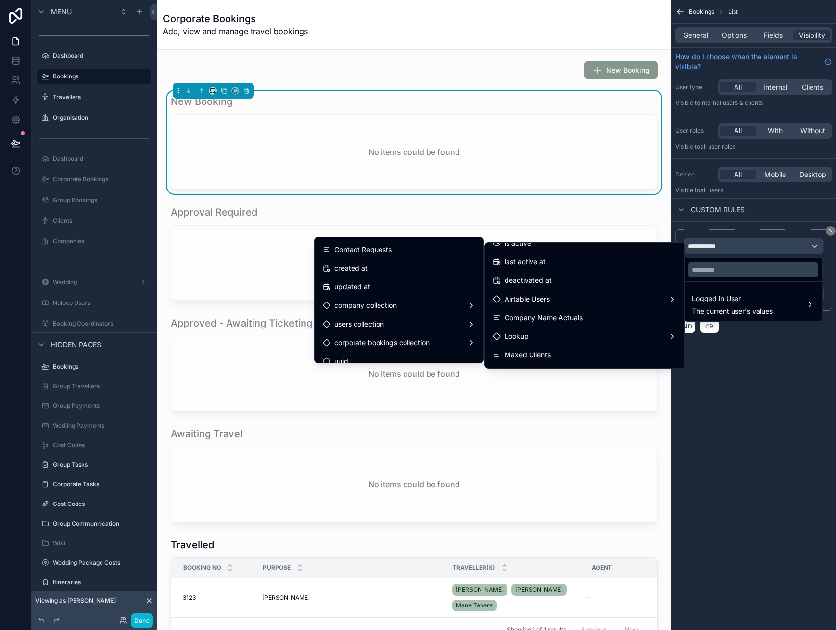
scroll to position [343, 0]
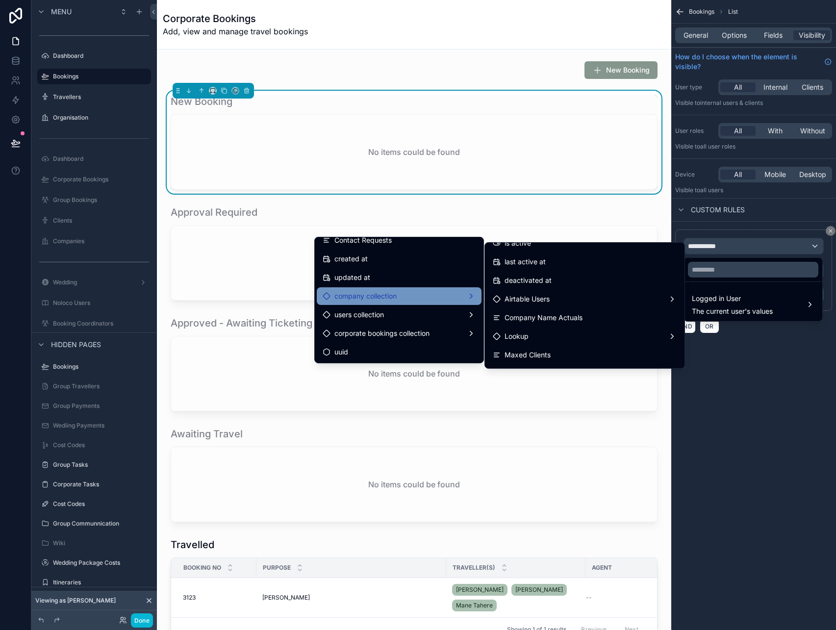
click at [417, 299] on div "company collection" at bounding box center [399, 296] width 153 height 12
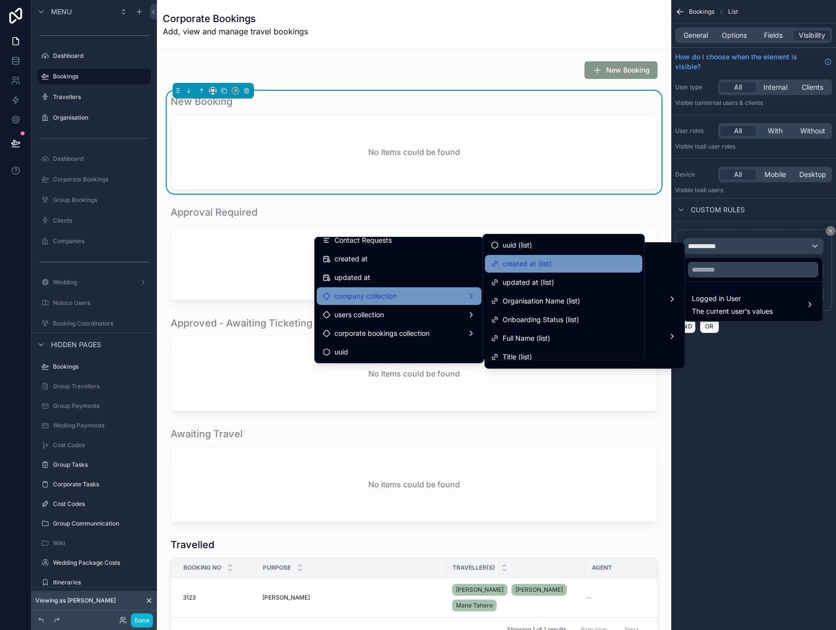
scroll to position [0, 0]
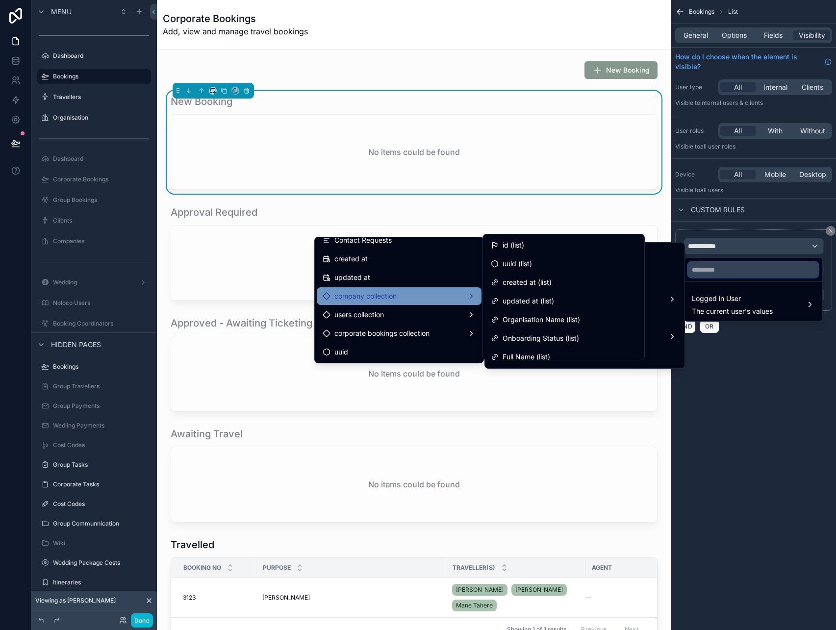
click at [741, 273] on input "text" at bounding box center [753, 270] width 130 height 16
click at [681, 264] on div "last active at" at bounding box center [585, 262] width 196 height 18
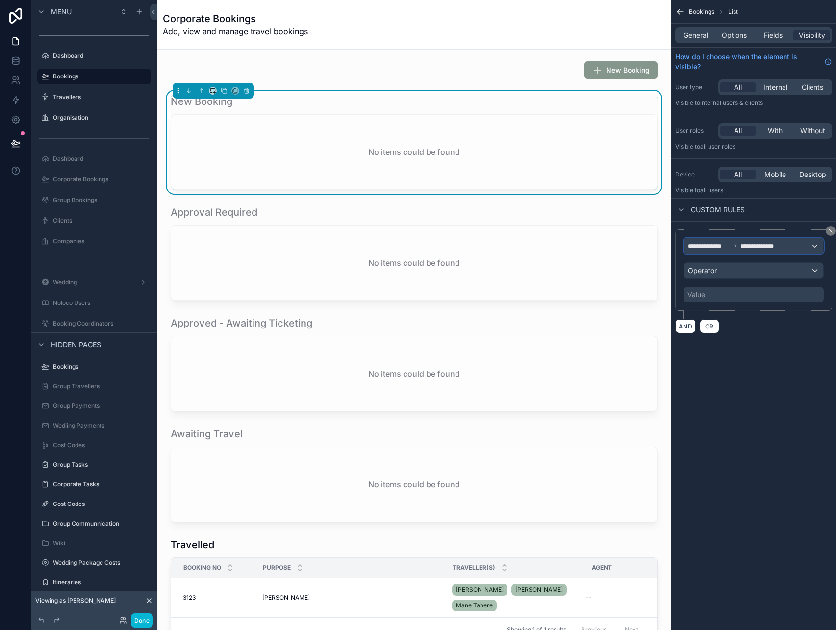
click at [759, 243] on span "**********" at bounding box center [758, 246] width 35 height 8
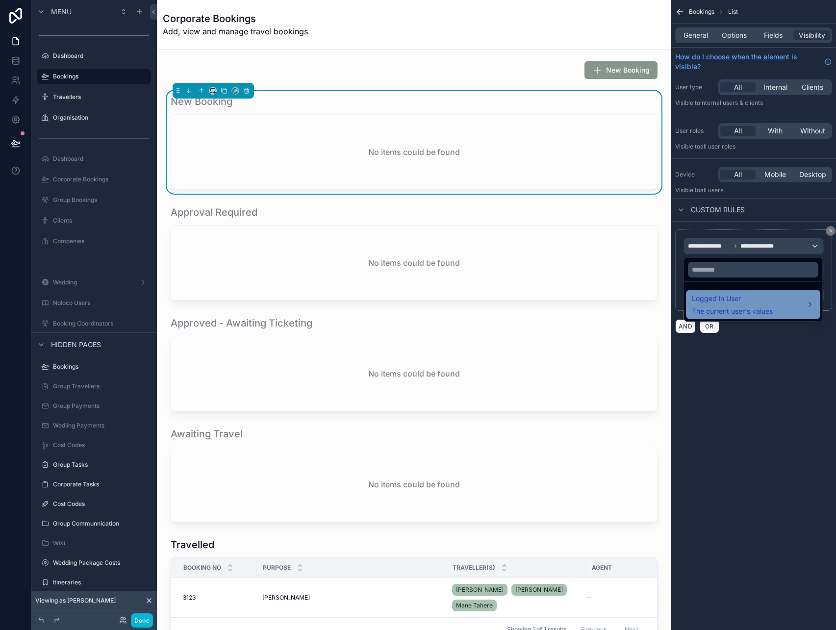
click at [734, 304] on span "Logged in User" at bounding box center [732, 299] width 81 height 12
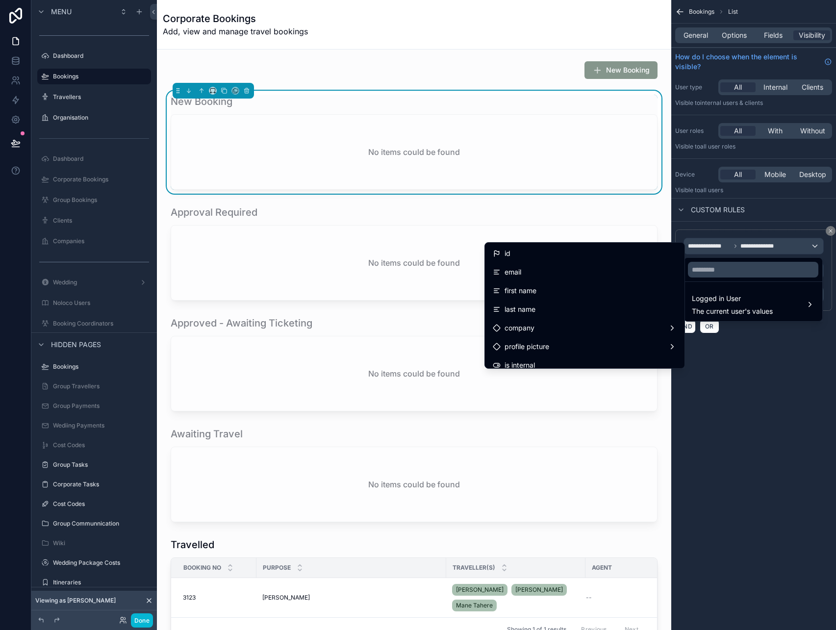
click at [728, 250] on div "scrollable content" at bounding box center [418, 315] width 836 height 630
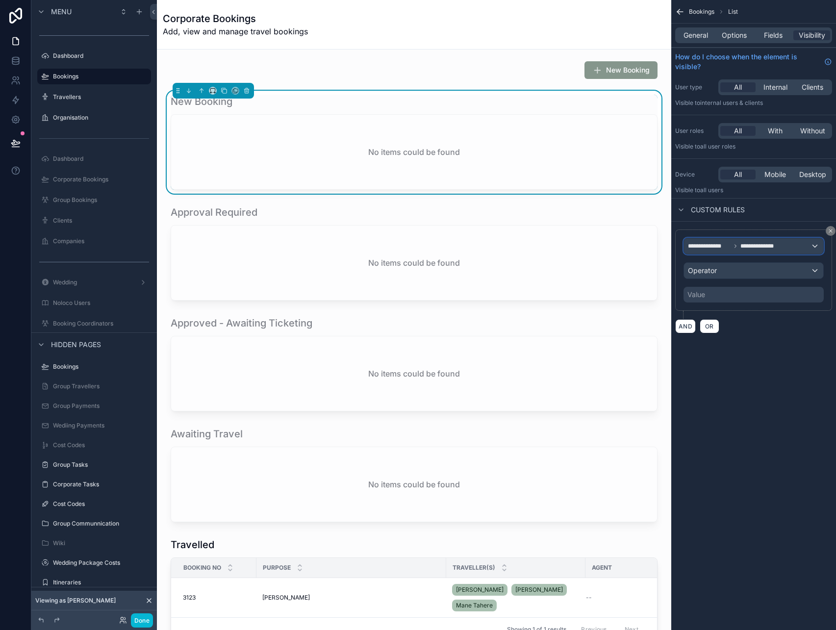
click at [784, 242] on div "**********" at bounding box center [753, 246] width 139 height 16
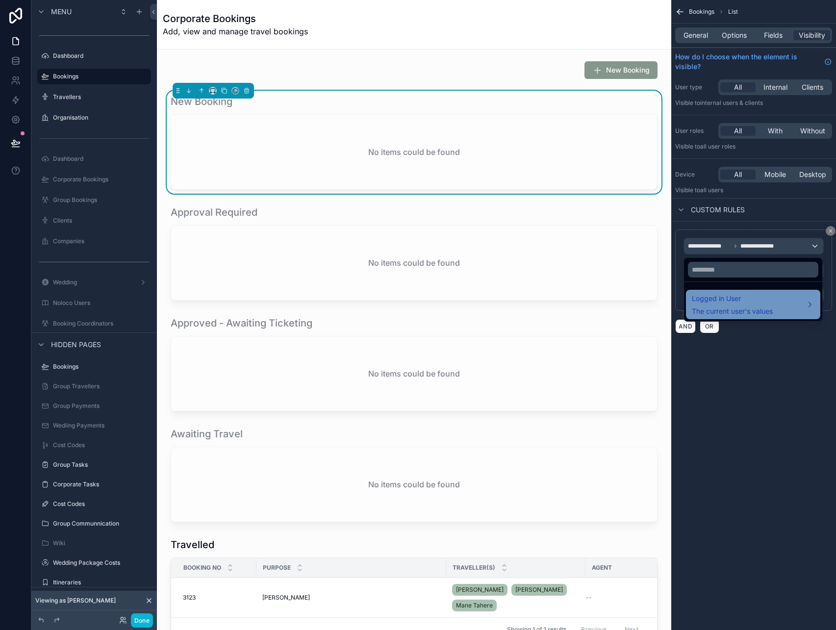
click at [750, 303] on span "Logged in User" at bounding box center [732, 299] width 81 height 12
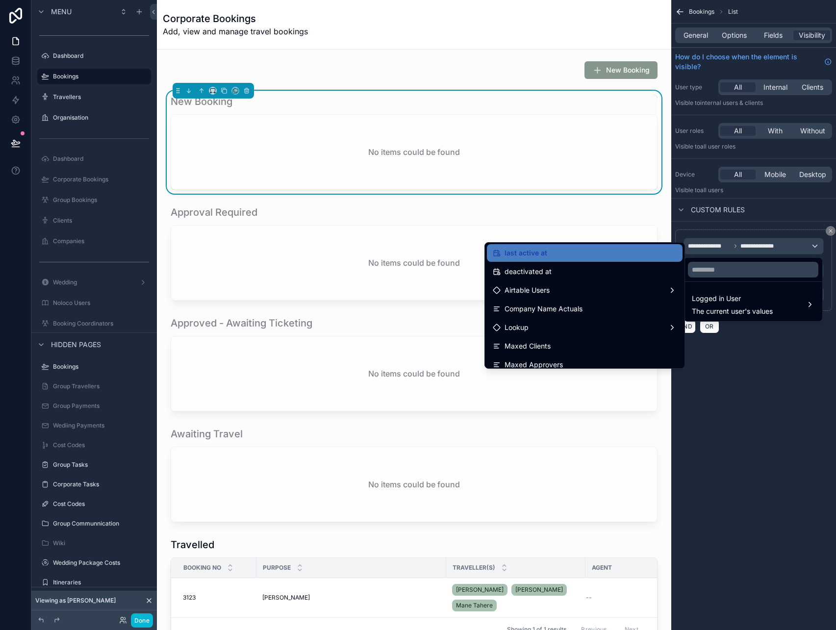
scroll to position [188, 0]
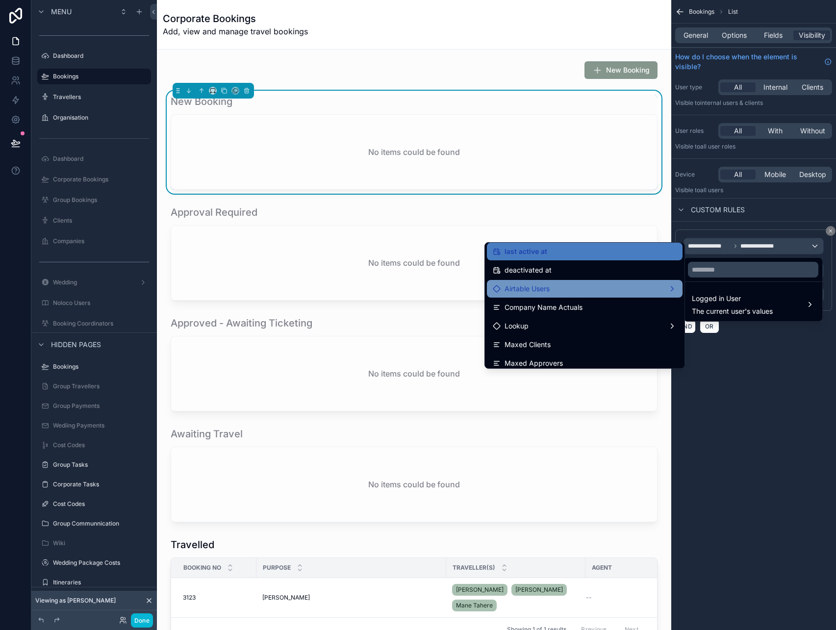
click at [609, 289] on div "Airtable Users" at bounding box center [585, 289] width 184 height 12
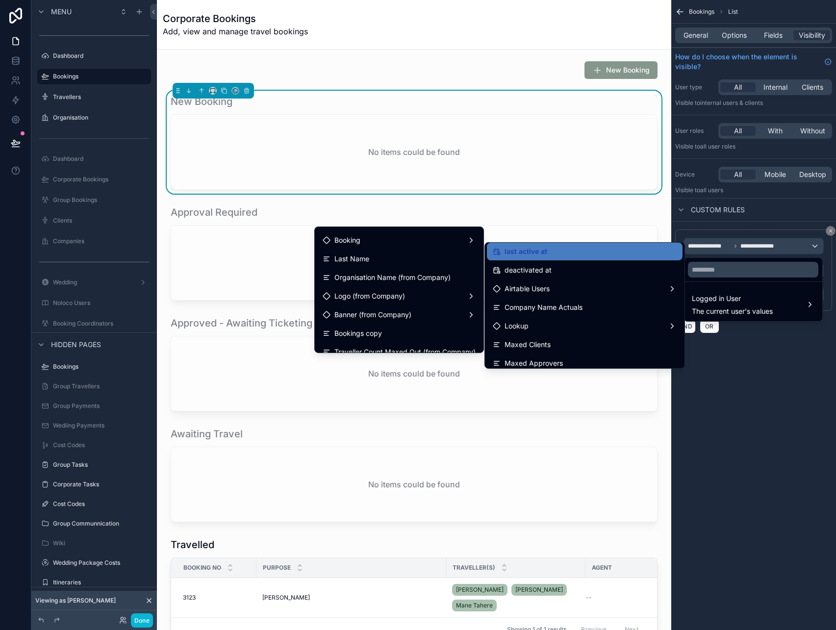
scroll to position [110, 0]
click at [789, 358] on div "scrollable content" at bounding box center [418, 315] width 836 height 630
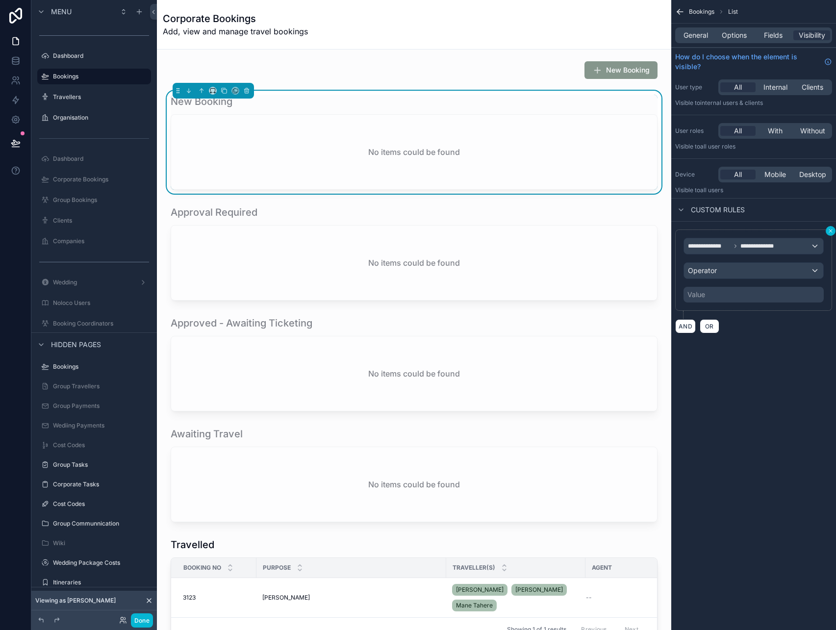
click at [830, 229] on icon "scrollable content" at bounding box center [831, 231] width 6 height 6
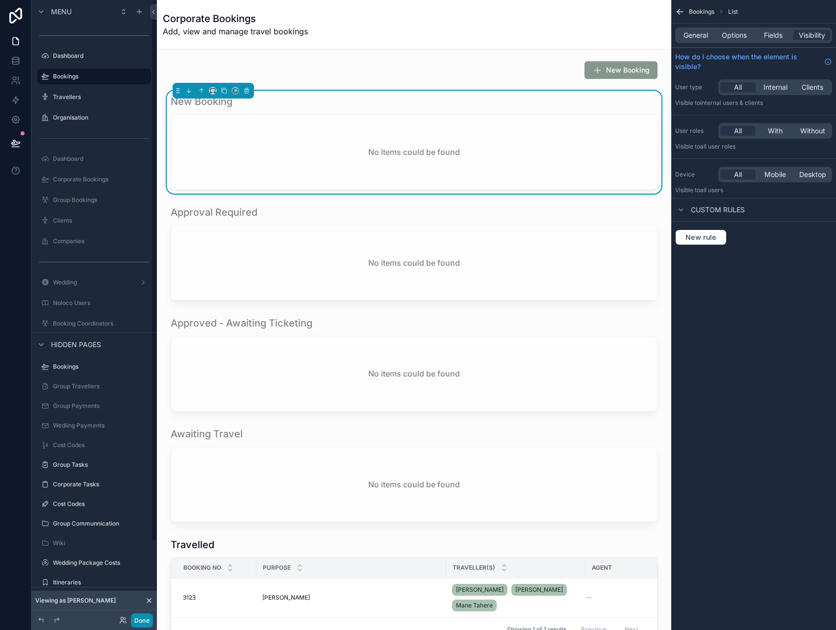
click at [142, 625] on button "Done" at bounding box center [142, 621] width 22 height 14
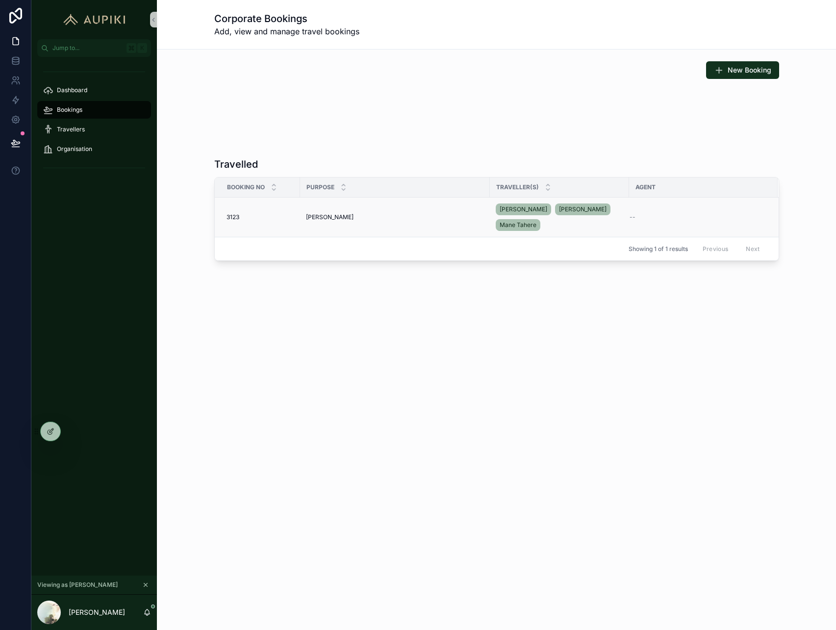
click at [335, 221] on td "NICF Gisborne NICF Gisborne" at bounding box center [395, 218] width 190 height 40
click at [350, 216] on div "NICF Gisborne NICF Gisborne" at bounding box center [395, 217] width 178 height 8
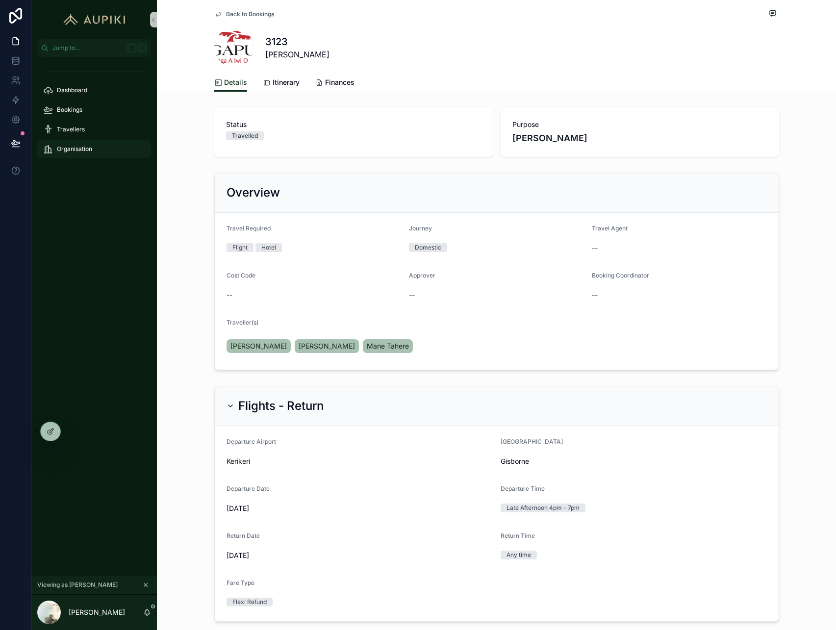
click at [66, 146] on span "Organisation" at bounding box center [74, 149] width 35 height 8
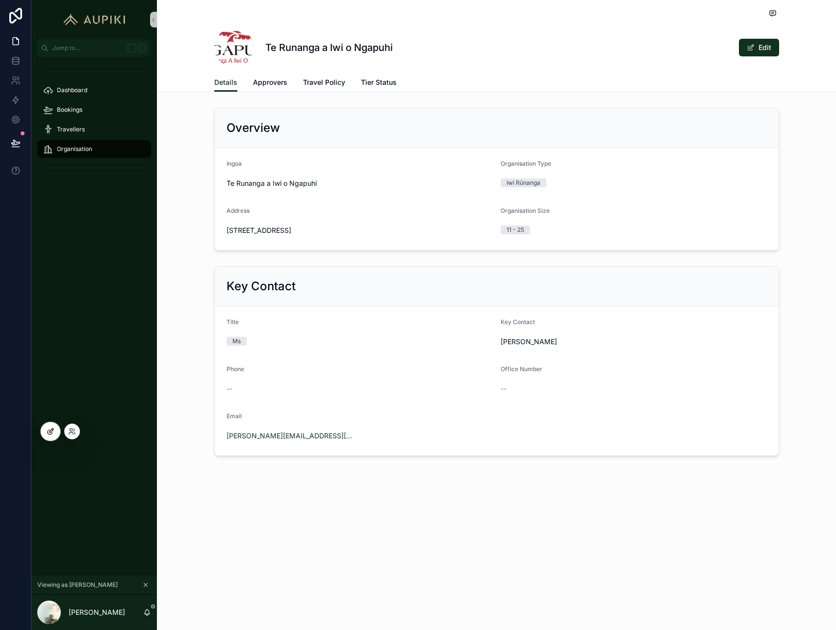
click at [48, 429] on icon at bounding box center [51, 432] width 8 height 8
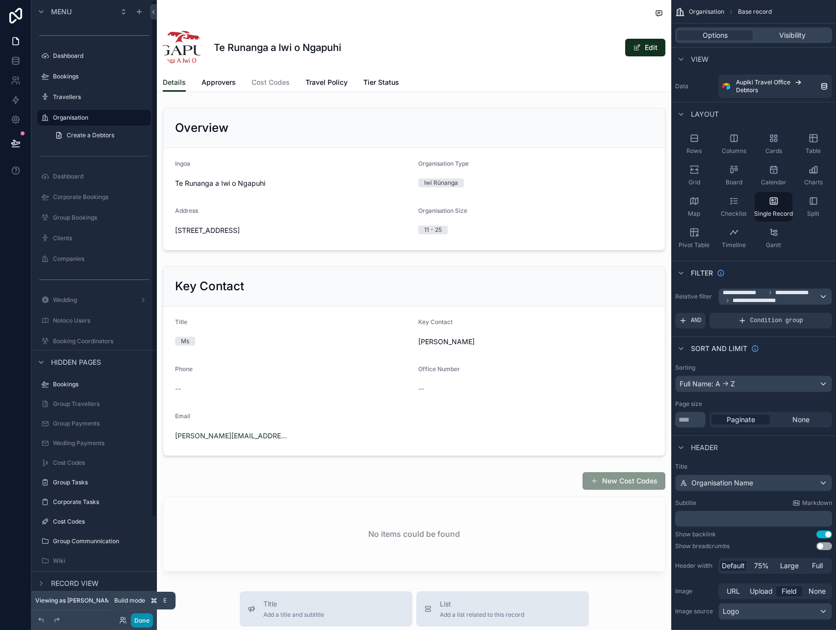
click at [143, 626] on button "Done" at bounding box center [142, 621] width 22 height 14
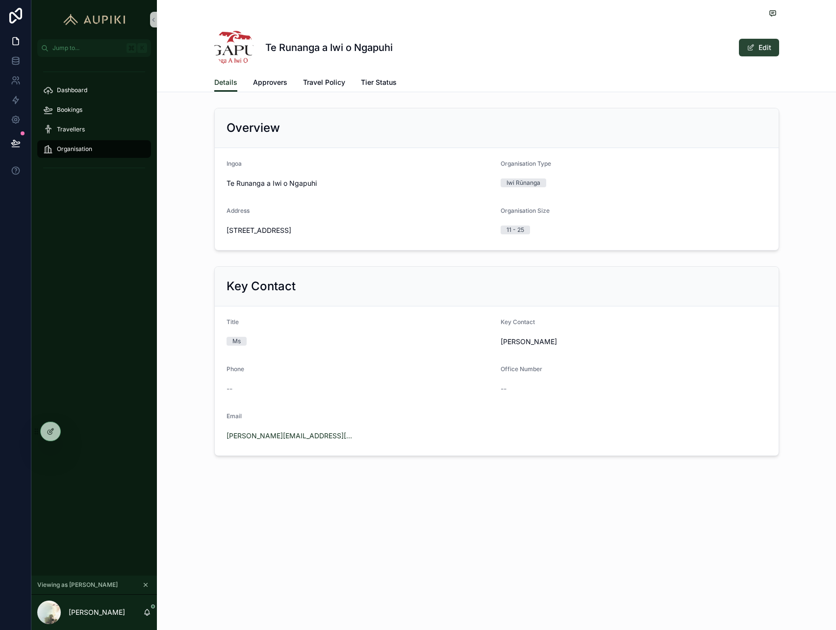
click at [759, 49] on button "Edit" at bounding box center [759, 48] width 40 height 18
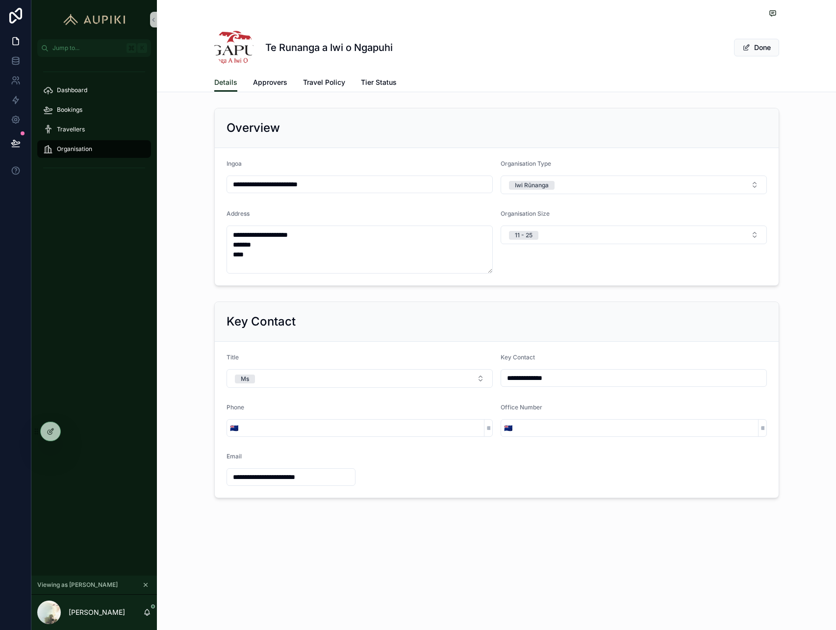
click at [232, 44] on span "scrollable content" at bounding box center [233, 47] width 39 height 39
click at [764, 51] on button "Done" at bounding box center [756, 48] width 45 height 18
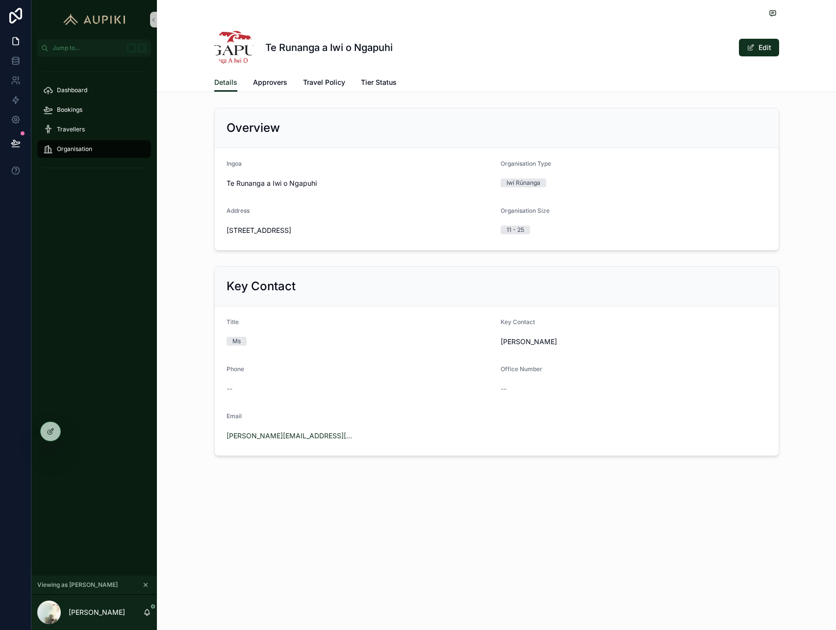
click at [147, 587] on icon "scrollable content" at bounding box center [145, 585] width 7 height 7
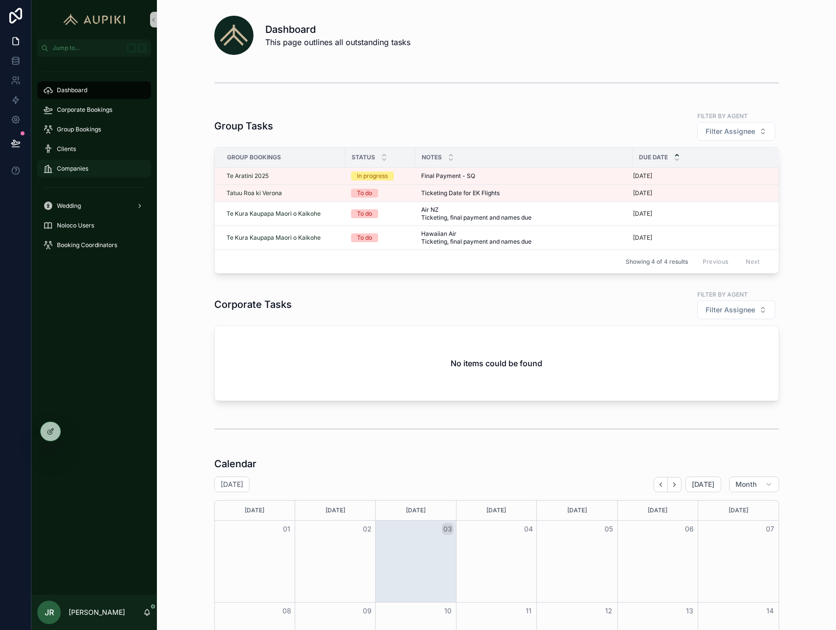
click at [94, 169] on div "Companies" at bounding box center [94, 169] width 102 height 16
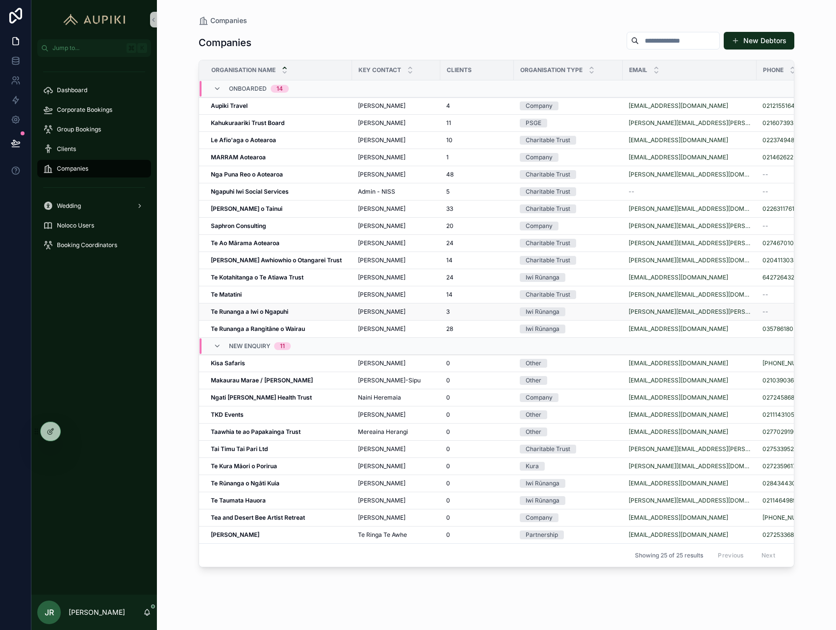
click at [248, 310] on strong "Te Runanga a Iwi o Ngapuhi" at bounding box center [249, 311] width 77 height 7
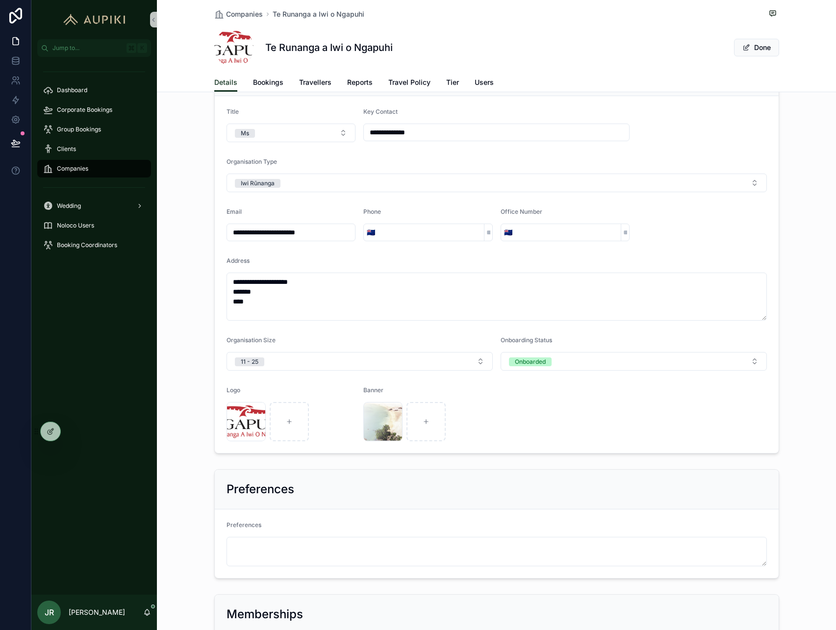
scroll to position [54, 0]
click at [343, 400] on div "[PERSON_NAME]-Logo .jpg" at bounding box center [291, 419] width 129 height 39
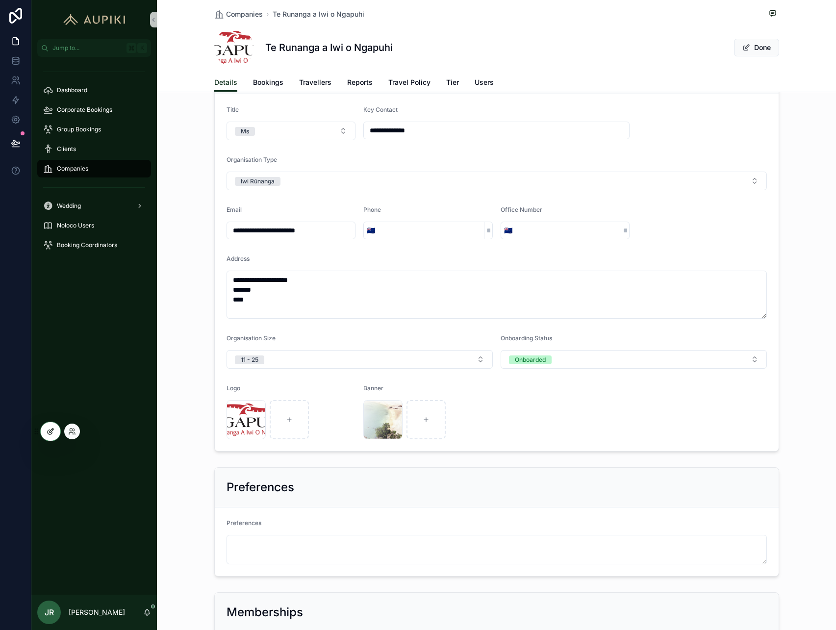
click at [53, 432] on icon at bounding box center [51, 432] width 8 height 8
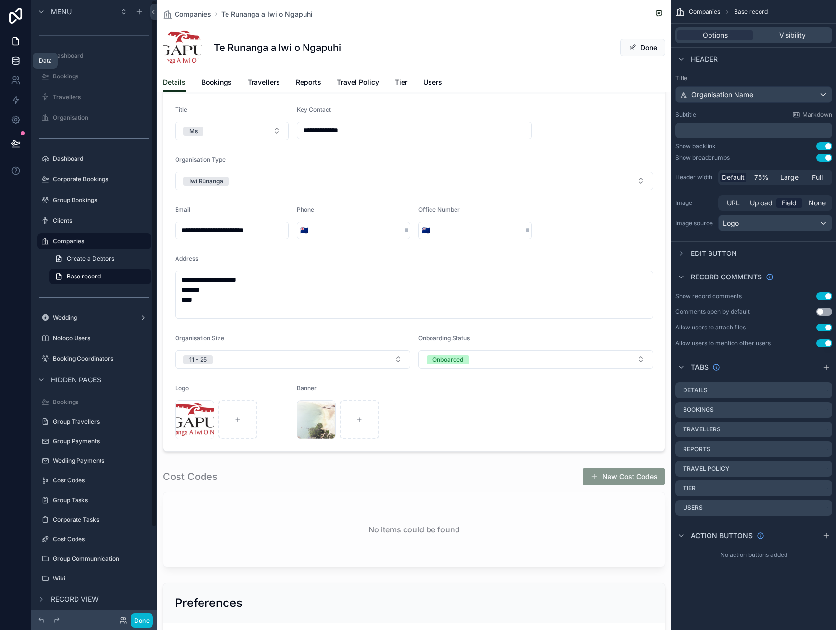
click at [16, 68] on link at bounding box center [15, 61] width 31 height 20
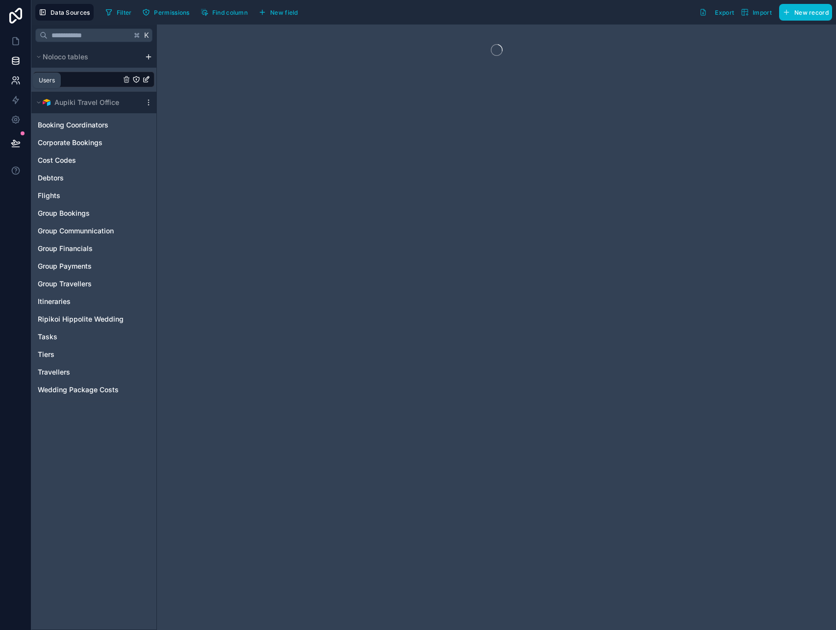
click at [17, 82] on icon at bounding box center [16, 81] width 10 height 10
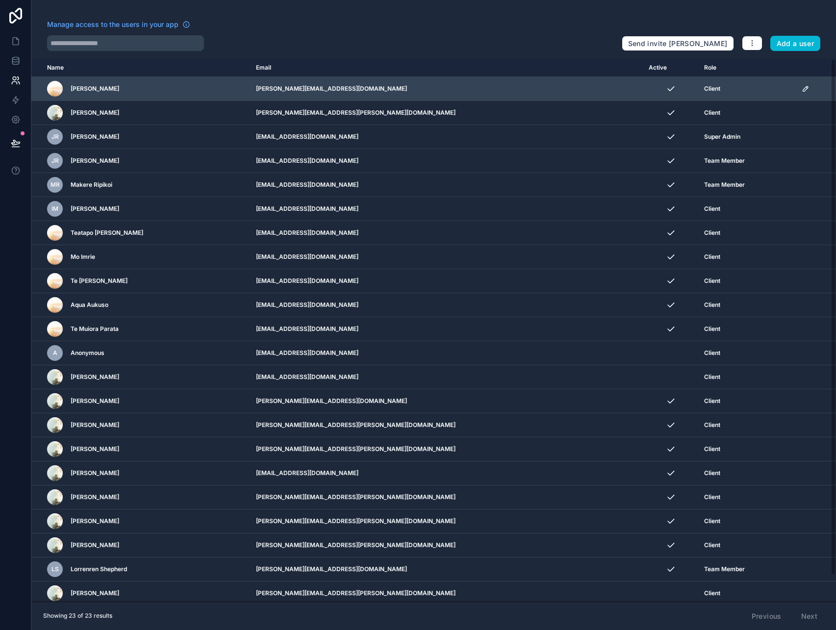
click at [802, 87] on icon "scrollable content" at bounding box center [806, 89] width 8 height 8
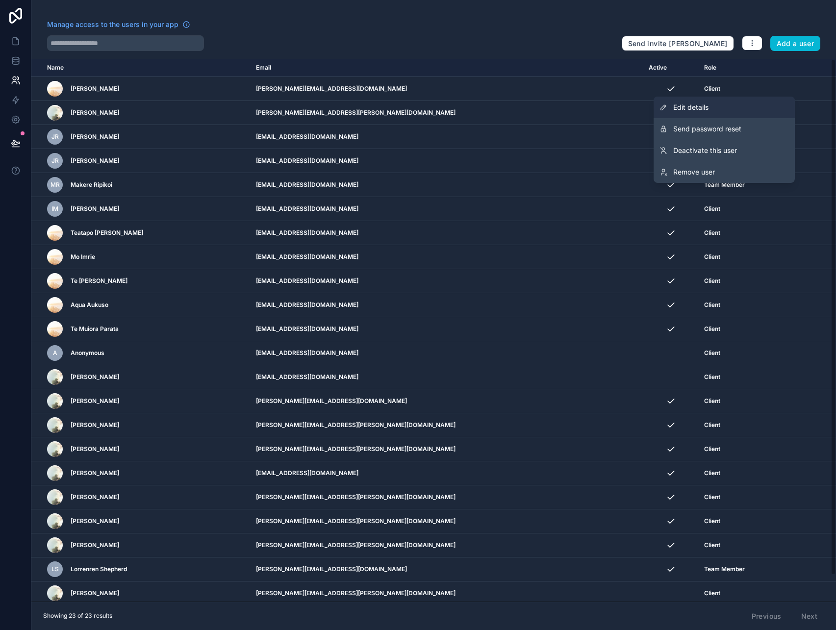
click at [726, 102] on link "Edit details" at bounding box center [724, 108] width 141 height 22
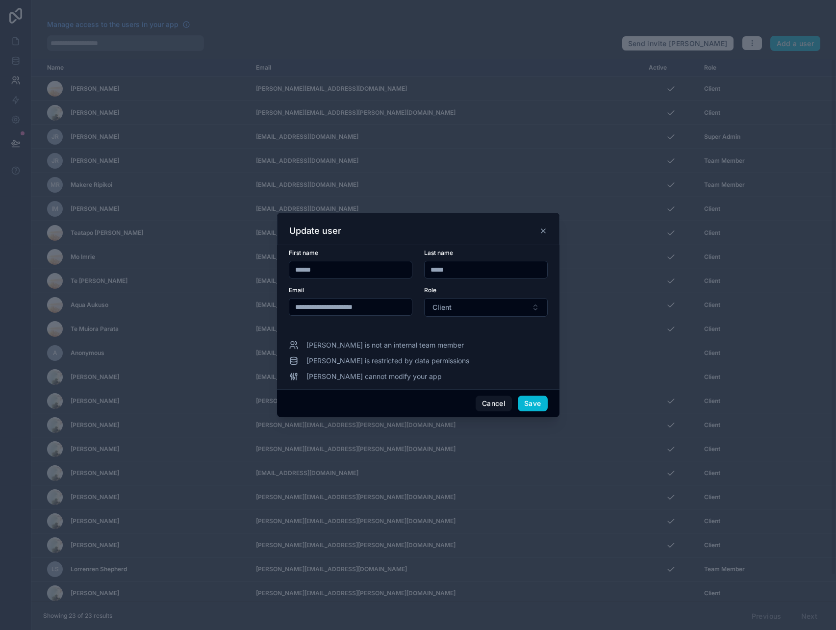
click at [546, 237] on div "Update user" at bounding box center [418, 229] width 282 height 32
click at [546, 235] on div "Update user" at bounding box center [418, 231] width 258 height 12
click at [546, 230] on icon at bounding box center [543, 231] width 8 height 8
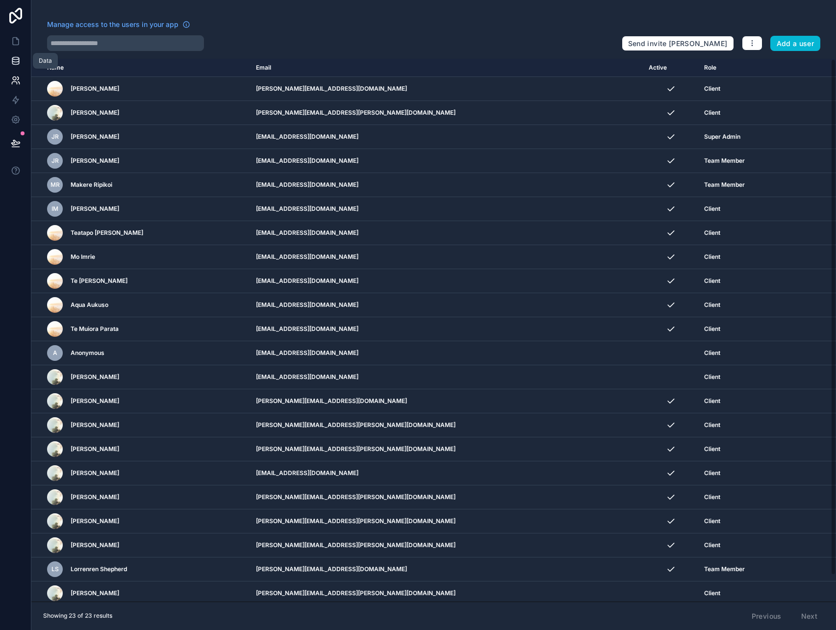
click at [6, 68] on link at bounding box center [15, 61] width 31 height 20
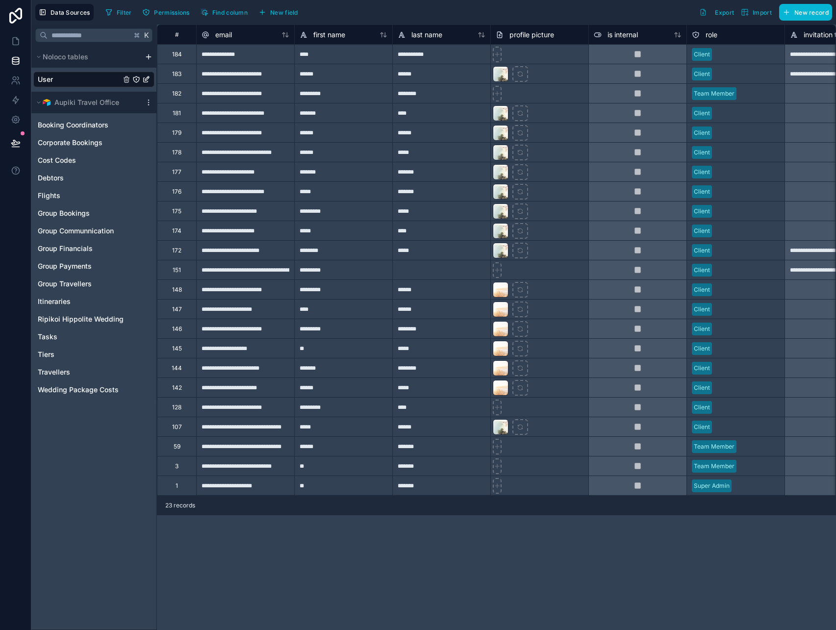
click at [576, 34] on div "profile picture" at bounding box center [540, 35] width 88 height 12
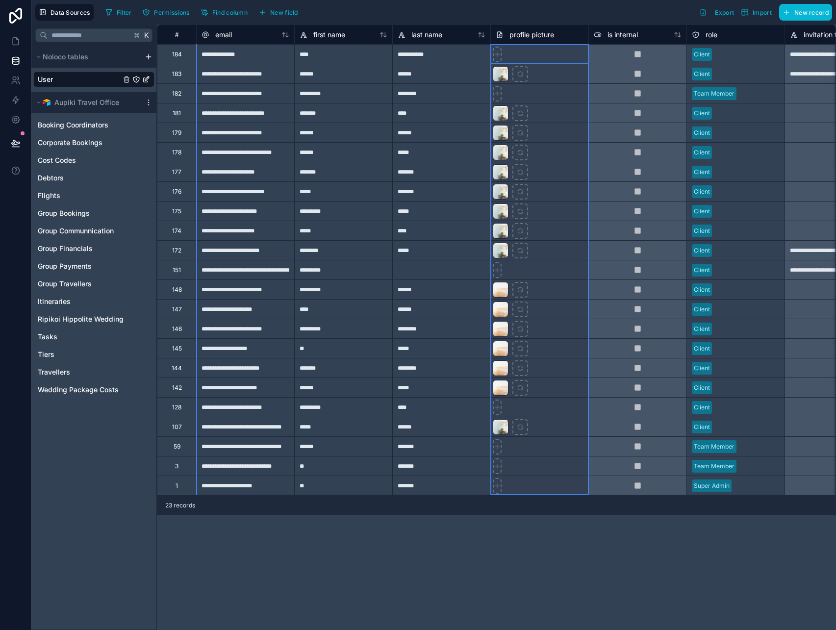
click at [578, 32] on div "profile picture" at bounding box center [540, 35] width 88 height 12
click at [543, 36] on span "profile picture" at bounding box center [532, 35] width 45 height 10
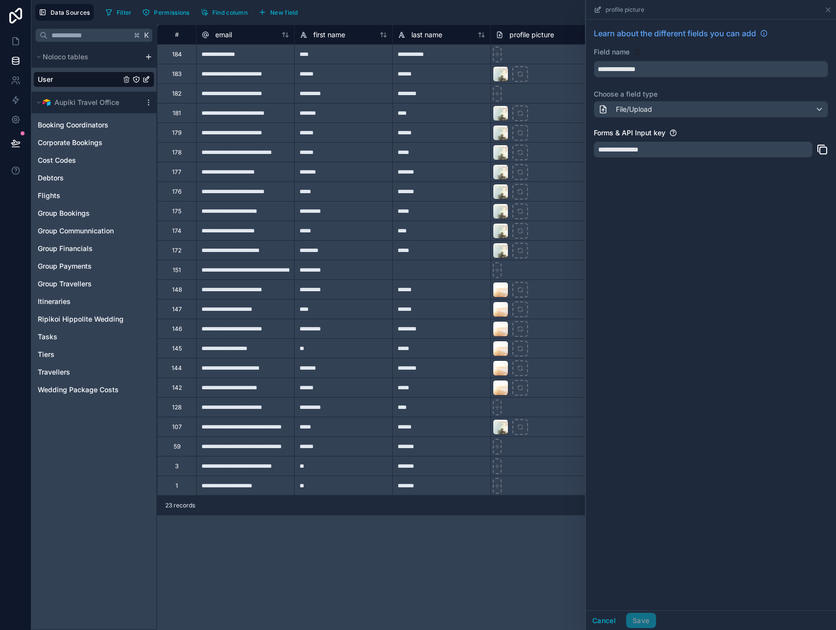
click at [820, 120] on div "**********" at bounding box center [711, 96] width 250 height 152
click at [821, 118] on div "File/Upload" at bounding box center [711, 109] width 234 height 17
click at [831, 8] on icon at bounding box center [828, 10] width 8 height 8
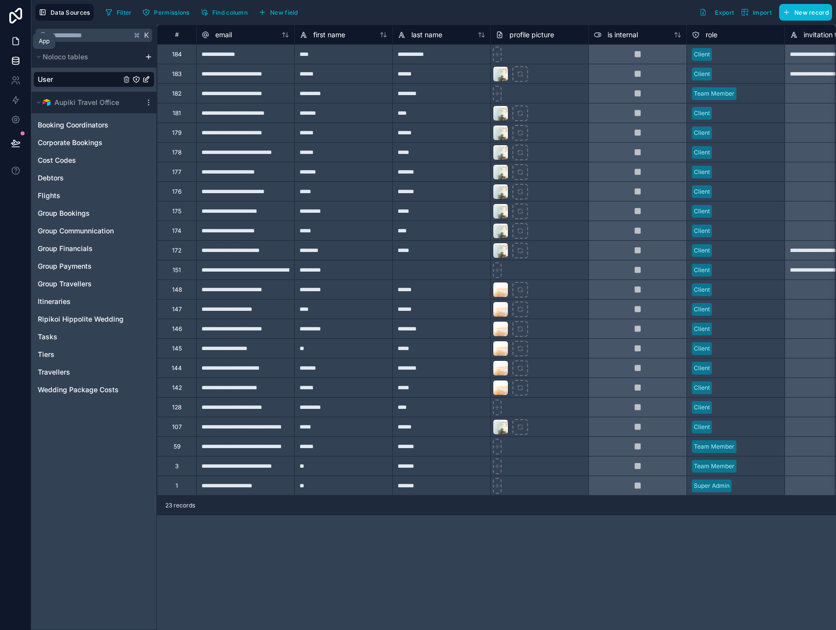
click at [14, 34] on link at bounding box center [15, 41] width 31 height 20
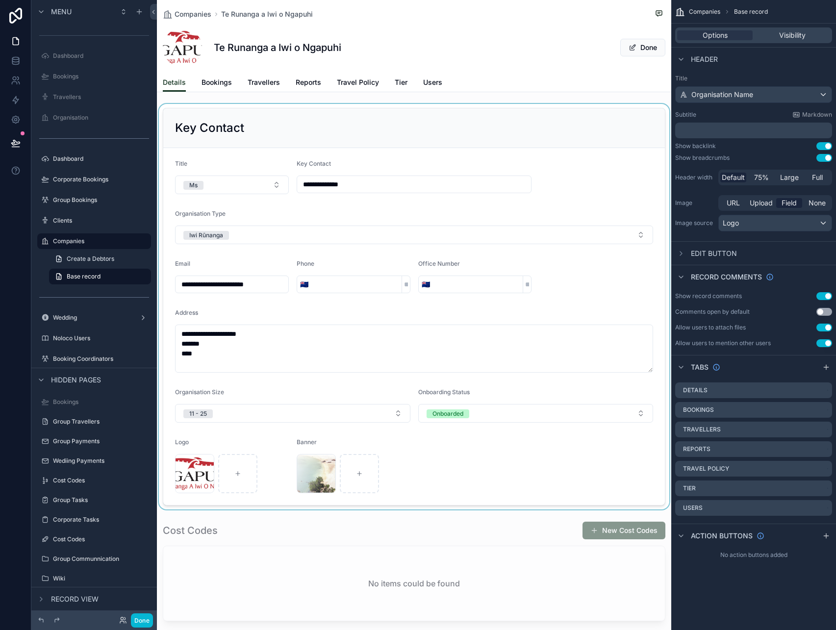
click at [517, 454] on div "scrollable content" at bounding box center [414, 307] width 514 height 406
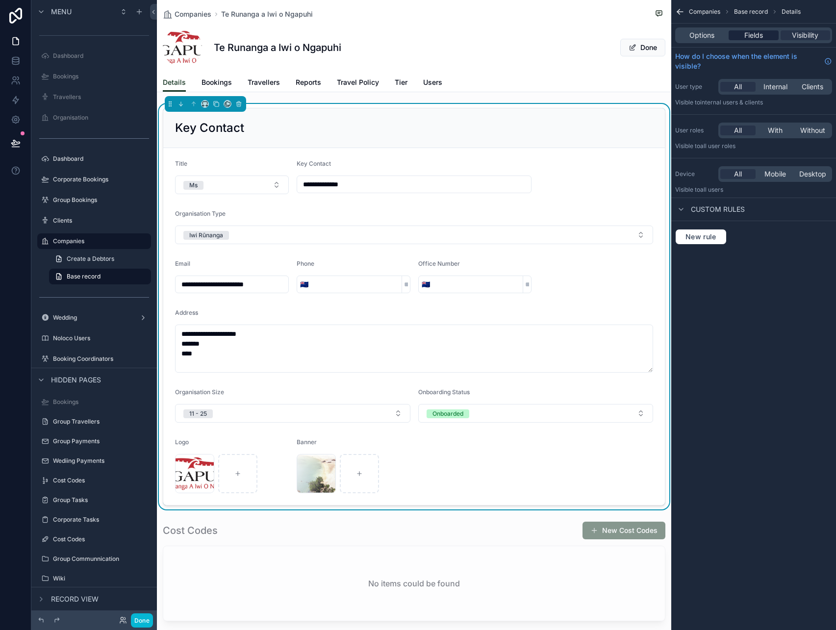
click at [760, 32] on span "Fields" at bounding box center [753, 35] width 19 height 10
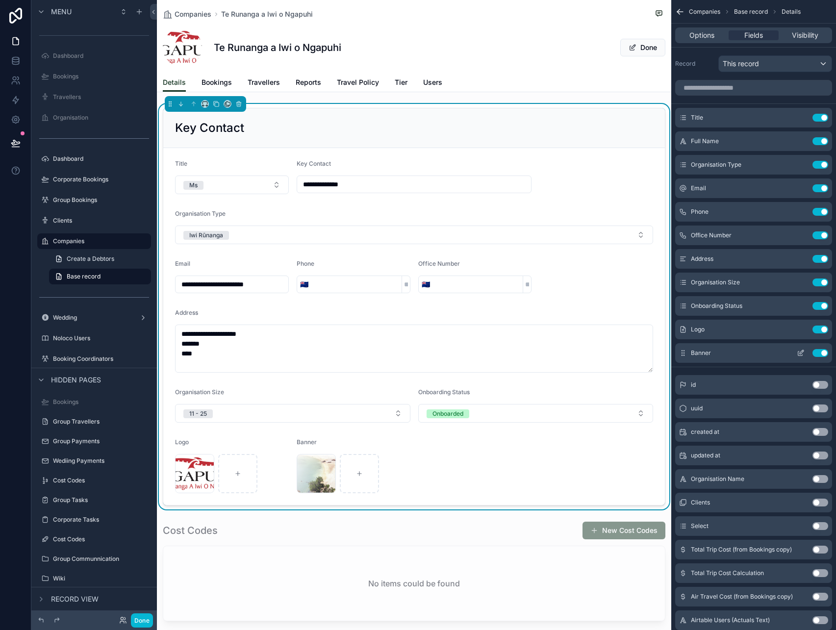
click at [818, 353] on button "Use setting" at bounding box center [821, 353] width 16 height 8
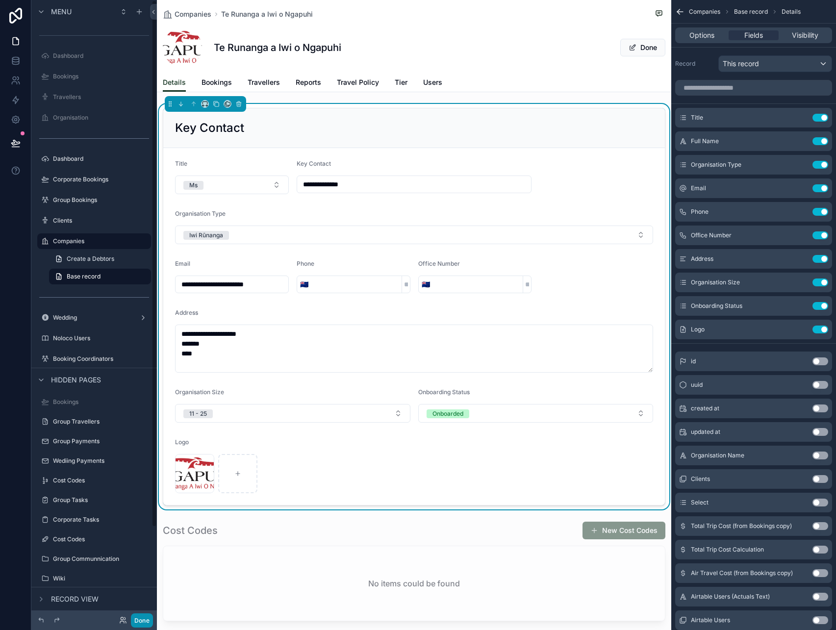
click at [138, 620] on button "Done" at bounding box center [142, 621] width 22 height 14
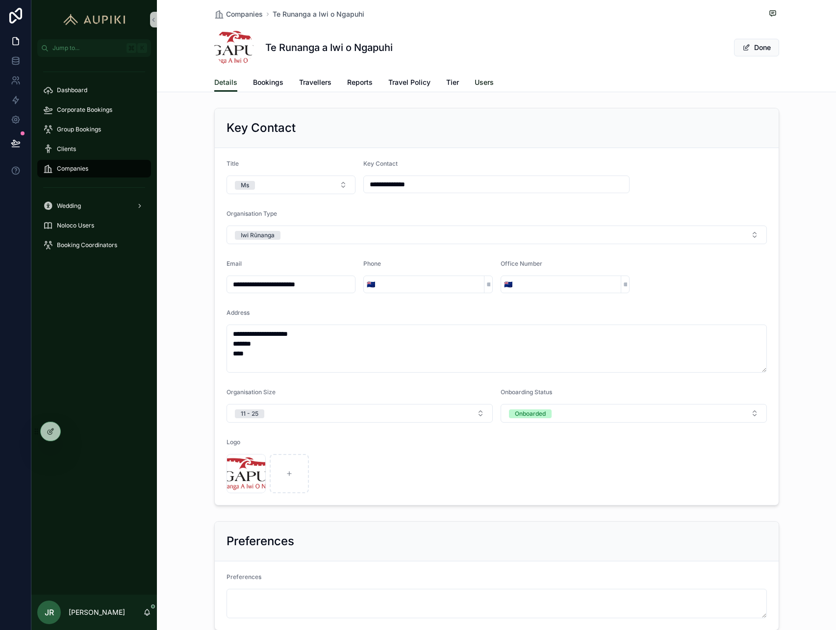
click at [487, 82] on span "Users" at bounding box center [484, 82] width 19 height 10
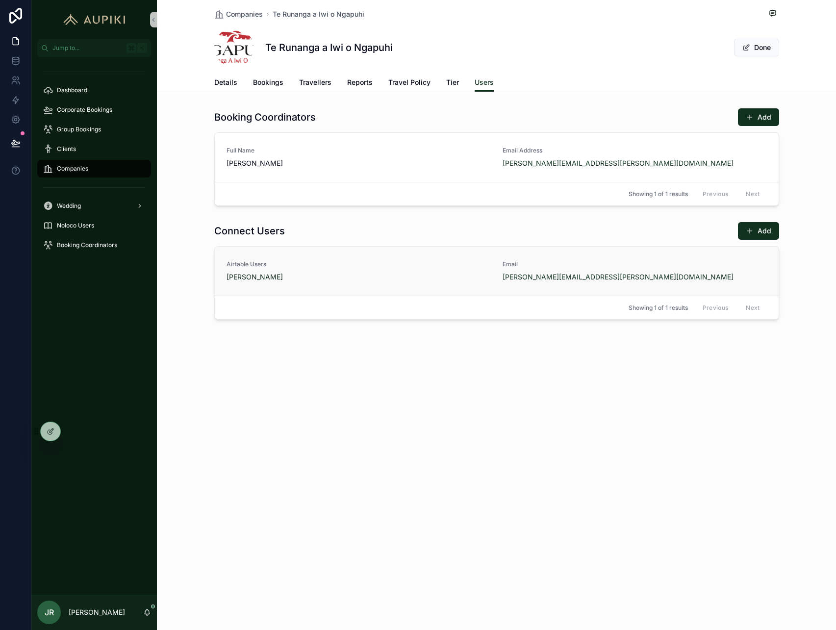
click at [312, 260] on span "Airtable Users" at bounding box center [359, 264] width 264 height 8
click at [371, 263] on span "Airtable Users" at bounding box center [359, 264] width 264 height 8
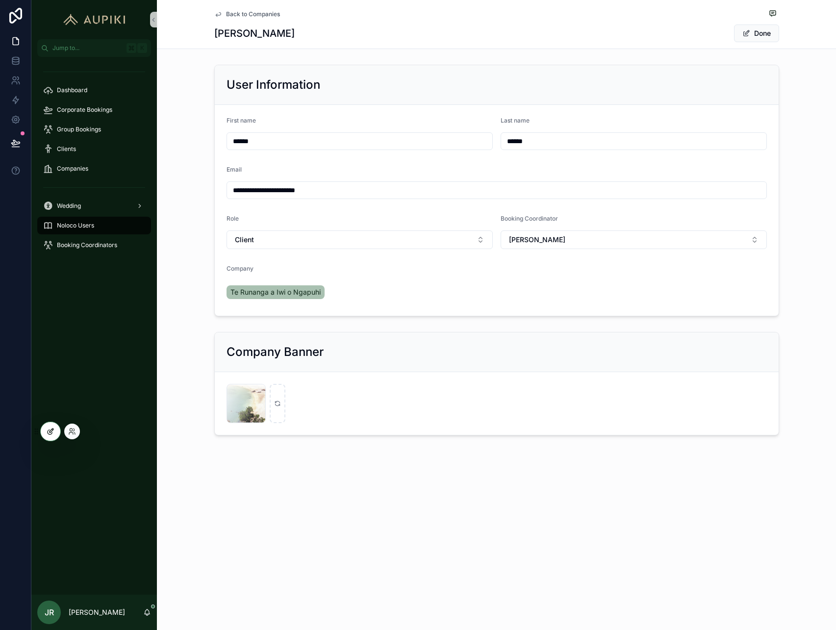
click at [49, 425] on div at bounding box center [51, 431] width 20 height 19
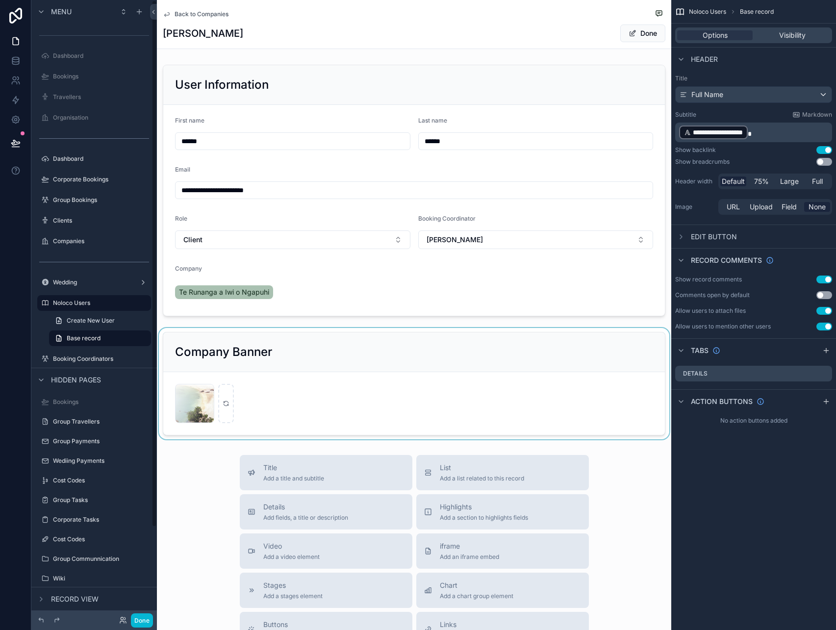
click at [264, 347] on div "scrollable content" at bounding box center [414, 383] width 514 height 111
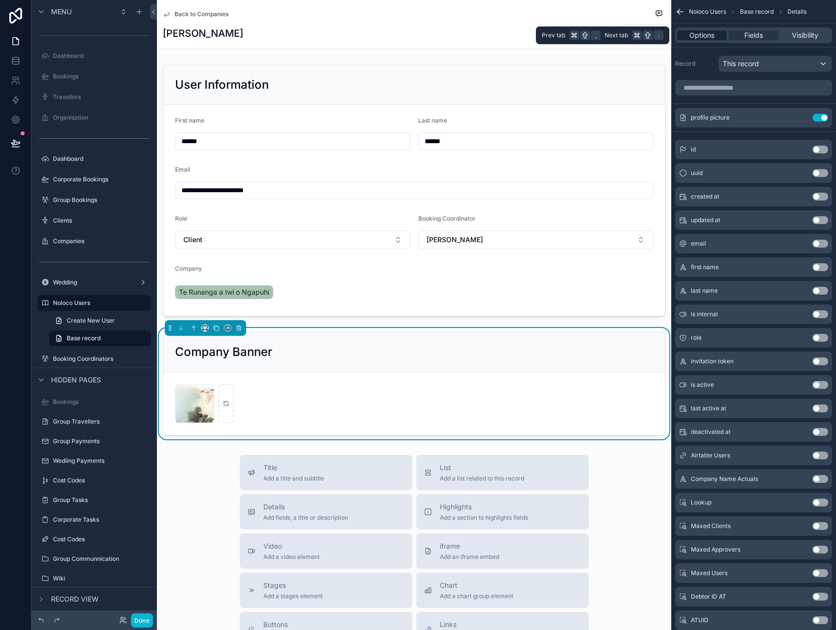
click at [718, 40] on div "Options" at bounding box center [702, 35] width 50 height 10
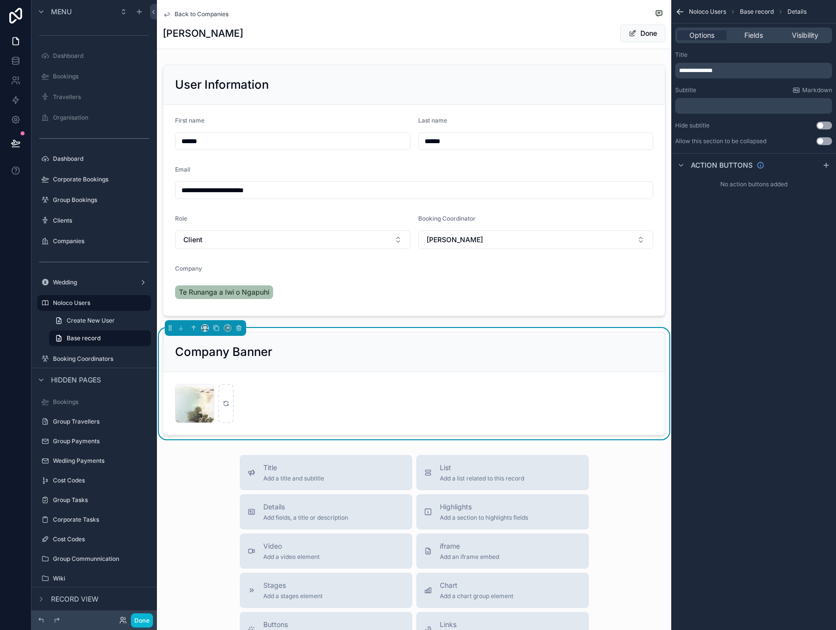
click at [696, 68] on span "**********" at bounding box center [695, 71] width 33 height 6
click at [143, 621] on button "Done" at bounding box center [142, 621] width 22 height 14
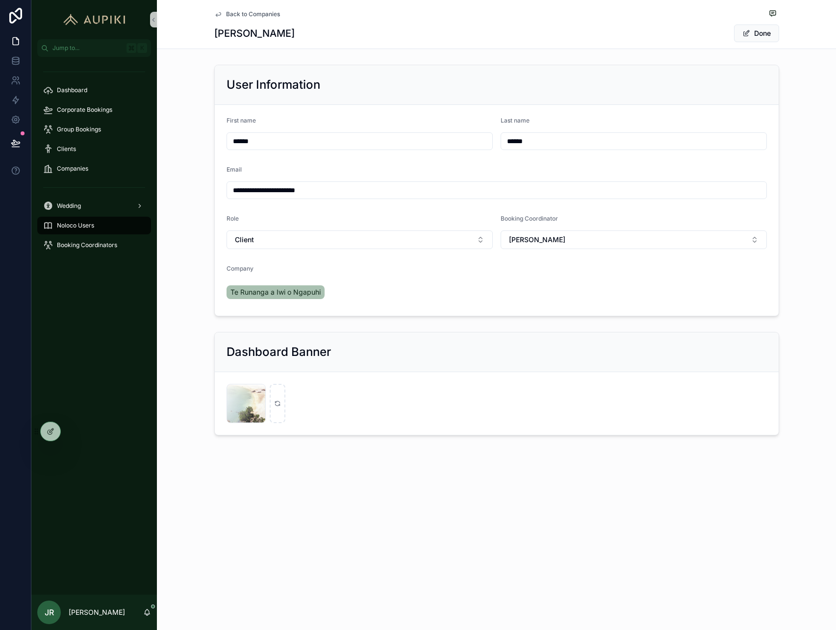
click at [278, 13] on span "Back to Companies" at bounding box center [253, 14] width 54 height 8
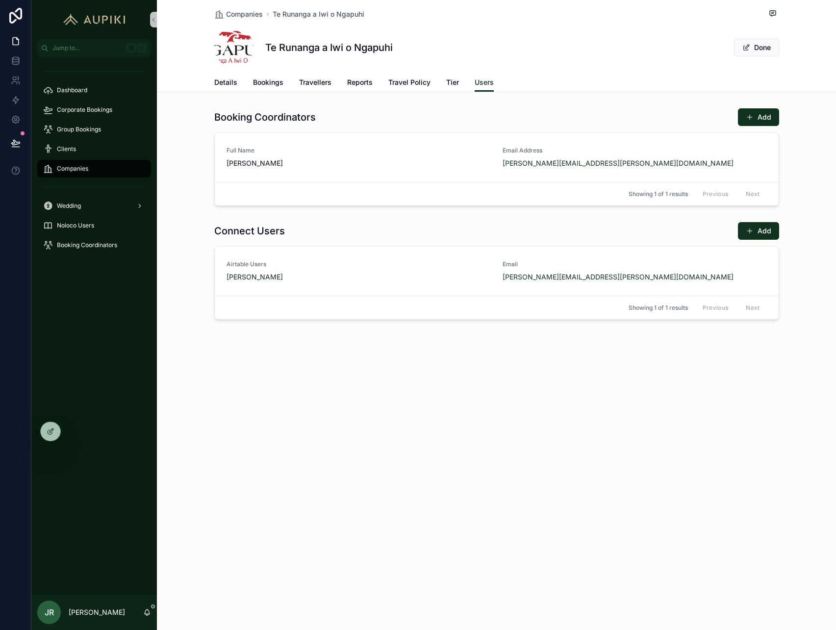
click at [79, 171] on span "Companies" at bounding box center [72, 169] width 31 height 8
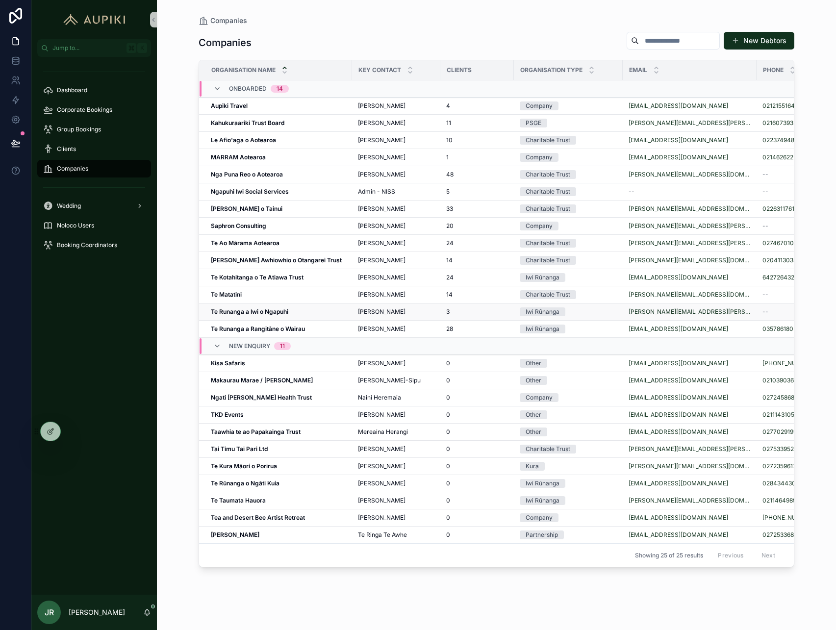
click at [304, 308] on div "Te Runanga a Iwi o Ngapuhi Te Runanga a Iwi o Ngapuhi" at bounding box center [278, 312] width 135 height 8
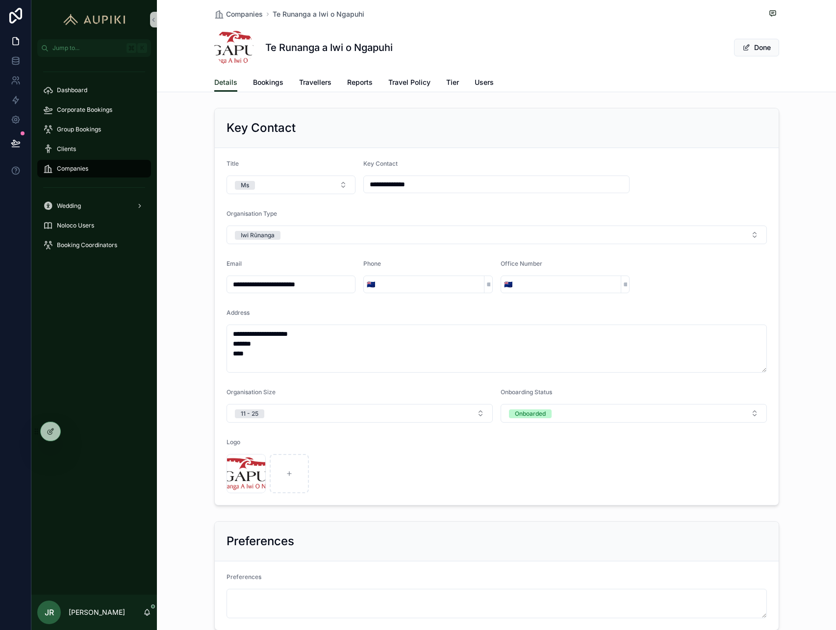
click at [493, 77] on div "Details Bookings Travellers Reports Travel Policy Tier Users" at bounding box center [496, 82] width 565 height 19
click at [488, 81] on span "Users" at bounding box center [484, 82] width 19 height 10
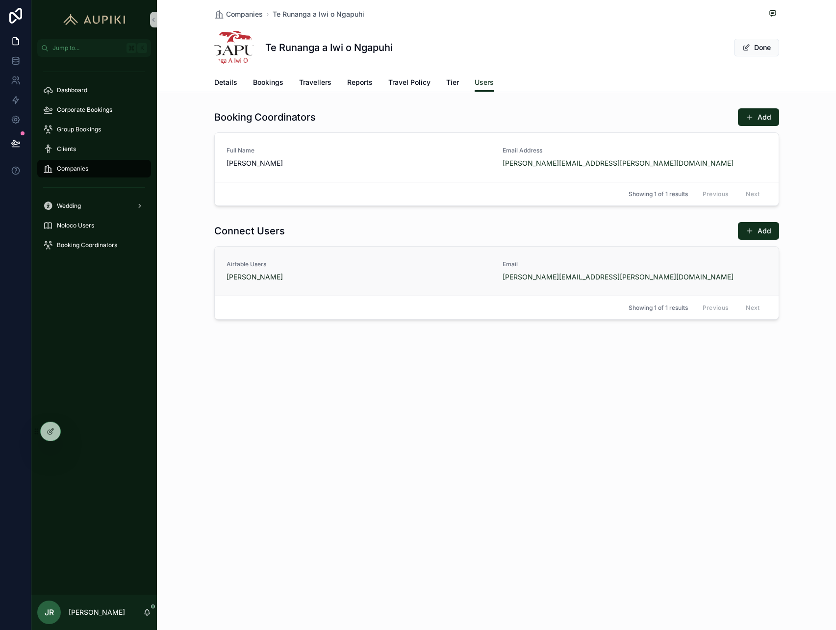
click at [336, 272] on div "[PERSON_NAME]" at bounding box center [359, 277] width 264 height 10
click at [359, 168] on span "[PERSON_NAME]" at bounding box center [359, 163] width 264 height 10
click at [229, 76] on link "Details" at bounding box center [225, 84] width 23 height 20
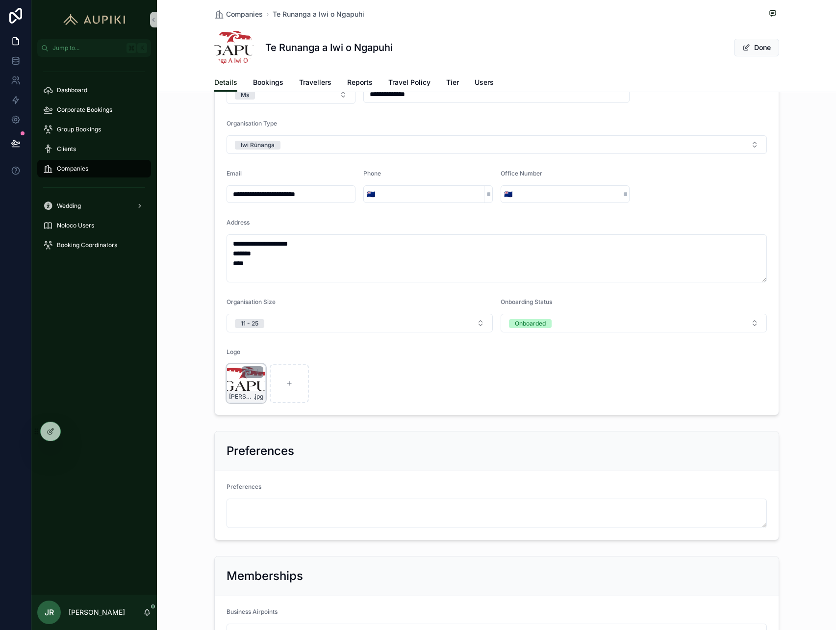
scroll to position [104, 0]
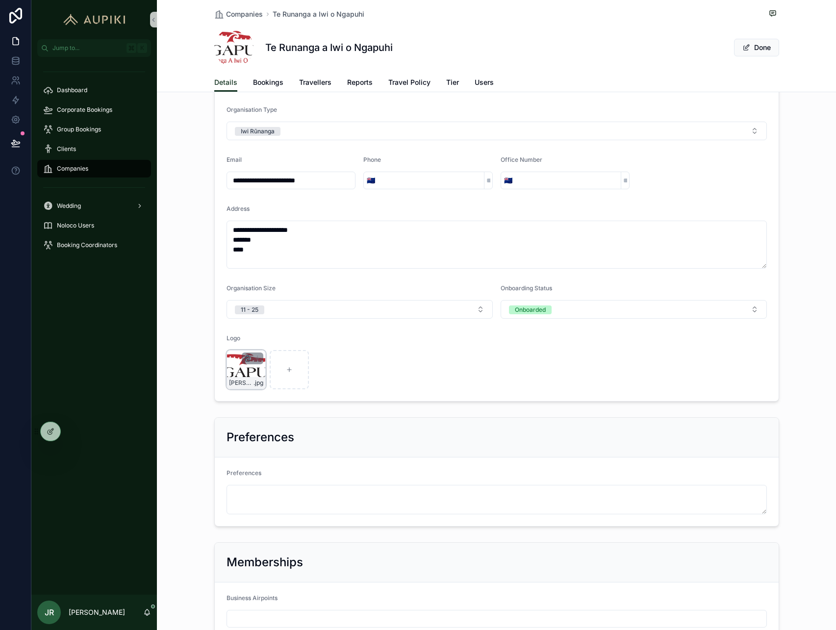
click at [248, 359] on icon "scrollable content" at bounding box center [248, 359] width 0 height 2
click at [267, 341] on icon "scrollable content" at bounding box center [267, 341] width 0 height 2
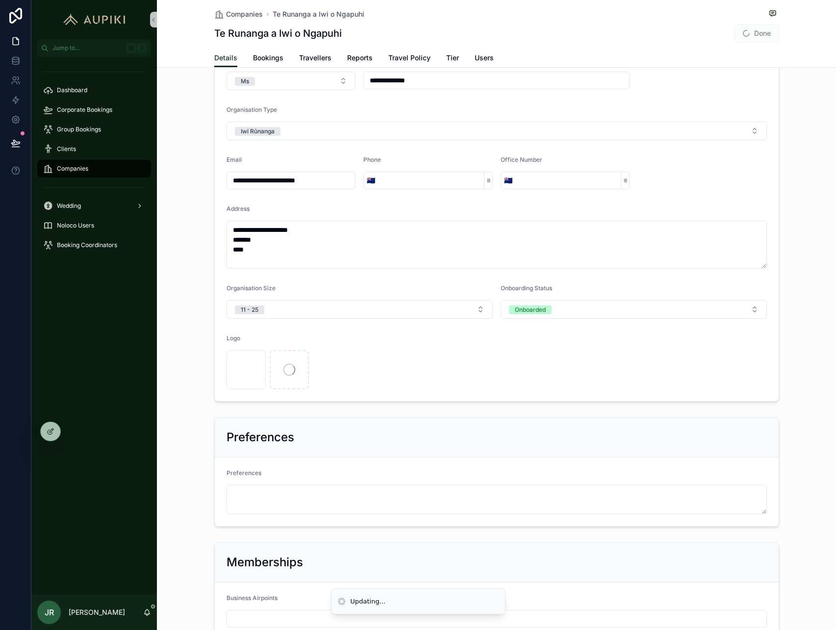
scroll to position [0, 0]
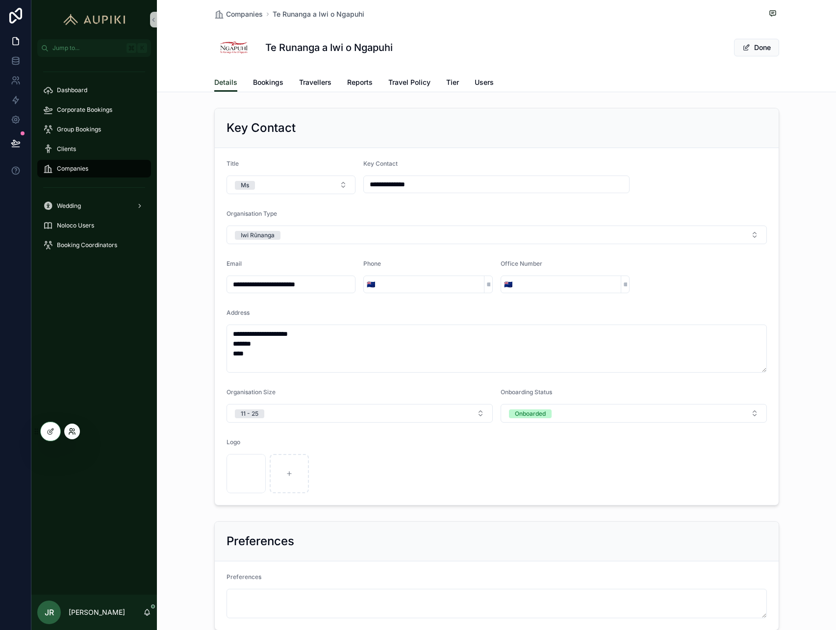
click at [68, 430] on icon at bounding box center [72, 432] width 8 height 8
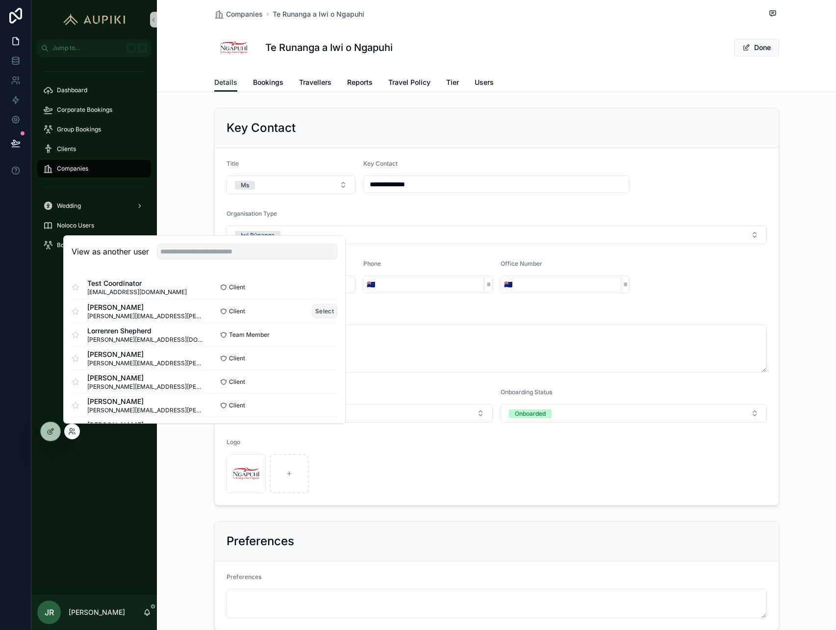
click at [327, 310] on button "Select" at bounding box center [325, 311] width 26 height 14
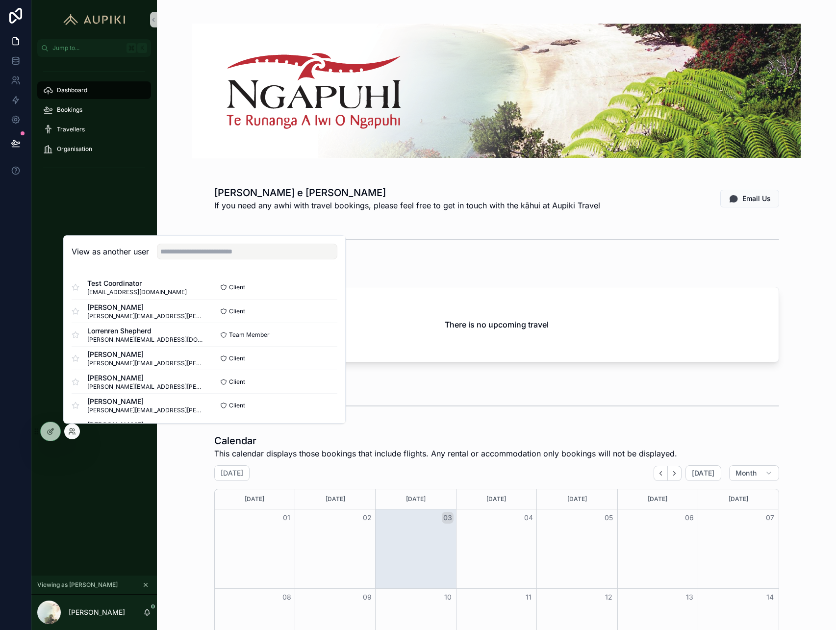
click at [180, 207] on div "[PERSON_NAME] e [PERSON_NAME] If you need any awhi with travel bookings, please…" at bounding box center [497, 198] width 664 height 33
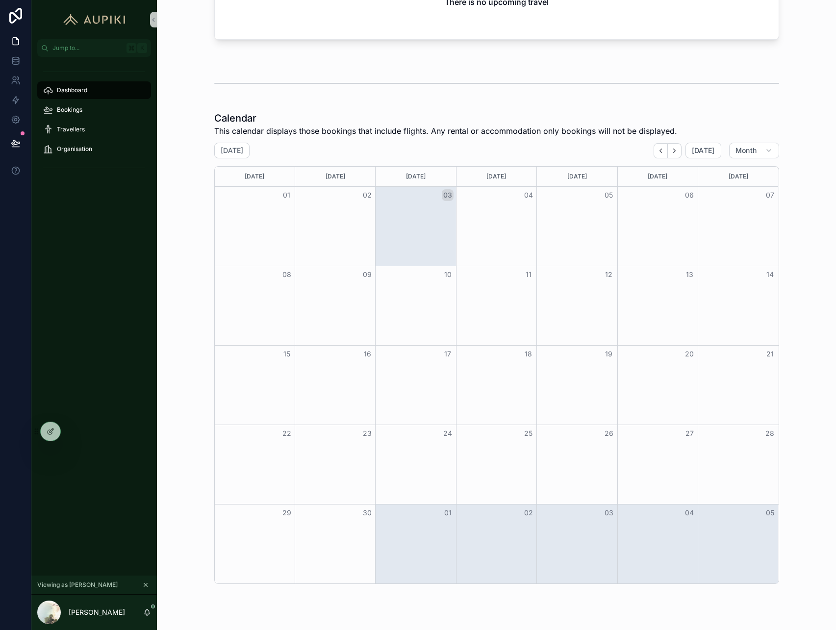
scroll to position [33, 0]
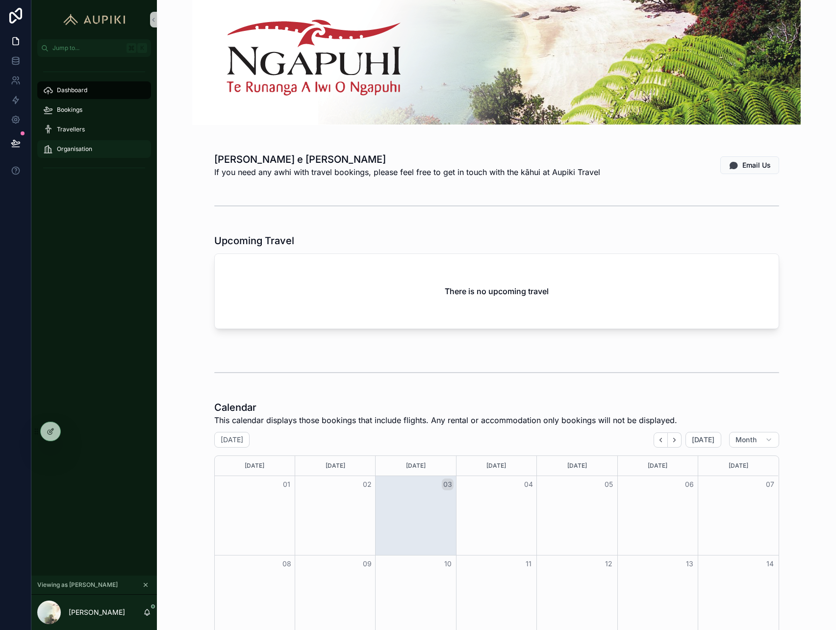
click at [88, 146] on span "Organisation" at bounding box center [74, 149] width 35 height 8
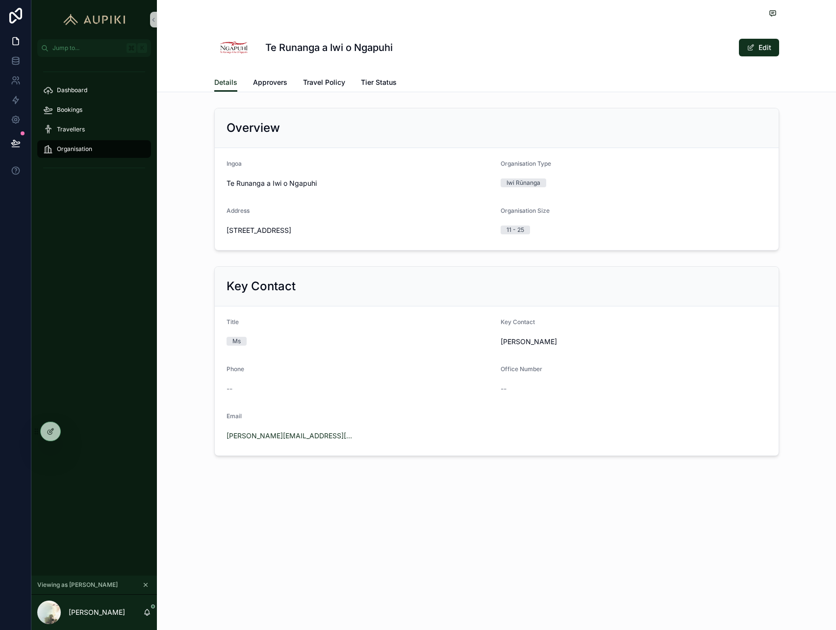
click at [272, 92] on div "Te Runanga a Iwi o Ngapuhi Edit Details Details Approvers Travel Policy Tier St…" at bounding box center [496, 261] width 679 height 523
click at [273, 76] on link "Approvers" at bounding box center [270, 84] width 34 height 20
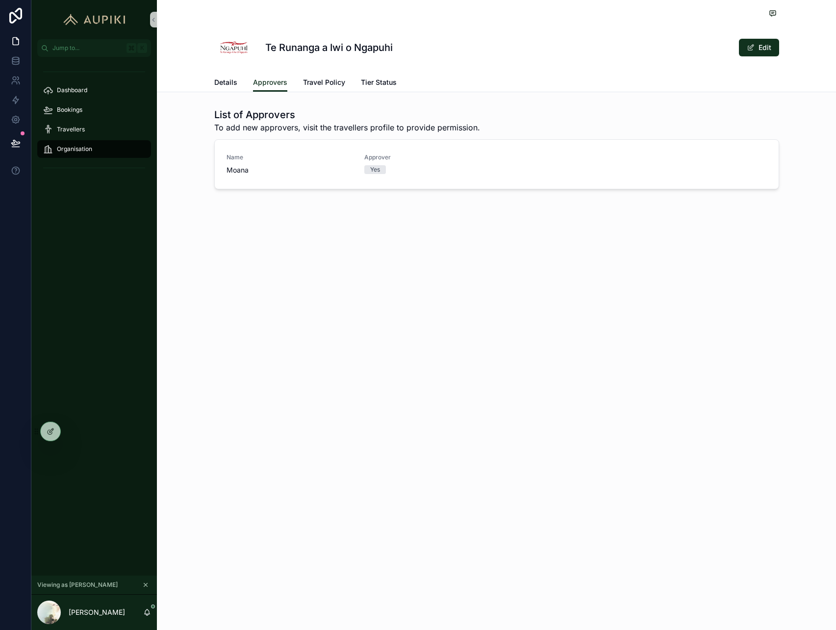
click at [345, 258] on div "Te Runanga a Iwi o Ngapuhi Edit Approvers Details Approvers Travel Policy Tier …" at bounding box center [496, 315] width 679 height 630
click at [334, 77] on span "Travel Policy" at bounding box center [324, 82] width 42 height 10
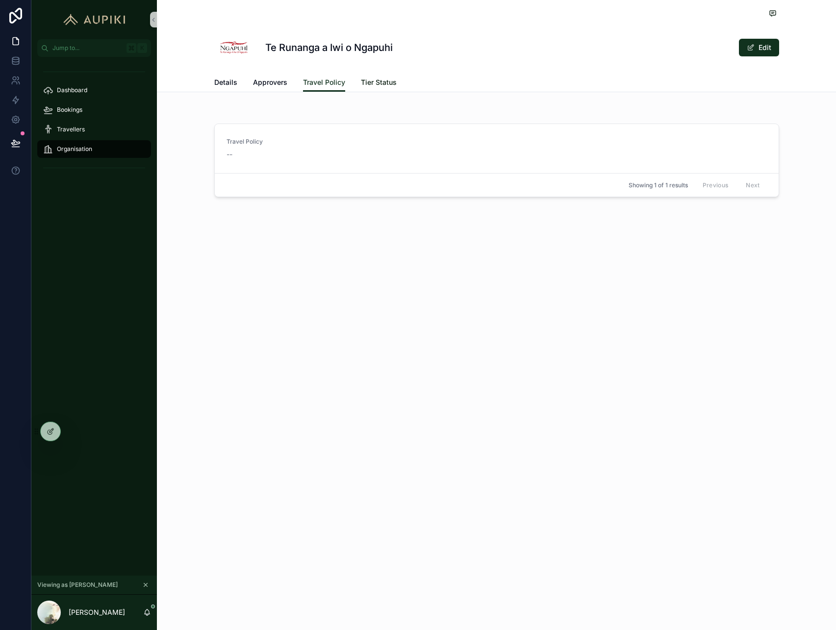
click at [380, 78] on span "Tier Status" at bounding box center [379, 82] width 36 height 10
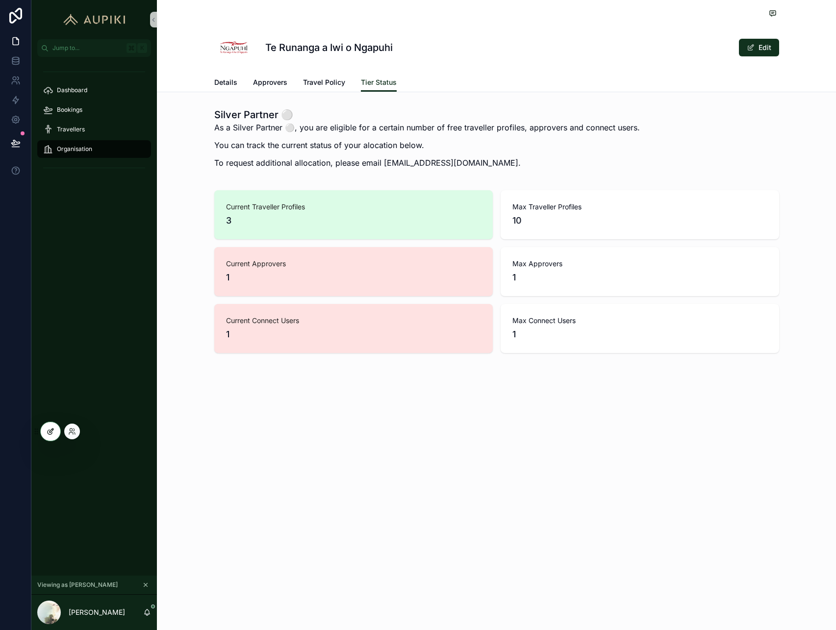
click at [48, 435] on icon at bounding box center [51, 432] width 8 height 8
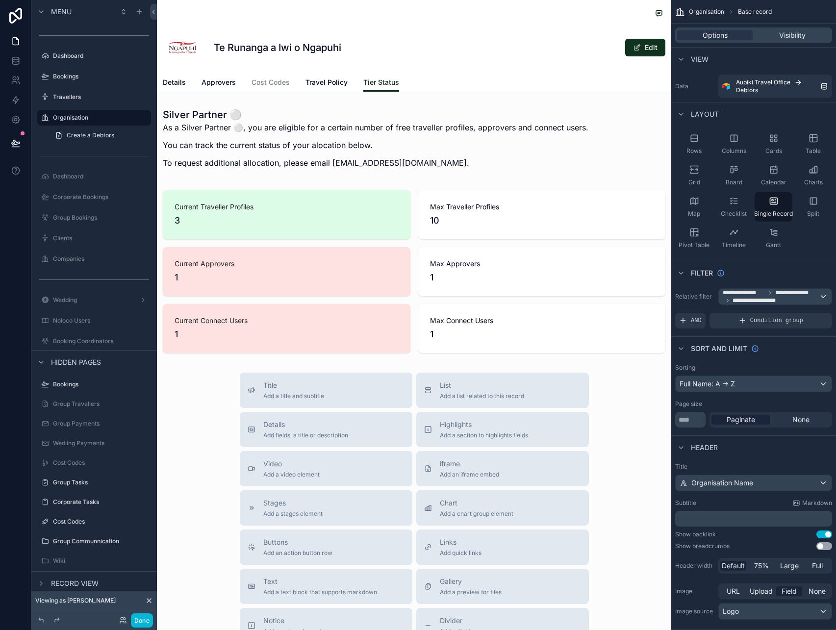
click at [372, 170] on div "scrollable content" at bounding box center [414, 400] width 514 height 800
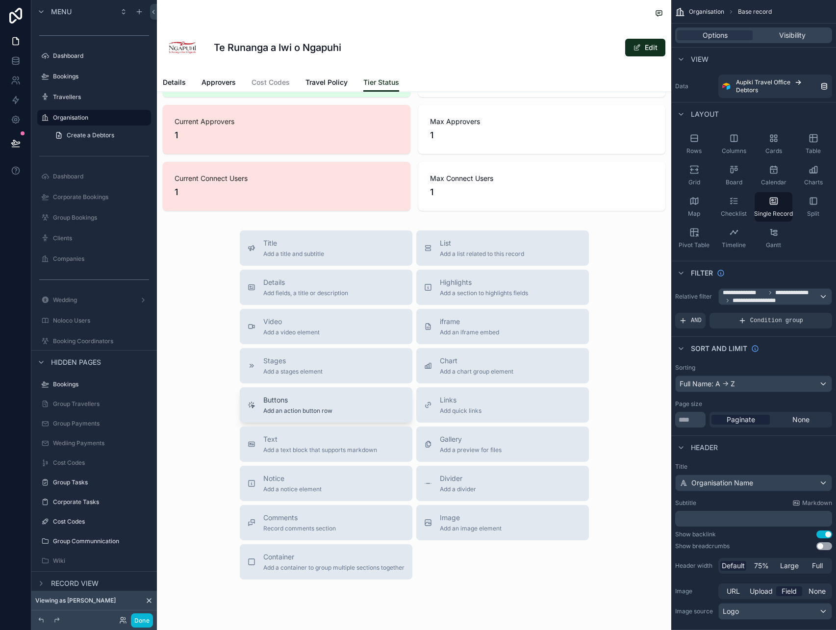
scroll to position [141, 0]
drag, startPoint x: 470, startPoint y: 533, endPoint x: 407, endPoint y: 232, distance: 307.8
click at [407, 232] on div "Title Add a title and subtitle List Add a list related to this record Details A…" at bounding box center [414, 405] width 365 height 349
click at [469, 520] on span "Image" at bounding box center [471, 519] width 62 height 10
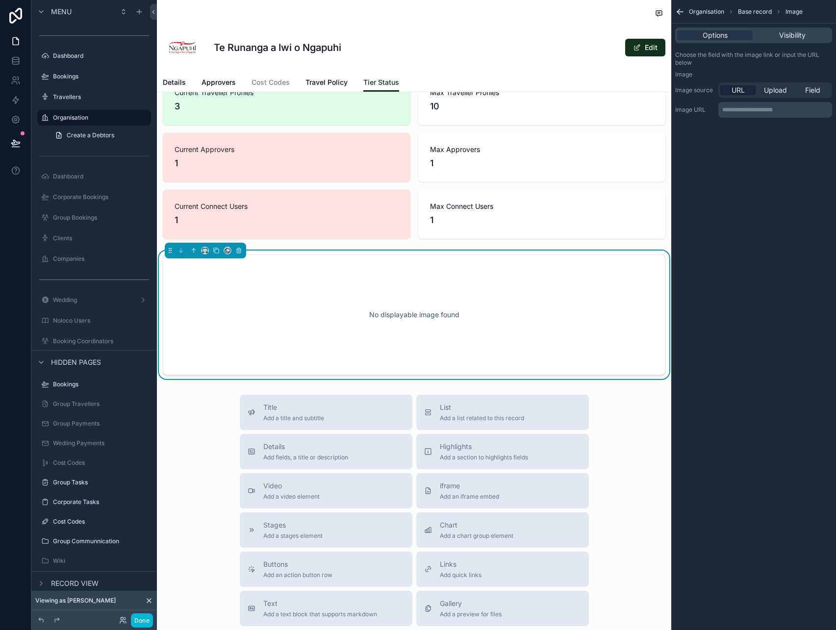
scroll to position [0, 0]
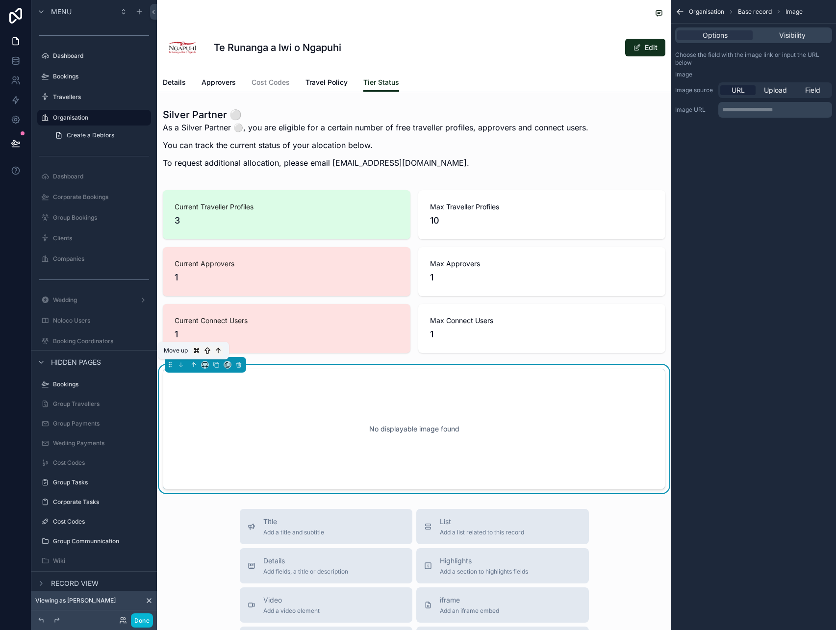
click at [194, 367] on icon "scrollable content" at bounding box center [193, 364] width 7 height 7
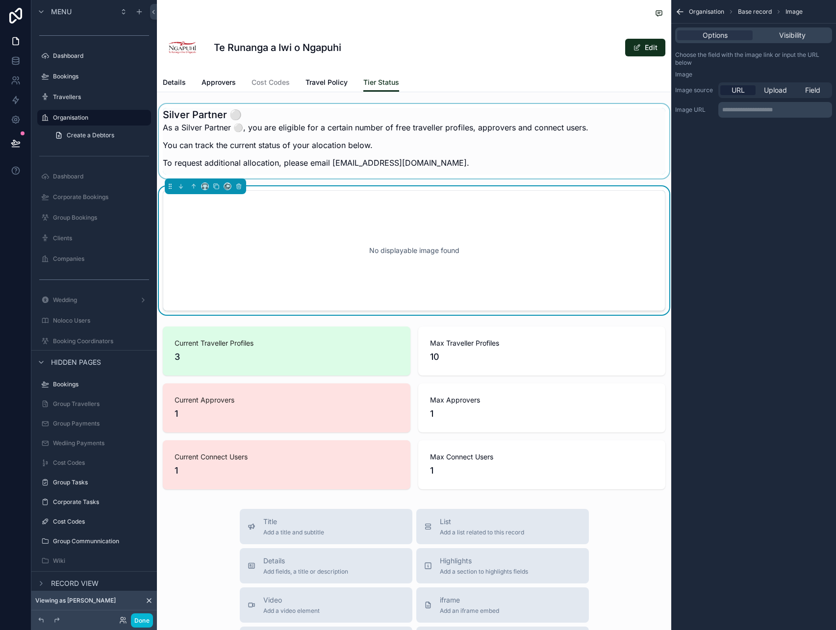
click at [259, 138] on div "scrollable content" at bounding box center [414, 141] width 514 height 75
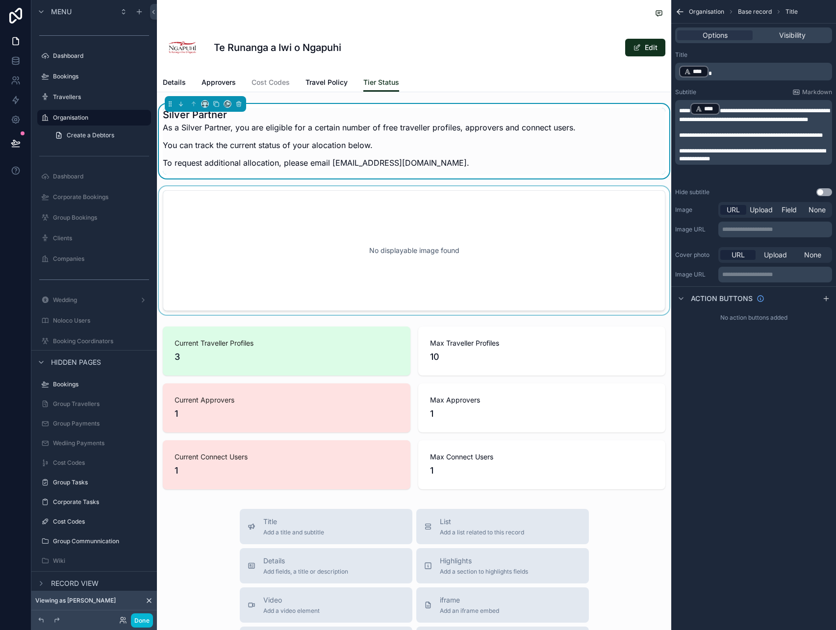
click at [357, 241] on div "scrollable content" at bounding box center [414, 250] width 514 height 128
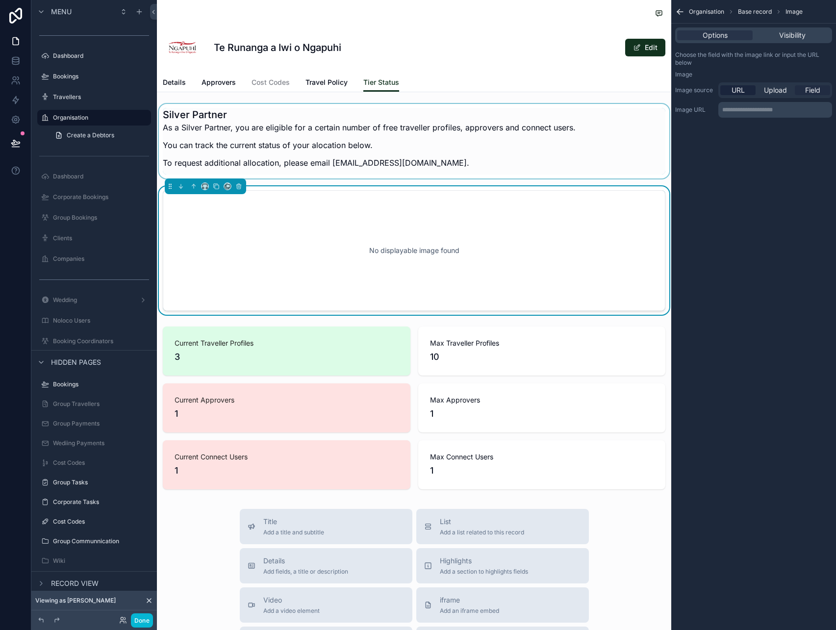
click at [814, 90] on span "Field" at bounding box center [812, 90] width 15 height 10
click at [784, 117] on div "scrollable content" at bounding box center [775, 111] width 113 height 16
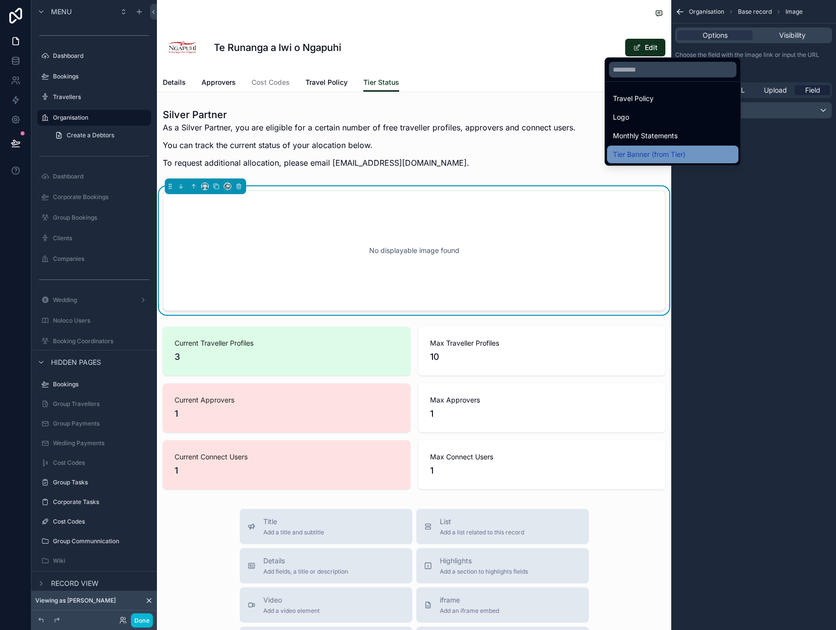
click at [646, 151] on span "Tier Banner (from Tier)" at bounding box center [649, 155] width 73 height 12
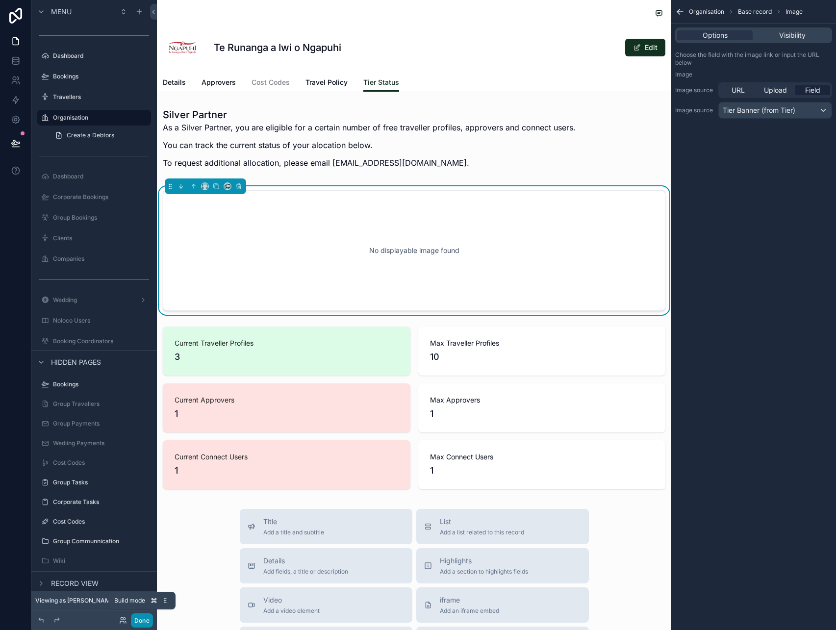
click at [142, 624] on button "Done" at bounding box center [142, 621] width 22 height 14
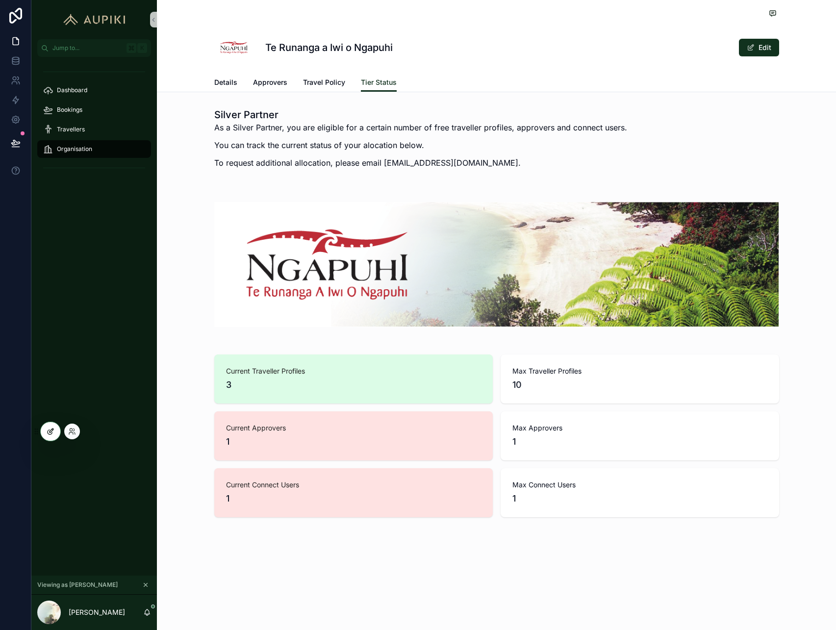
click at [49, 434] on icon at bounding box center [51, 432] width 8 height 8
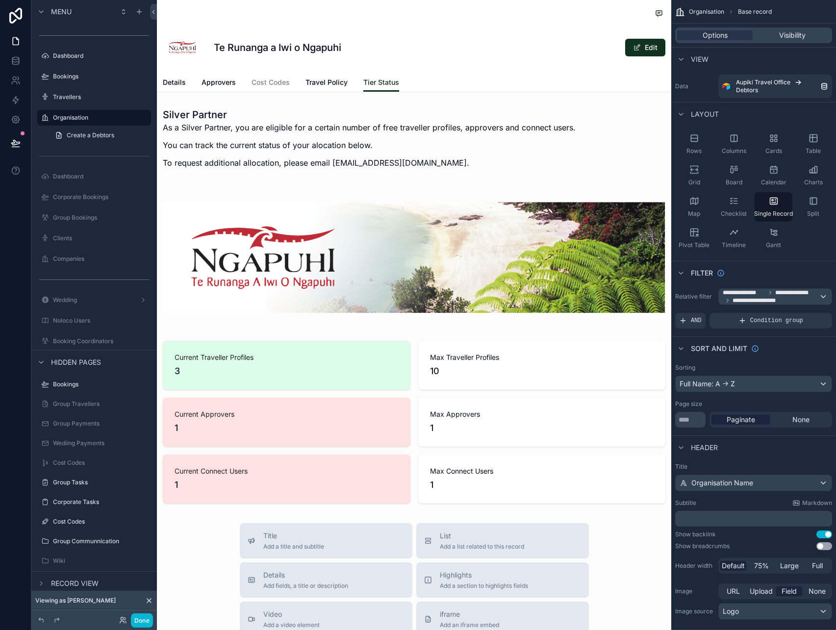
click at [429, 295] on div "scrollable content" at bounding box center [414, 475] width 514 height 951
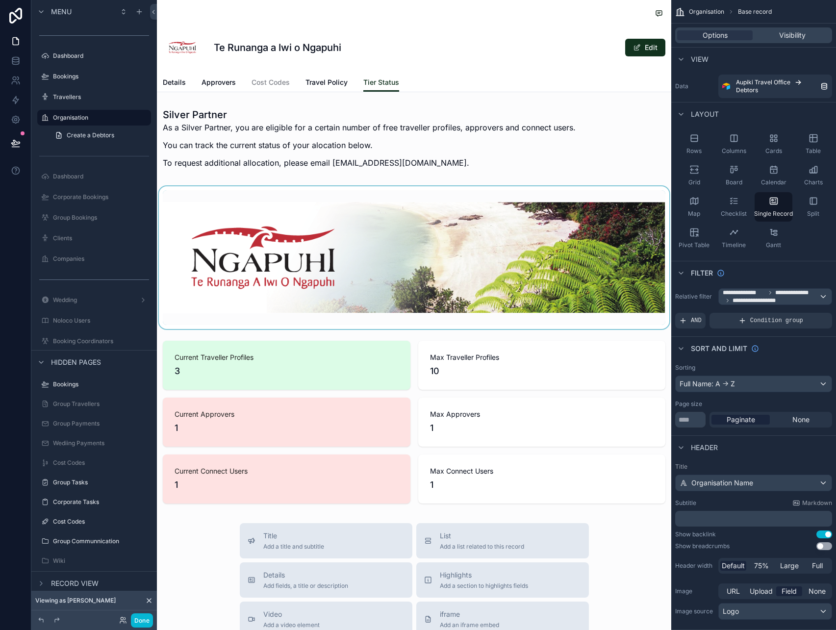
click at [335, 253] on div "scrollable content" at bounding box center [414, 257] width 514 height 143
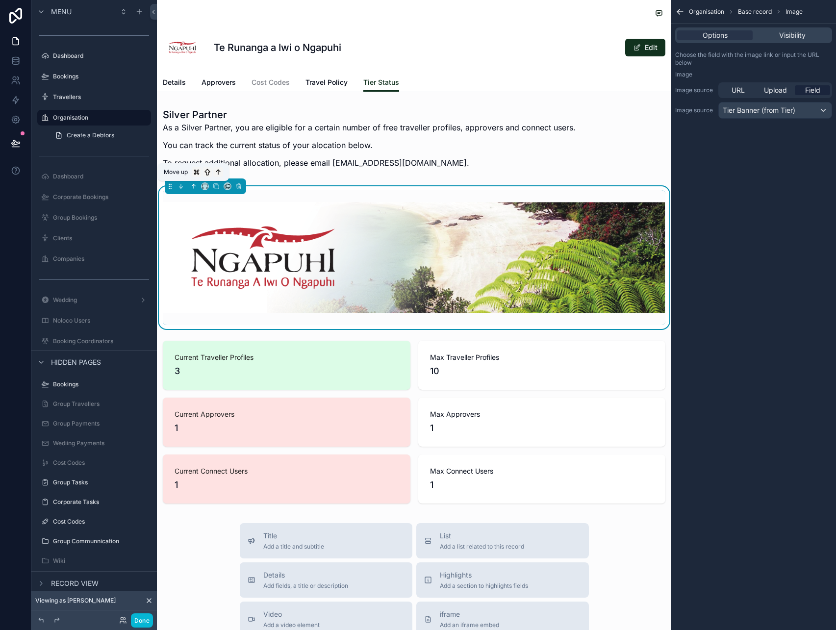
click at [192, 185] on icon "scrollable content" at bounding box center [193, 186] width 7 height 7
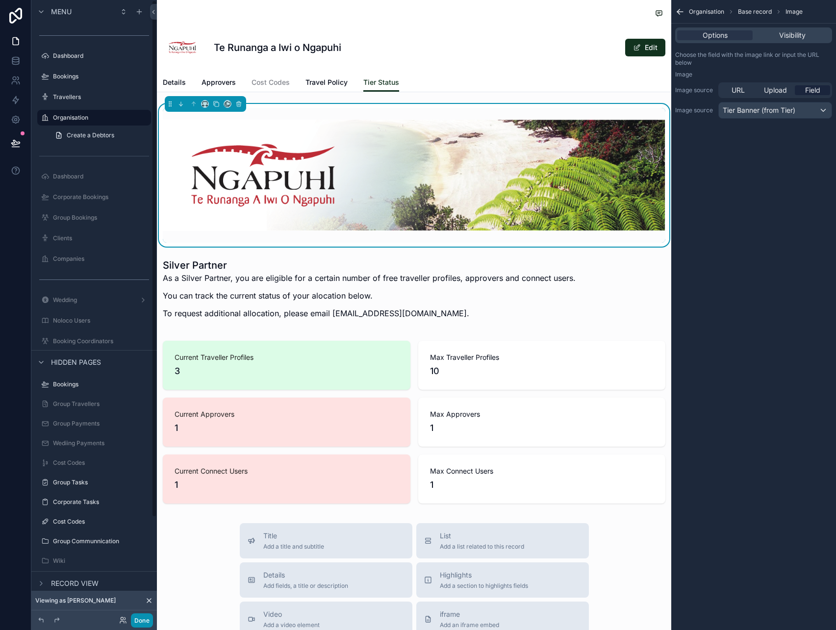
click at [145, 624] on button "Done" at bounding box center [142, 621] width 22 height 14
